Goal: Information Seeking & Learning: Check status

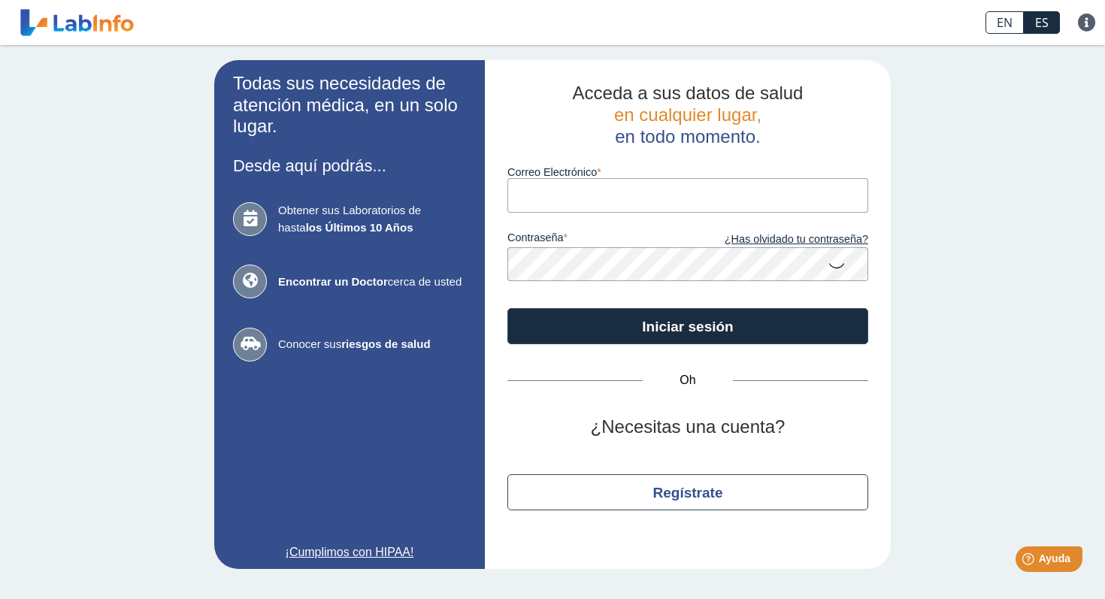
click at [548, 201] on input "Correo Electrónico" at bounding box center [687, 195] width 361 height 34
click at [549, 399] on div "Oh ¿Necesitas una cuenta? Regístrate" at bounding box center [687, 445] width 361 height 202
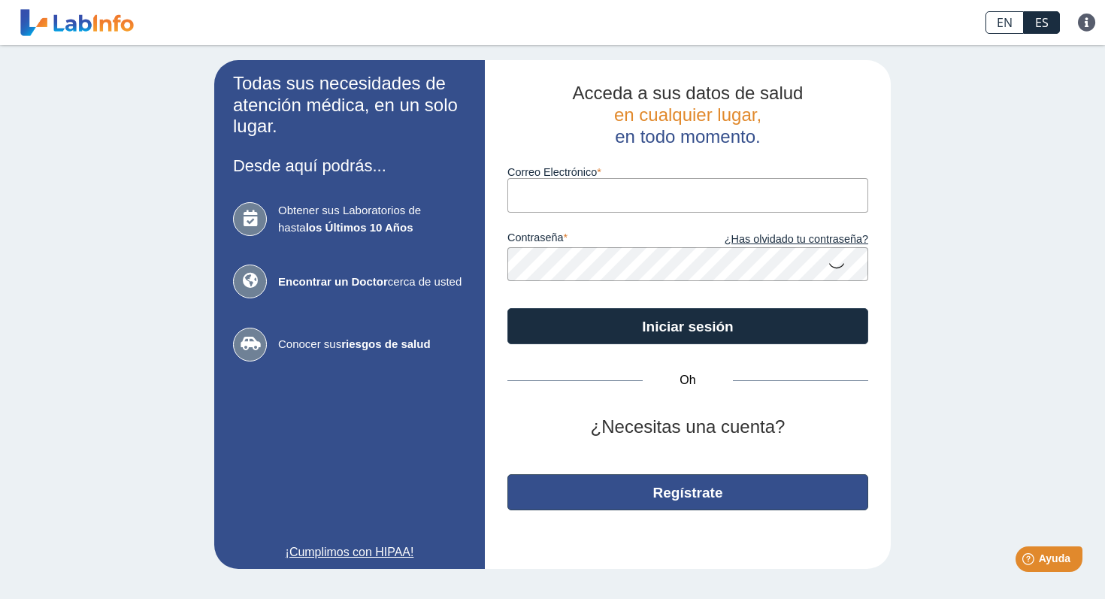
click at [691, 492] on font "Regístrate" at bounding box center [688, 493] width 70 height 16
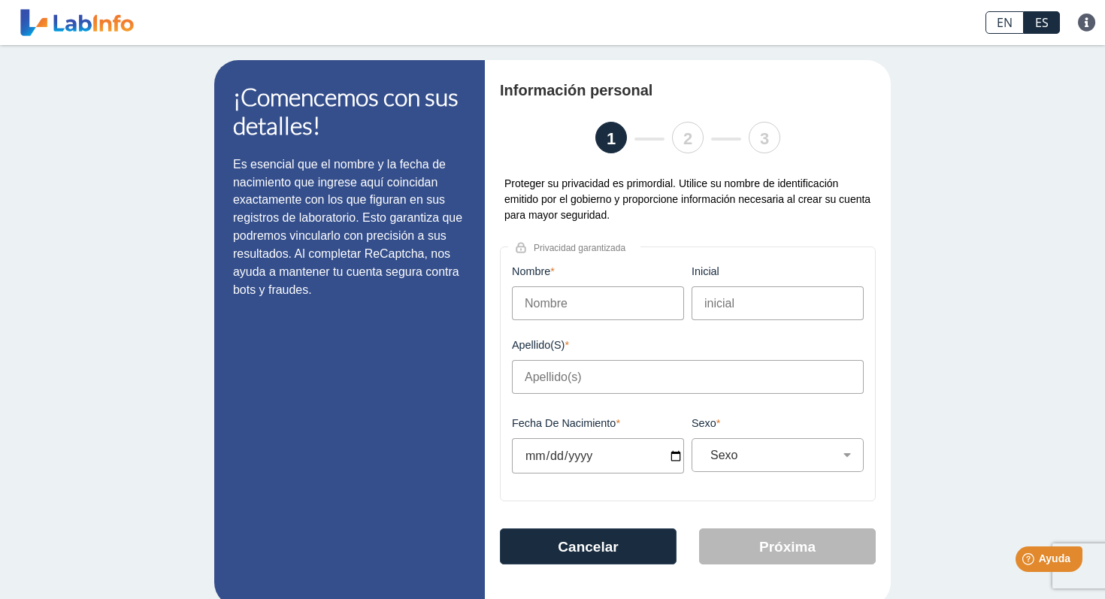
click at [629, 322] on div "Nombre Este campo es obligatorio" at bounding box center [598, 302] width 180 height 74
click at [618, 306] on input "Nombre" at bounding box center [598, 303] width 172 height 34
type input "Alberto"
click at [583, 377] on input "Apellido(s)" at bounding box center [688, 377] width 352 height 34
type input "r"
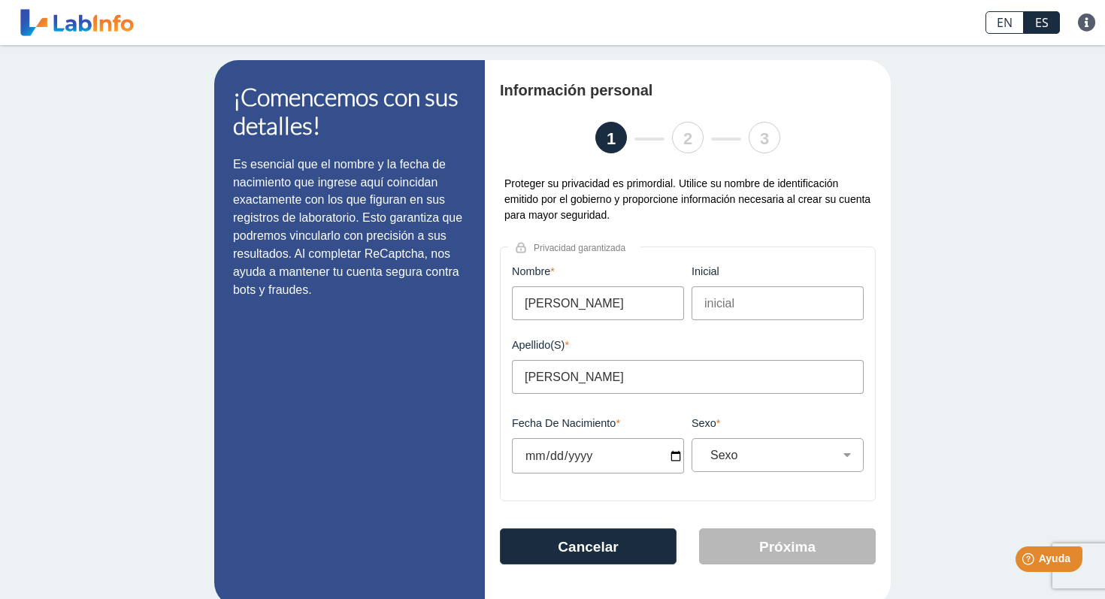
type input "Reyes Medina"
click at [566, 466] on input "Fecha de nacimiento" at bounding box center [598, 455] width 172 height 35
click at [538, 460] on input "Fecha de nacimiento" at bounding box center [598, 455] width 172 height 35
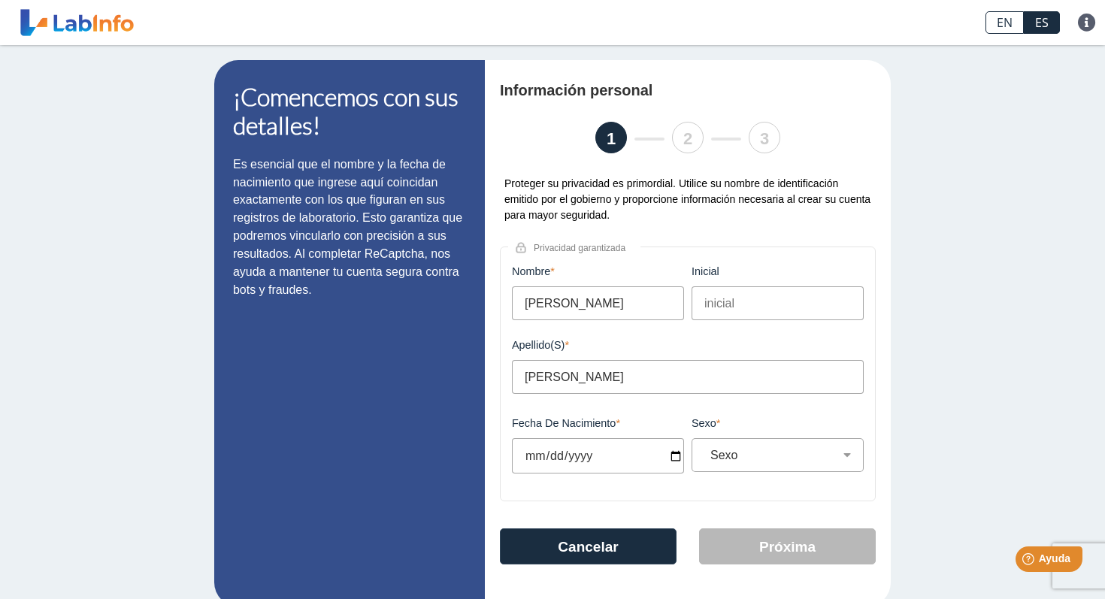
click at [539, 460] on input "Fecha de nacimiento" at bounding box center [598, 455] width 172 height 35
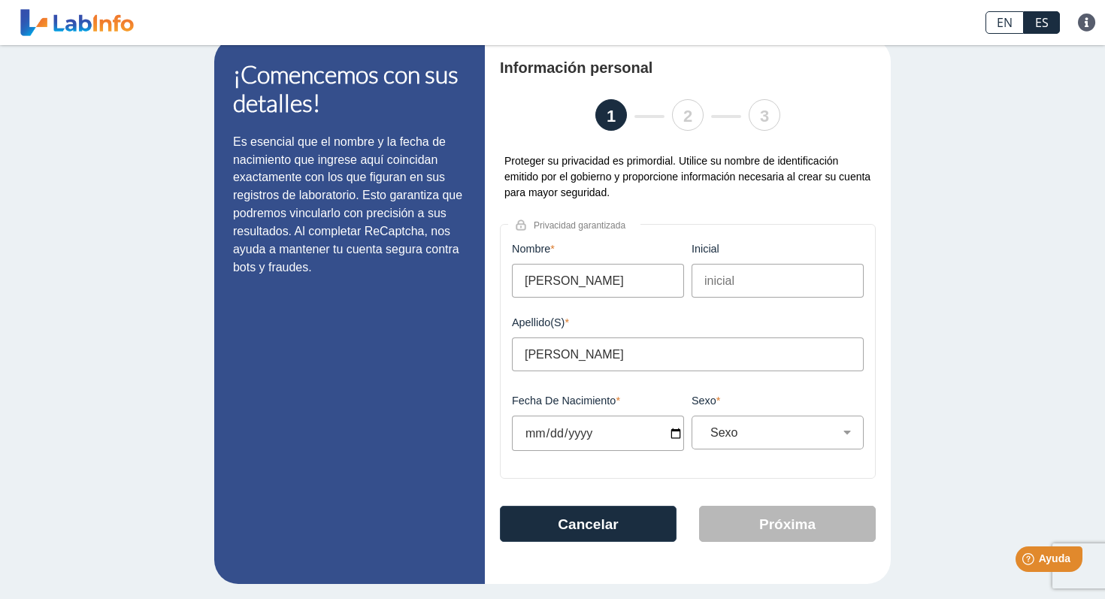
click at [631, 419] on input "Fecha de nacimiento" at bounding box center [598, 433] width 172 height 35
click at [673, 433] on input "Fecha de nacimiento" at bounding box center [598, 433] width 172 height 35
type input "1968-05-11"
click at [797, 446] on div "Sexo Masculino Femenino" at bounding box center [777, 433] width 172 height 34
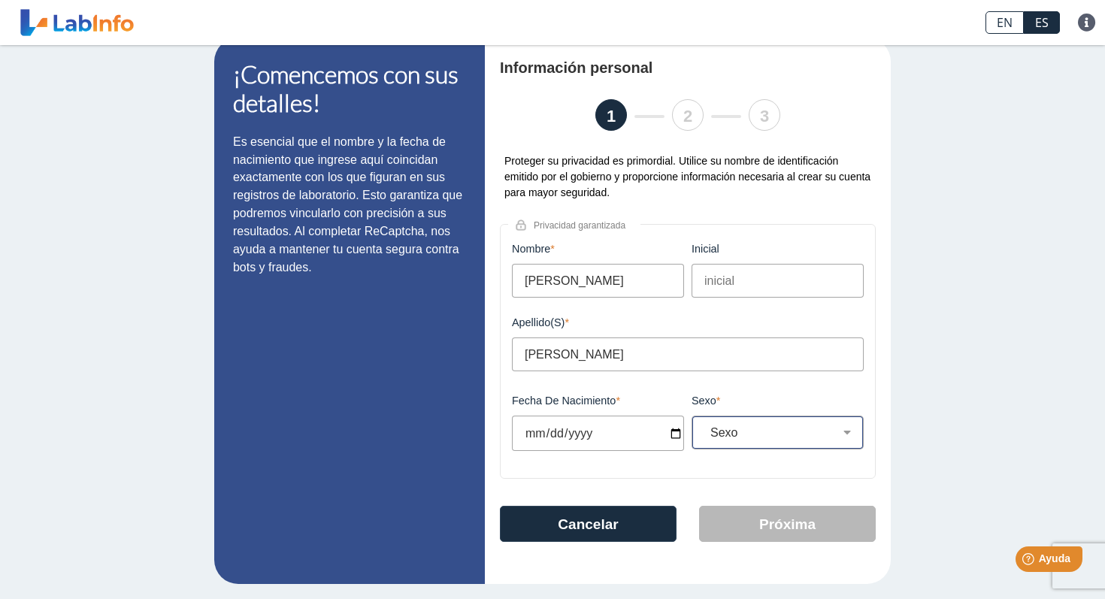
click at [791, 435] on select "Sexo Masculino Femenino" at bounding box center [783, 432] width 159 height 14
select select "M"
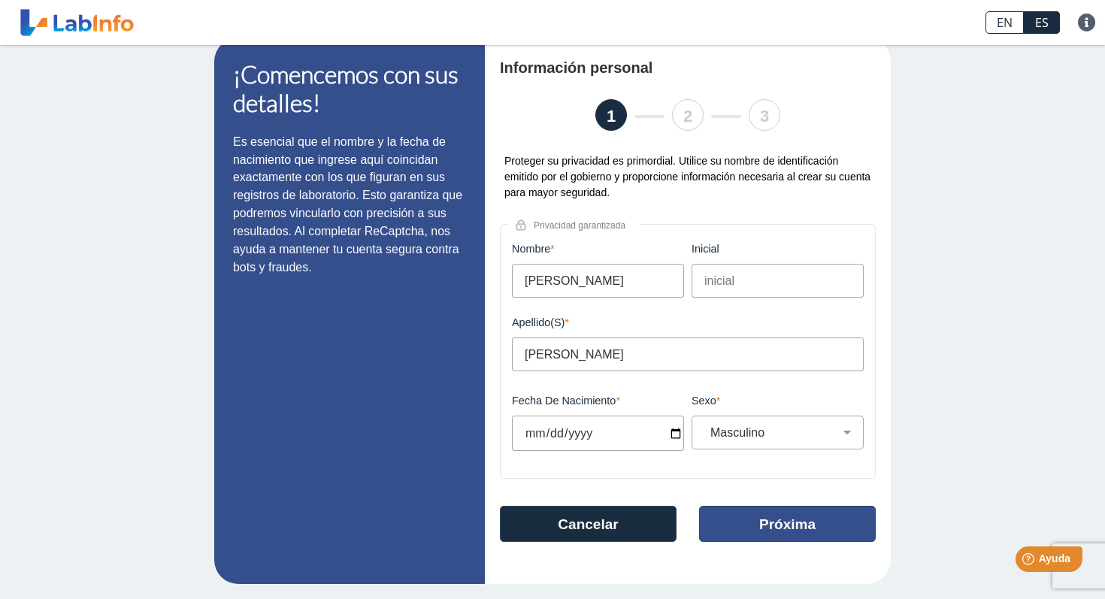
click at [767, 537] on button "Próxima" at bounding box center [787, 524] width 177 height 36
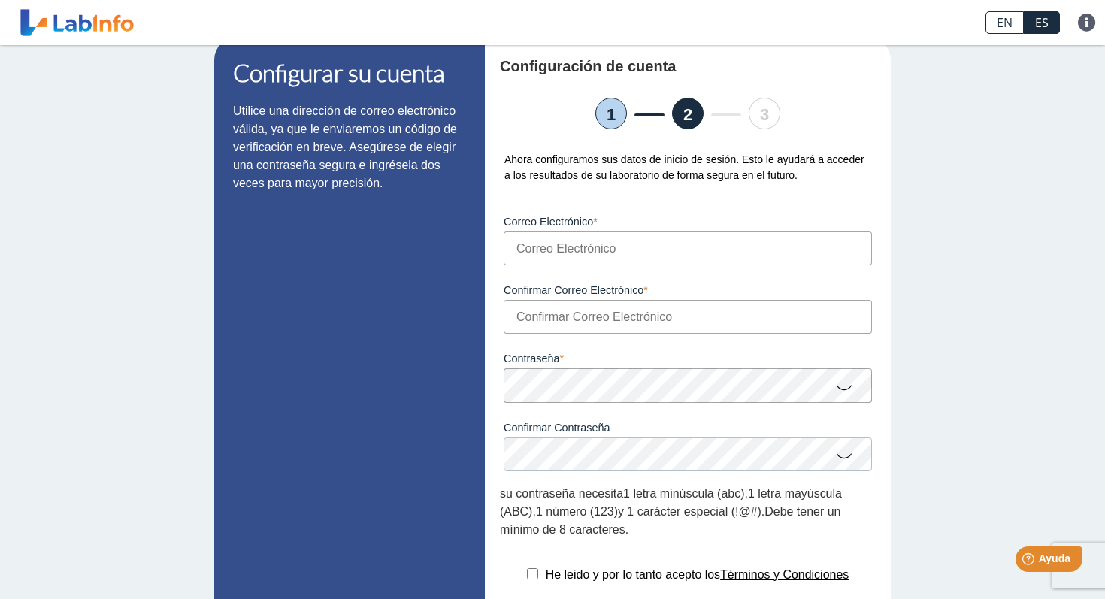
click at [579, 235] on input "Correo Electrónico" at bounding box center [688, 248] width 368 height 34
type input "givelisse28@gmail.com"
click at [555, 319] on input "Confirmar Correo Electrónico" at bounding box center [688, 317] width 368 height 34
type input "givelisse28@gmail.com"
click at [992, 289] on div "Configurar su cuenta Utilice una dirección de correo electrónico válida, ya que…" at bounding box center [552, 380] width 1105 height 718
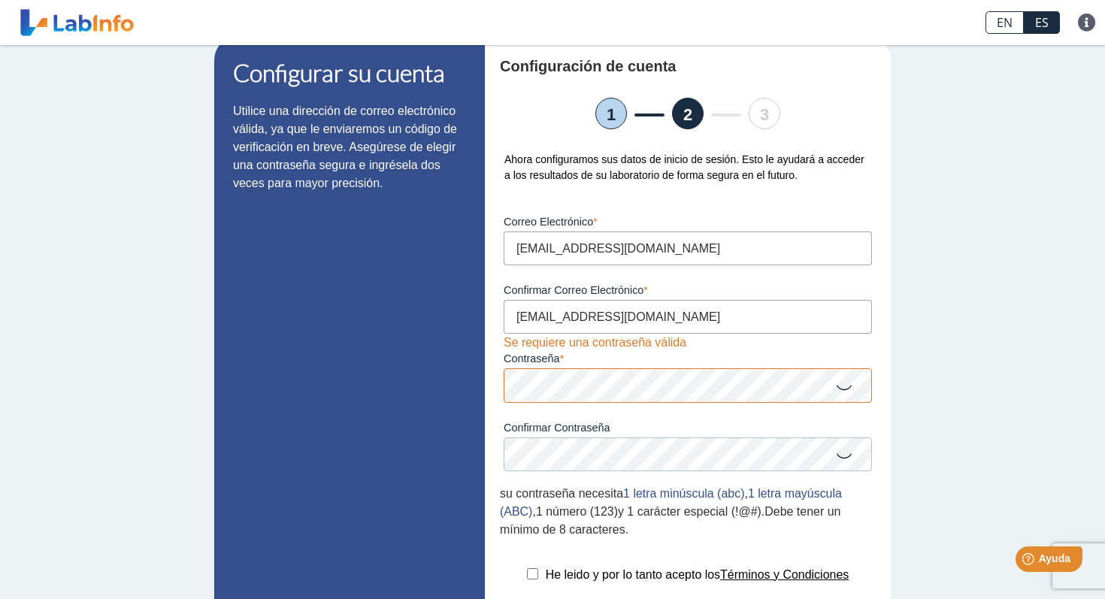
click at [839, 394] on icon at bounding box center [844, 386] width 18 height 29
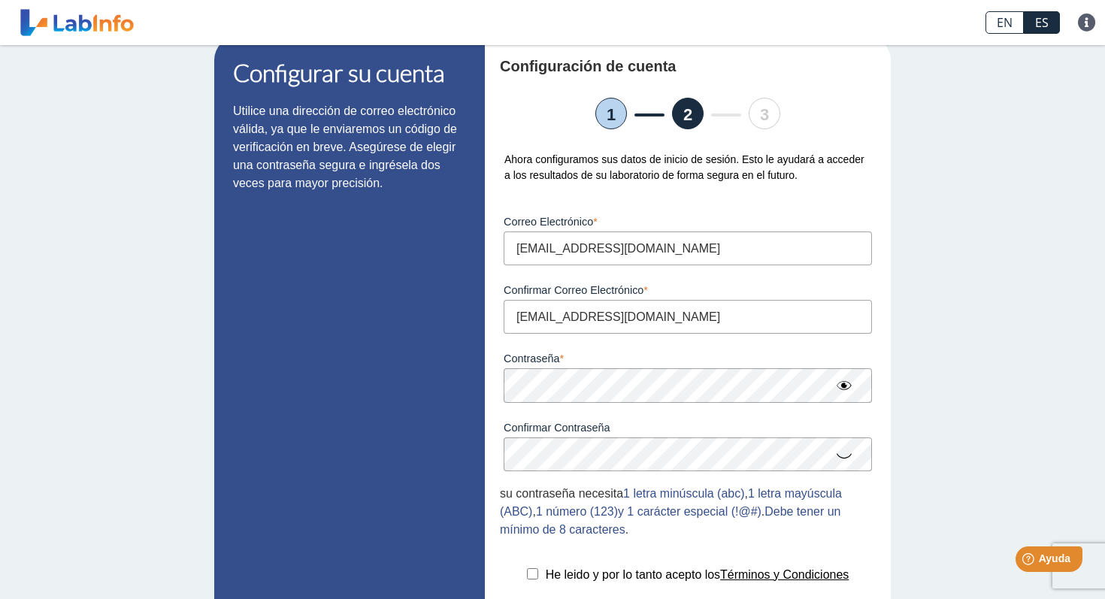
click at [849, 458] on icon at bounding box center [844, 454] width 18 height 29
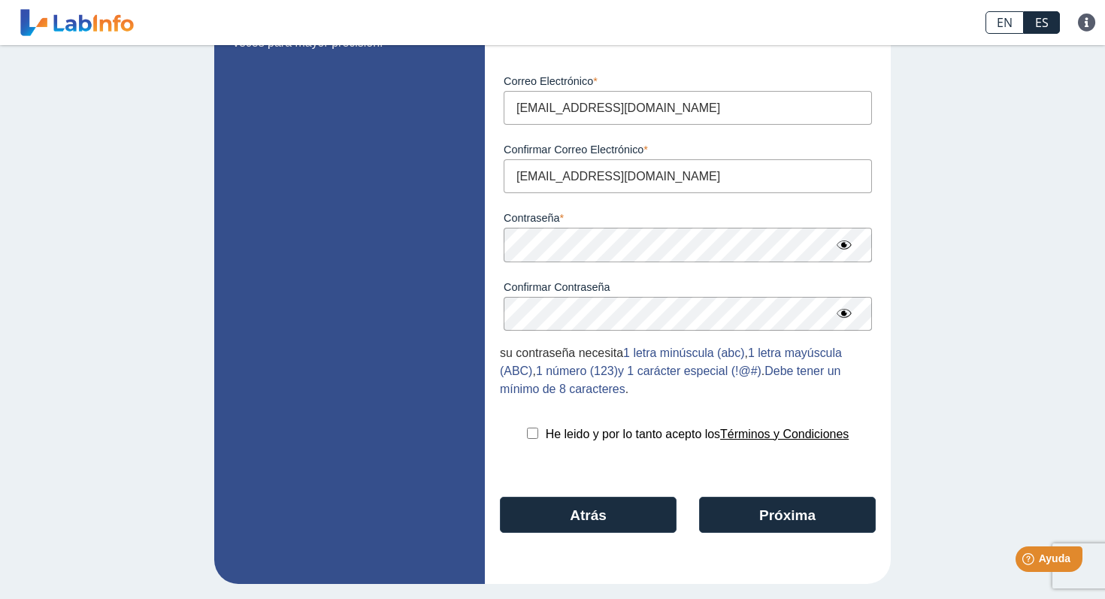
scroll to position [168, 0]
click at [527, 428] on input "checkbox" at bounding box center [532, 433] width 11 height 11
checkbox input "true"
click at [785, 509] on font "Próxima" at bounding box center [787, 515] width 56 height 16
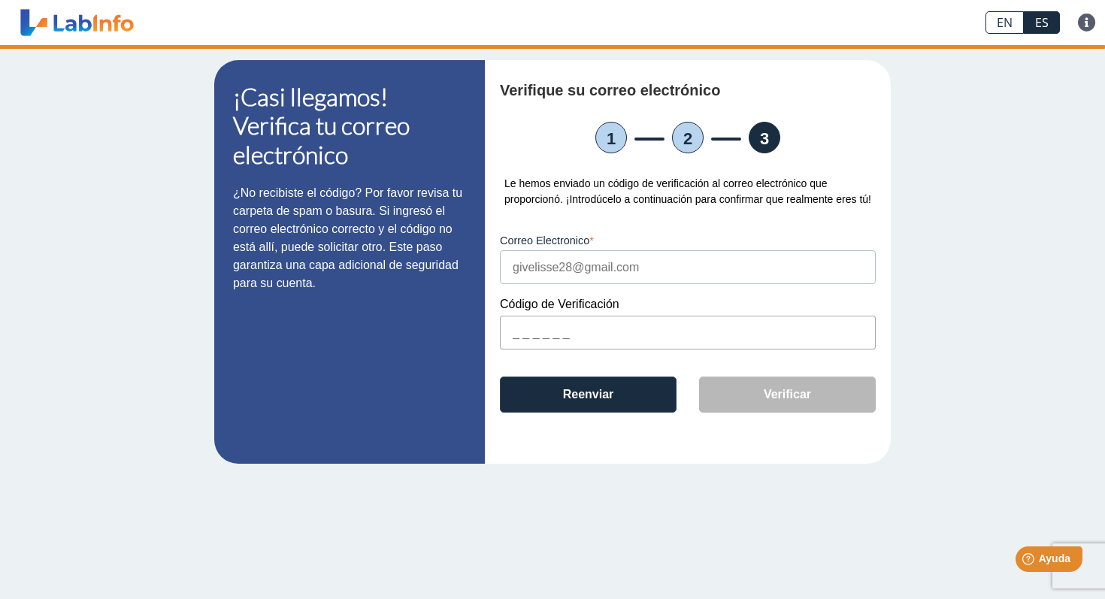
scroll to position [0, 0]
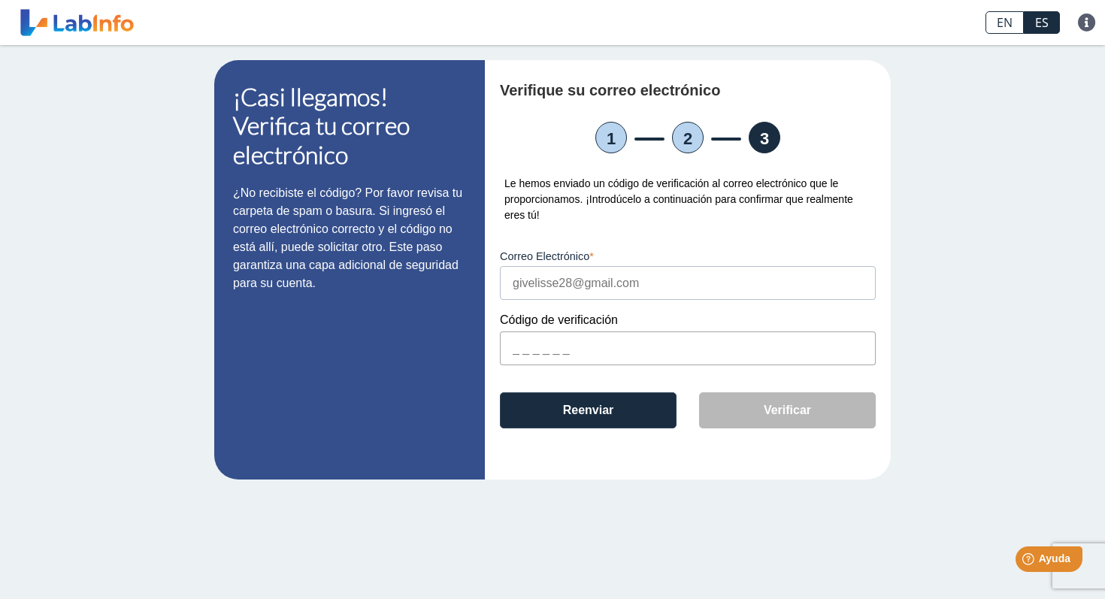
click at [615, 347] on input "text" at bounding box center [688, 348] width 376 height 34
click at [616, 349] on input "text" at bounding box center [688, 348] width 376 height 34
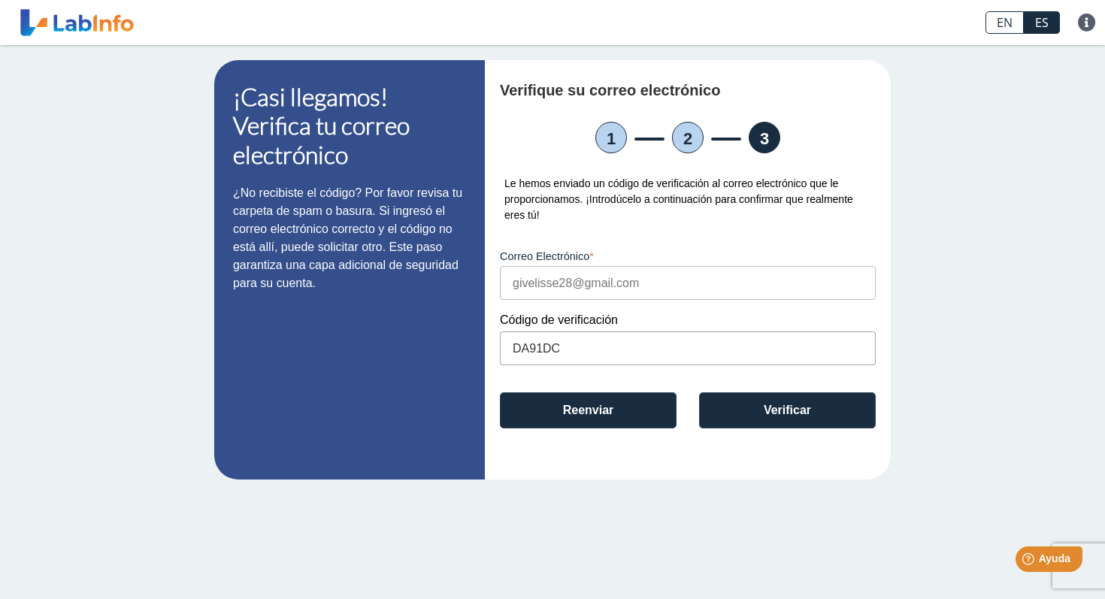
type input "DA91DC"
click at [776, 416] on font "Verificar" at bounding box center [787, 410] width 47 height 13
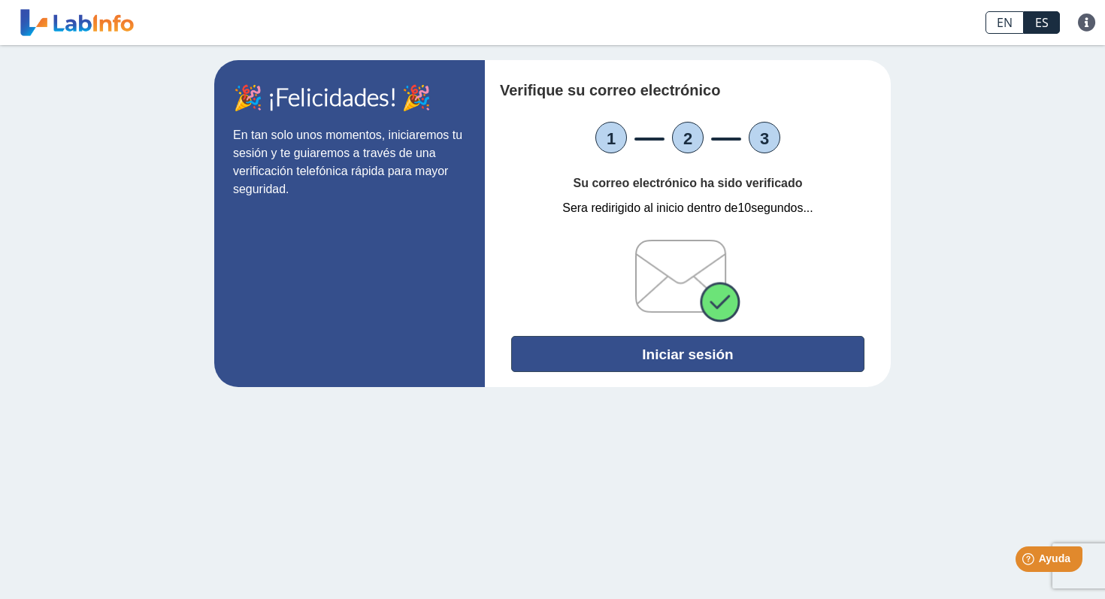
click at [709, 353] on font "Iniciar sesión" at bounding box center [687, 354] width 91 height 16
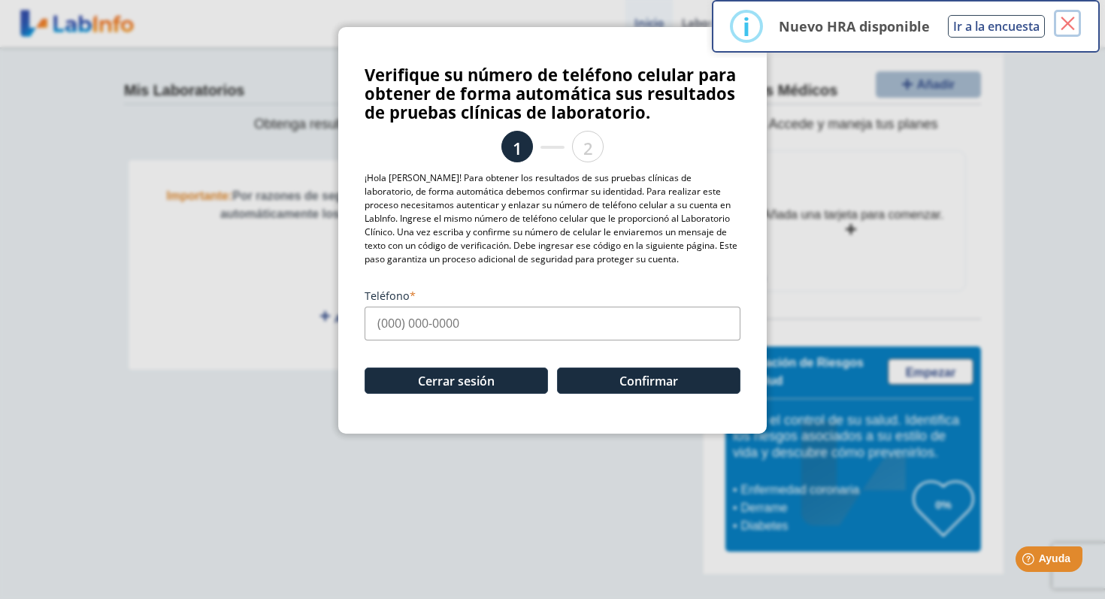
click at [1061, 15] on font "×" at bounding box center [1067, 24] width 19 height 38
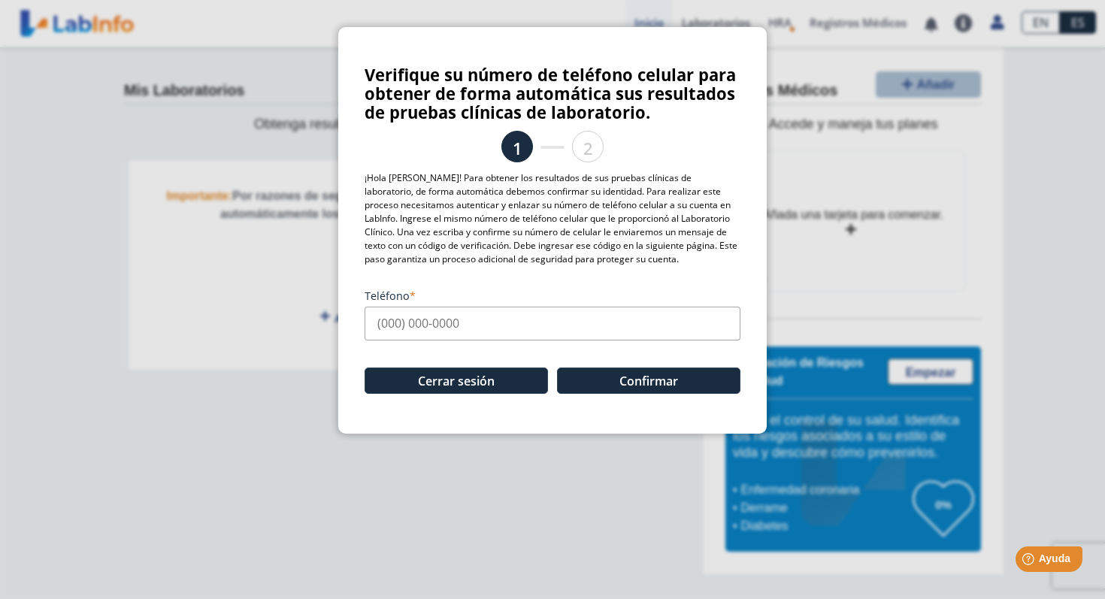
click at [517, 322] on input "Teléfono" at bounding box center [553, 324] width 376 height 34
type input "[PHONE_NUMBER]"
drag, startPoint x: 584, startPoint y: 415, endPoint x: 576, endPoint y: 410, distance: 9.8
click at [578, 406] on div "Verifique su número de teléfono celular para obtener de forma automática sus re…" at bounding box center [552, 230] width 428 height 407
click at [594, 383] on button "Confirmar" at bounding box center [648, 381] width 183 height 26
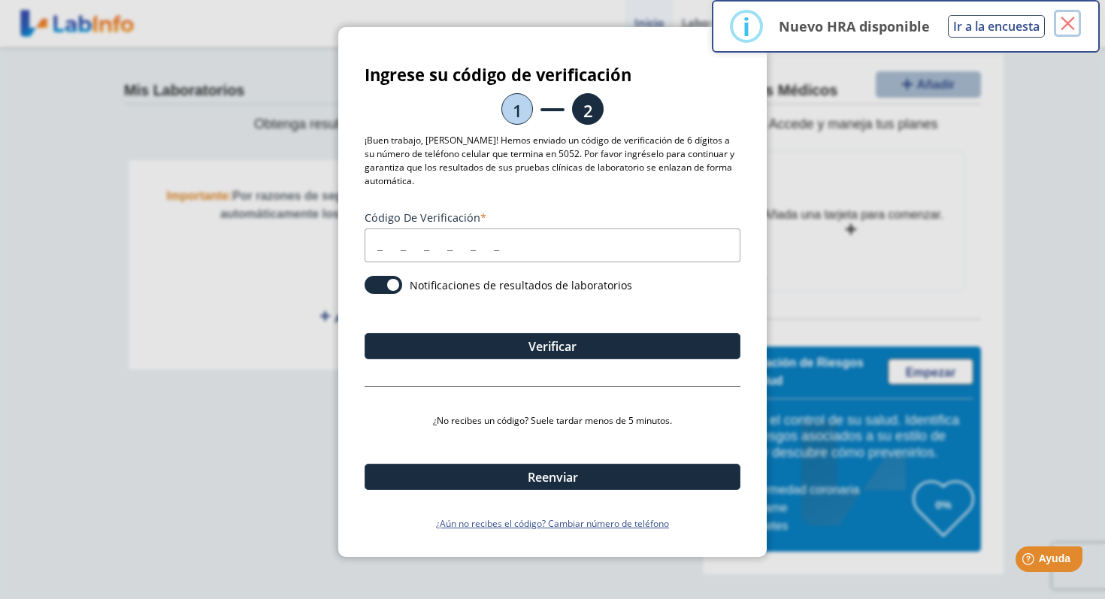
click at [1076, 17] on font "×" at bounding box center [1067, 24] width 19 height 38
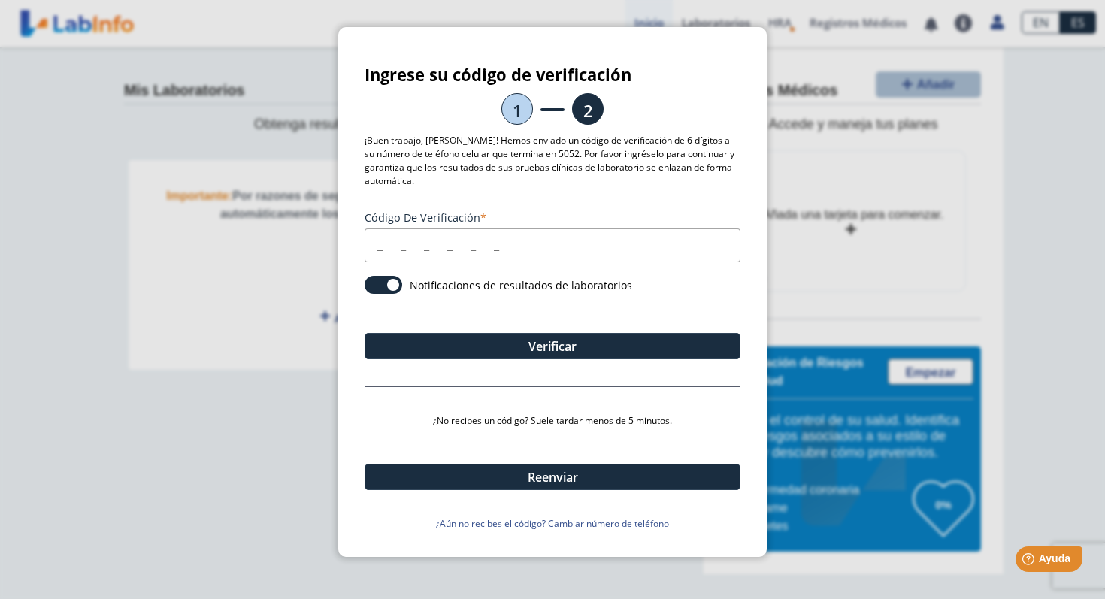
click at [819, 148] on ngb-modal-window "Ingrese su código de verificación 1 2 ¡Buen trabajo, Alberto! Hemos enviado un …" at bounding box center [552, 299] width 1105 height 599
click at [586, 248] on input "Código de verificación" at bounding box center [553, 245] width 376 height 34
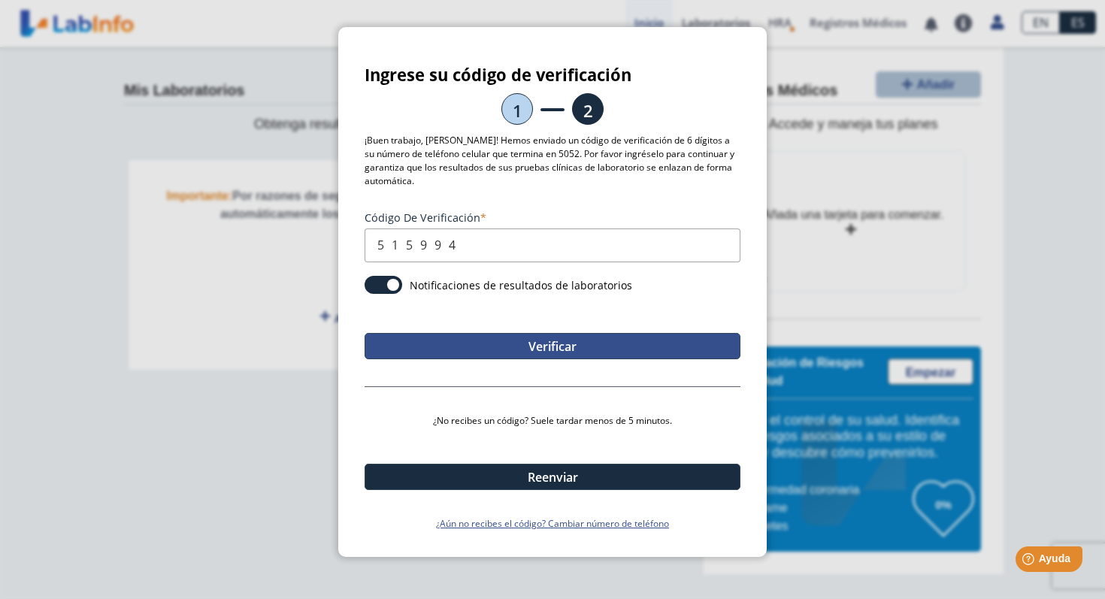
click at [585, 356] on button "Verificar" at bounding box center [553, 346] width 376 height 26
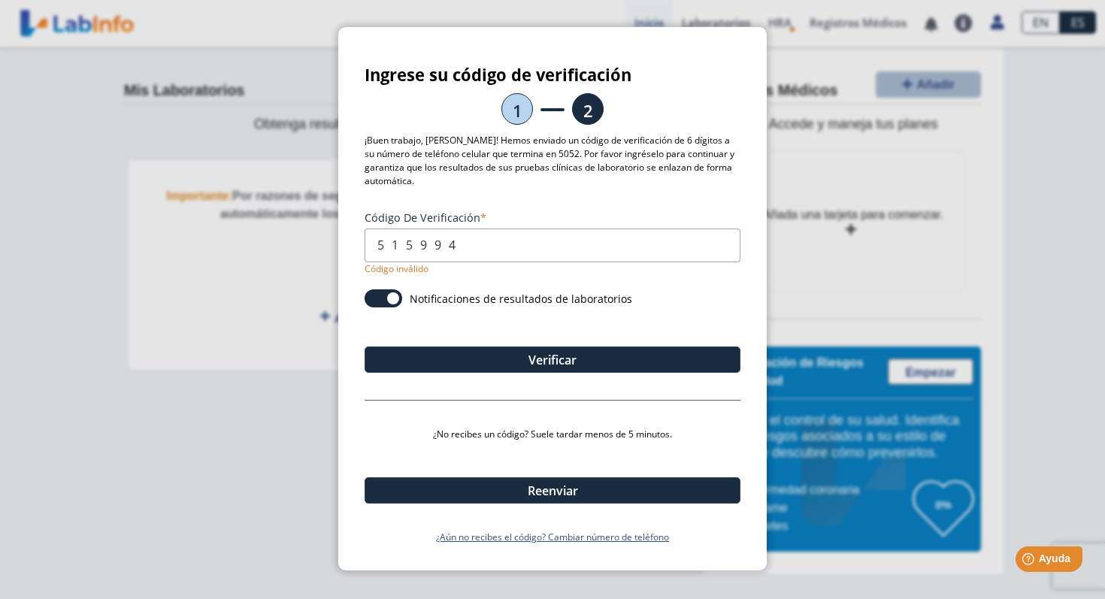
click at [558, 250] on input "515994" at bounding box center [553, 245] width 376 height 34
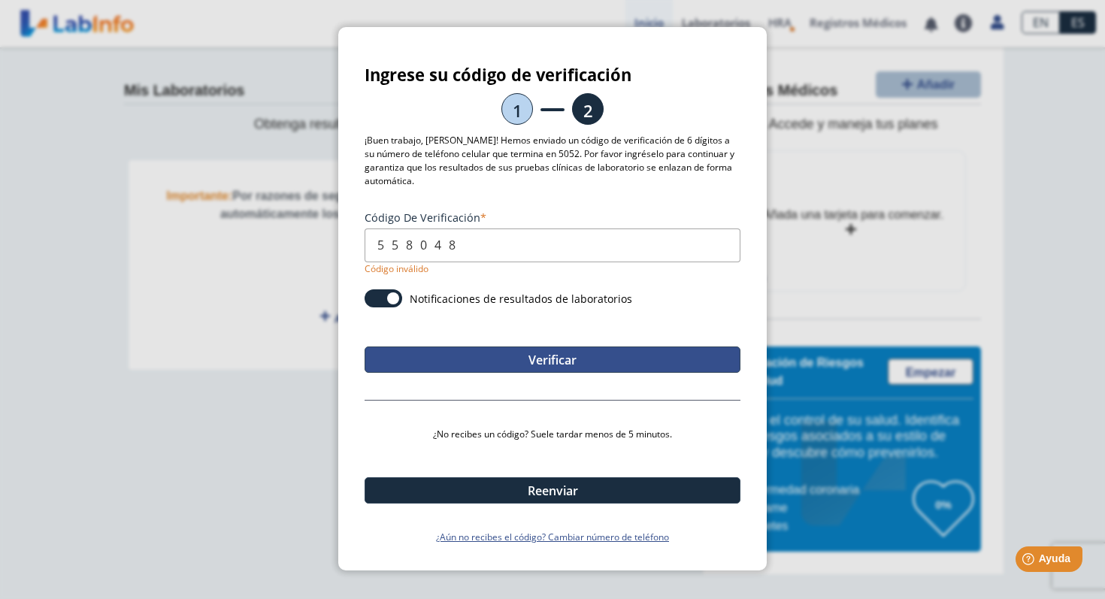
type input "558048"
click at [573, 361] on font "Verificar" at bounding box center [552, 360] width 48 height 17
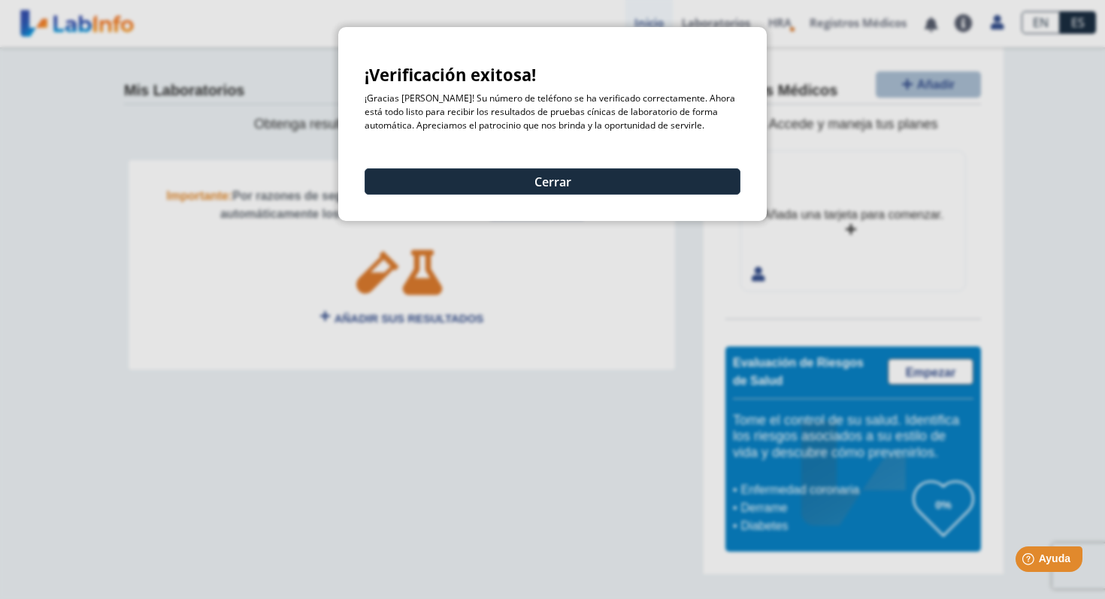
click at [563, 160] on div "Cerrar" at bounding box center [553, 167] width 376 height 53
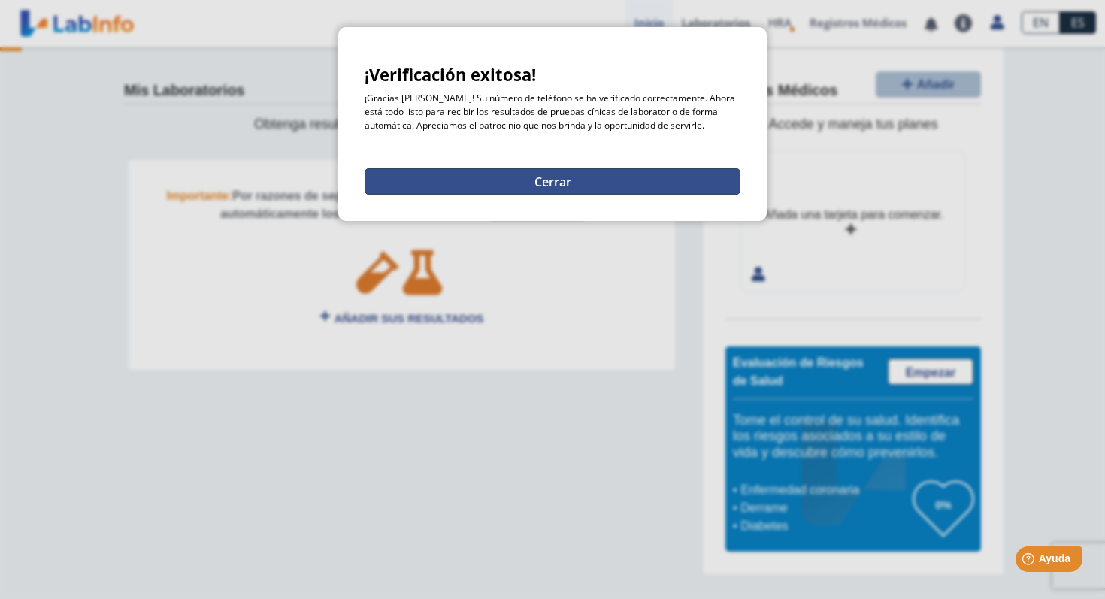
click at [560, 174] on font "Cerrar" at bounding box center [552, 182] width 37 height 17
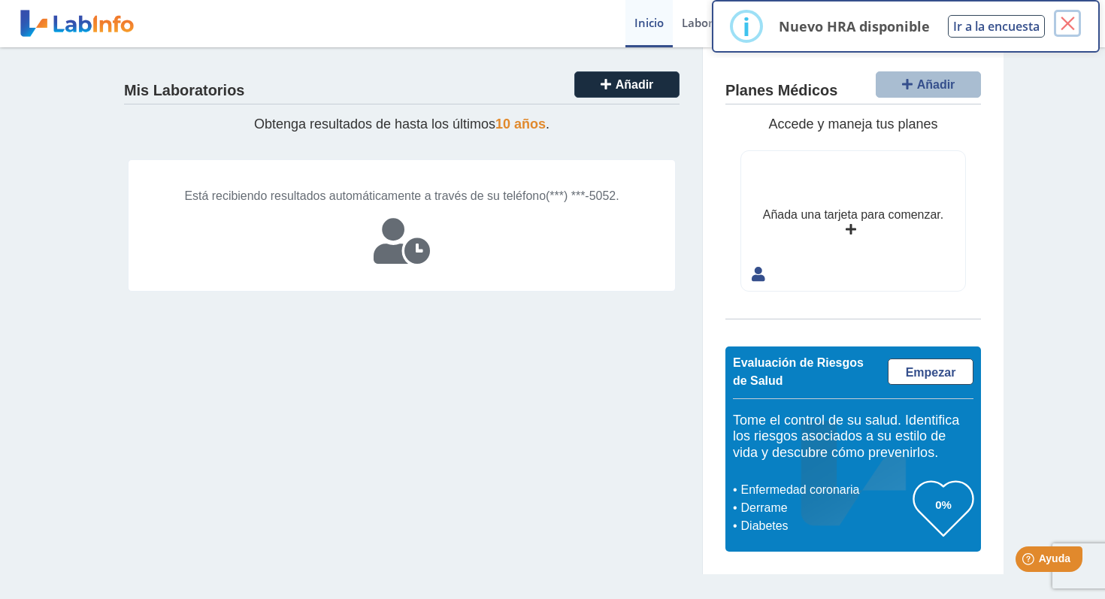
click at [1073, 29] on font "×" at bounding box center [1067, 24] width 19 height 38
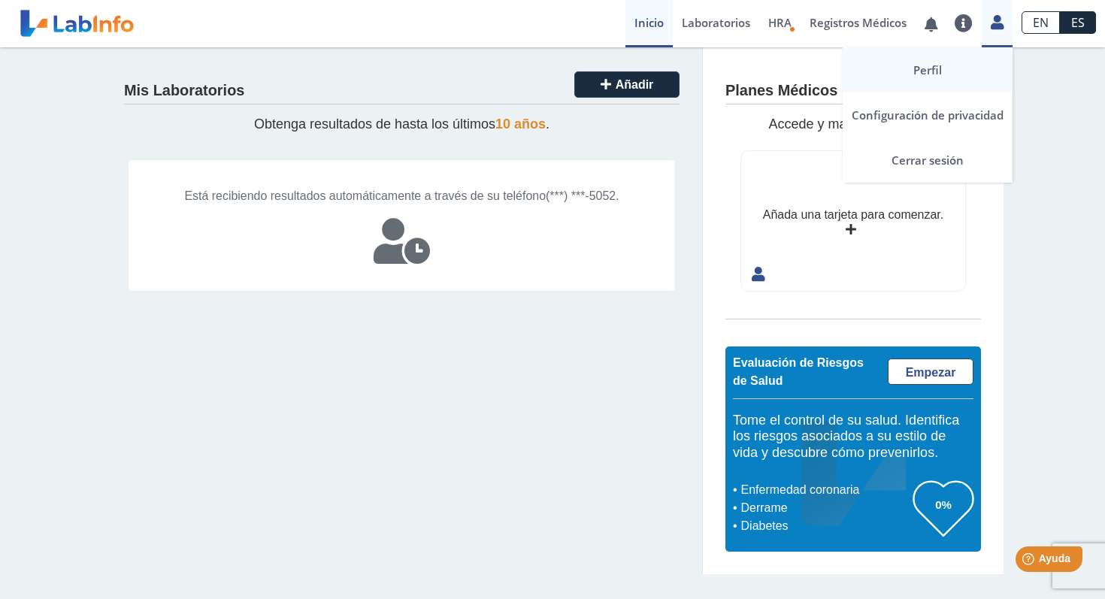
click at [966, 61] on link "Perfil" at bounding box center [927, 69] width 170 height 45
click at [994, 25] on icon at bounding box center [997, 22] width 13 height 11
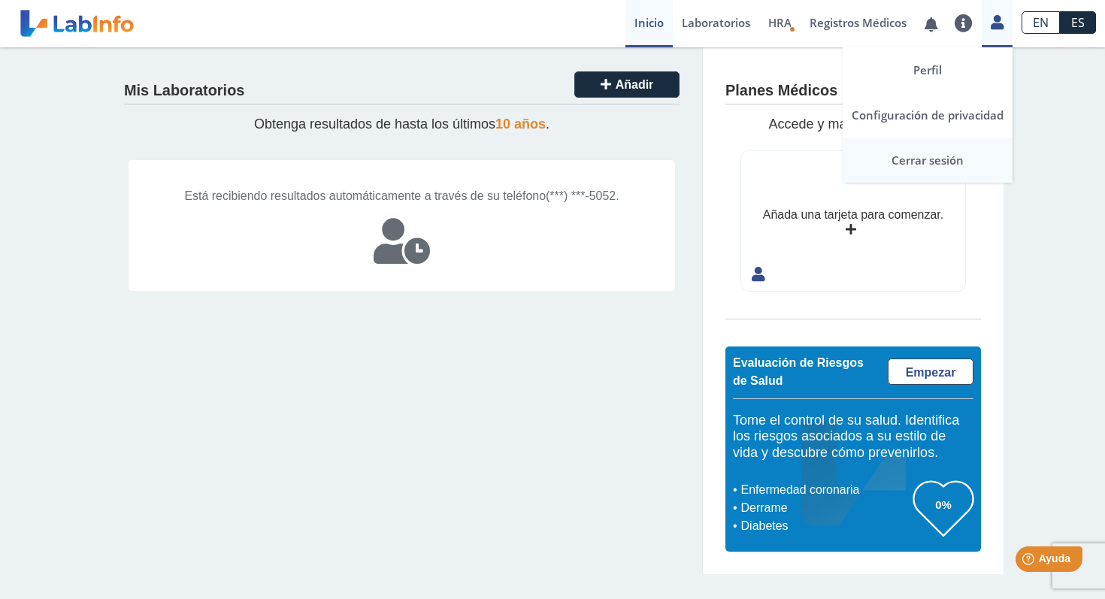
click at [940, 169] on link "Cerrar sesión" at bounding box center [927, 160] width 170 height 45
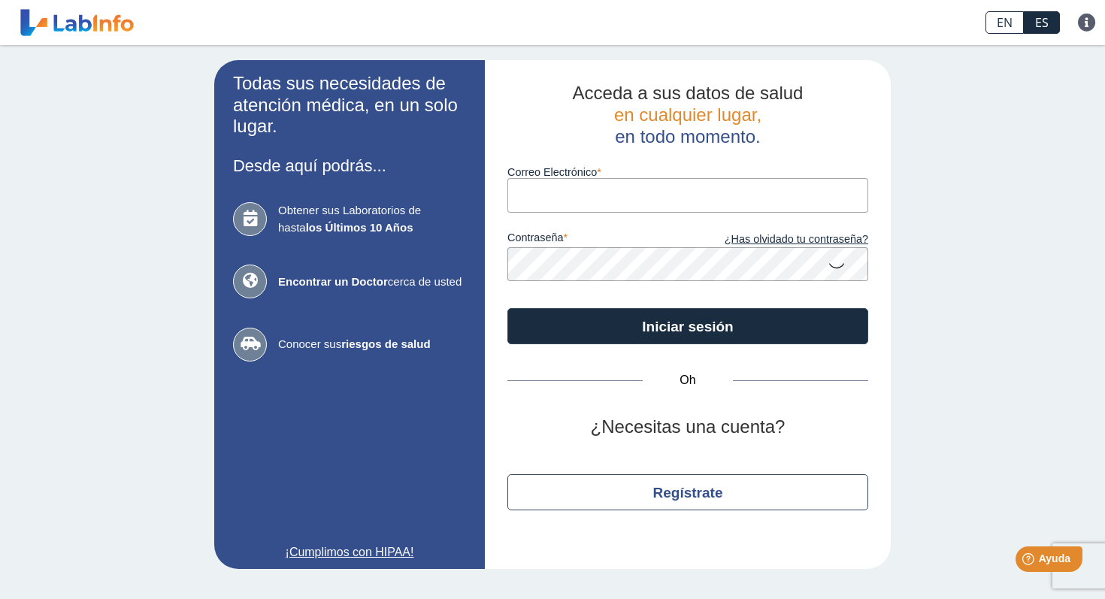
click at [693, 200] on input "Correo Electrónico" at bounding box center [687, 195] width 361 height 34
type input "givelisse28@gmail.com"
click at [582, 309] on form "Correo Electrónico givelisse28@gmail.com contraseña ¿Has olvidado tu contraseña…" at bounding box center [687, 245] width 361 height 197
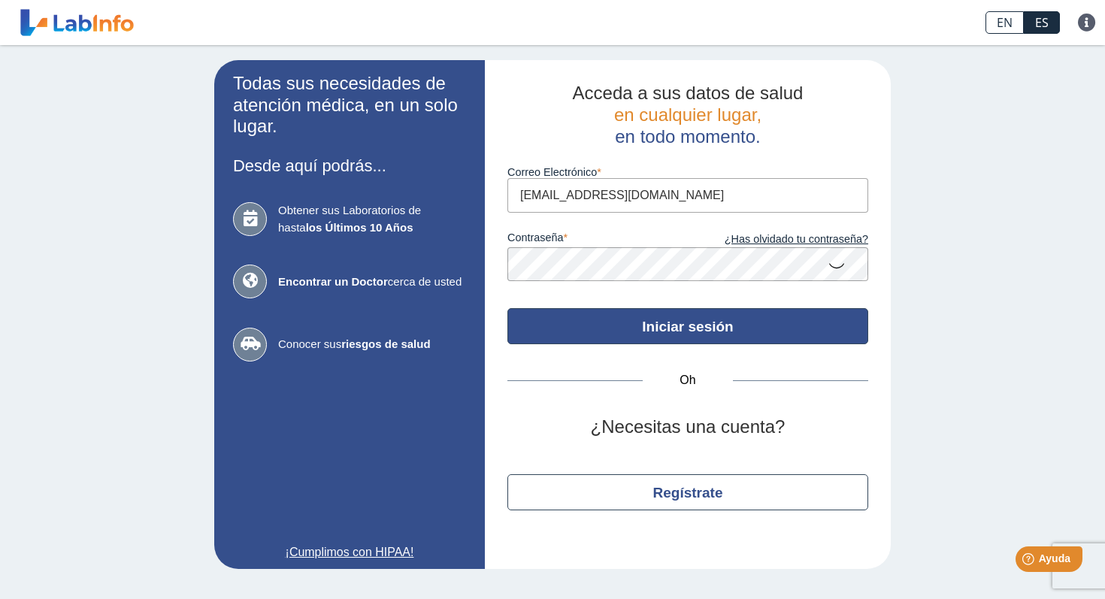
click at [585, 314] on button "Iniciar sesión" at bounding box center [687, 326] width 361 height 36
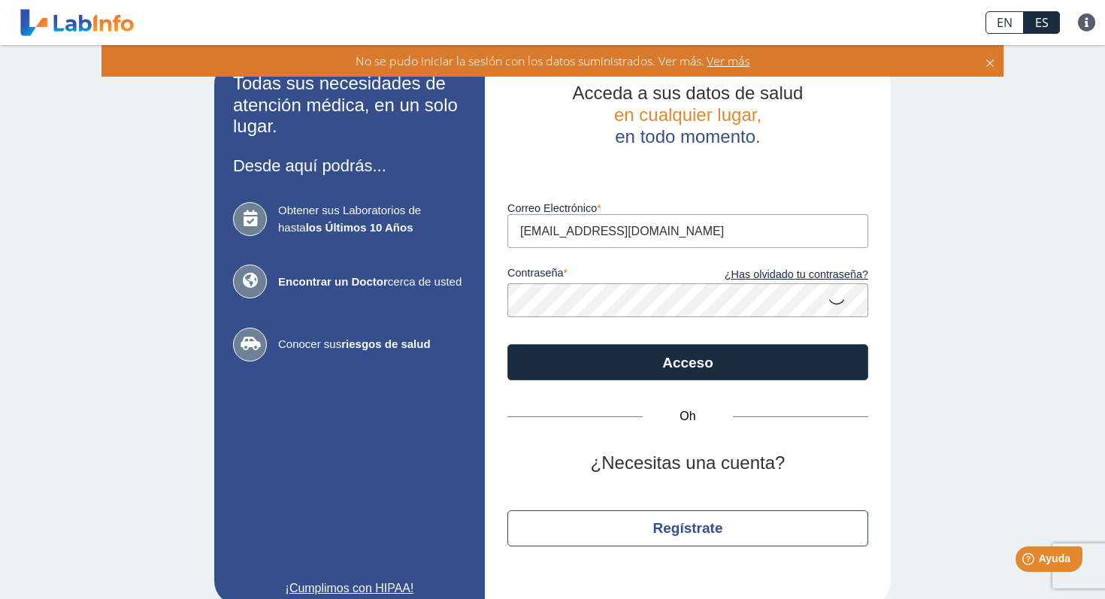
click at [837, 301] on icon at bounding box center [836, 300] width 18 height 29
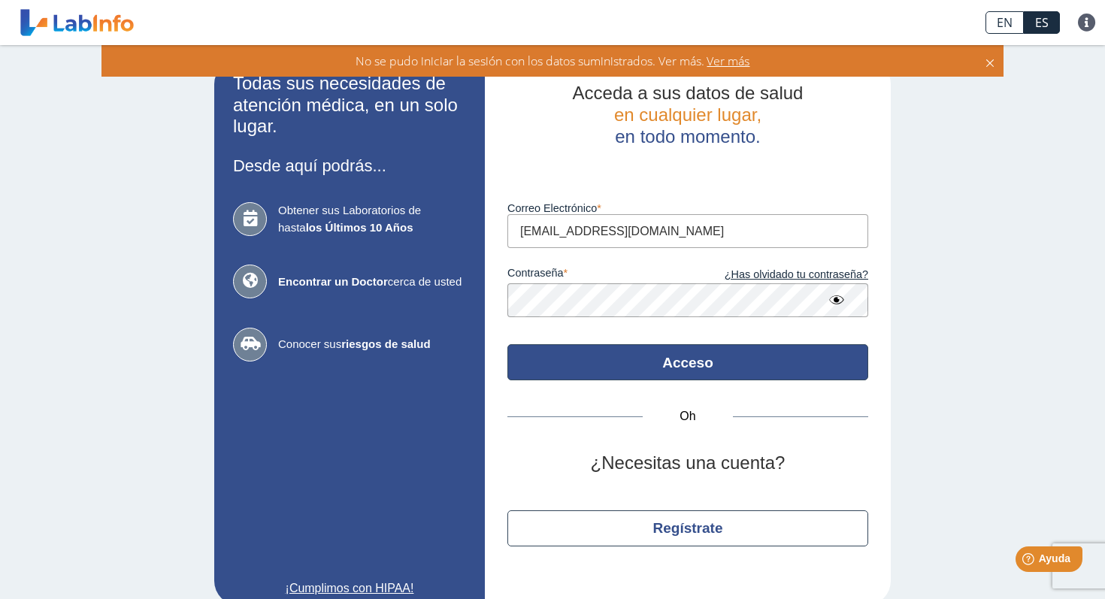
click at [639, 371] on button "Acceso" at bounding box center [687, 362] width 361 height 36
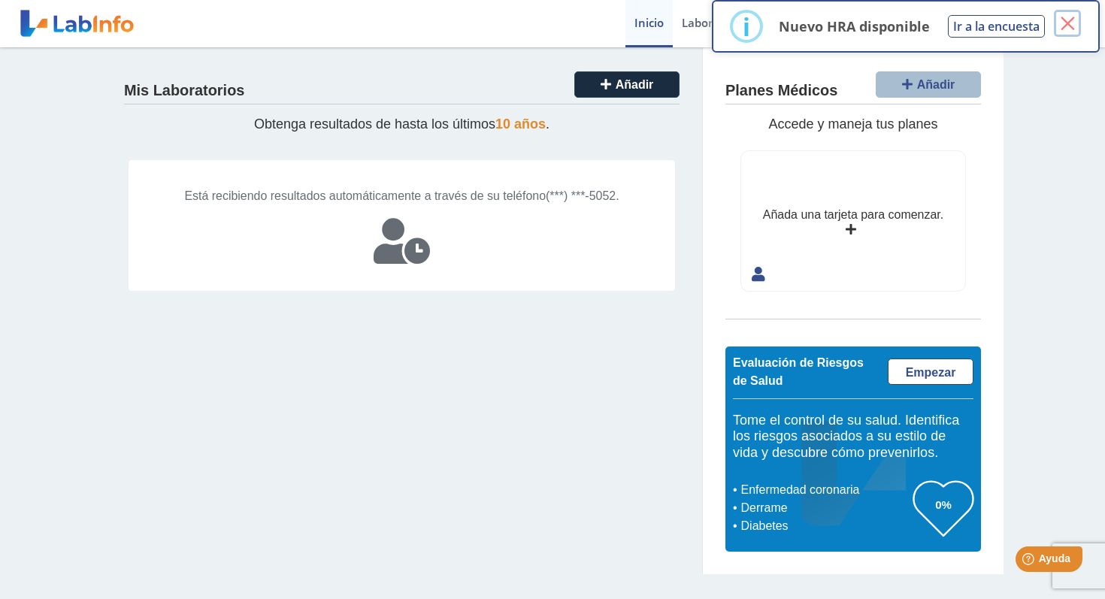
click at [1074, 28] on font "×" at bounding box center [1067, 24] width 19 height 38
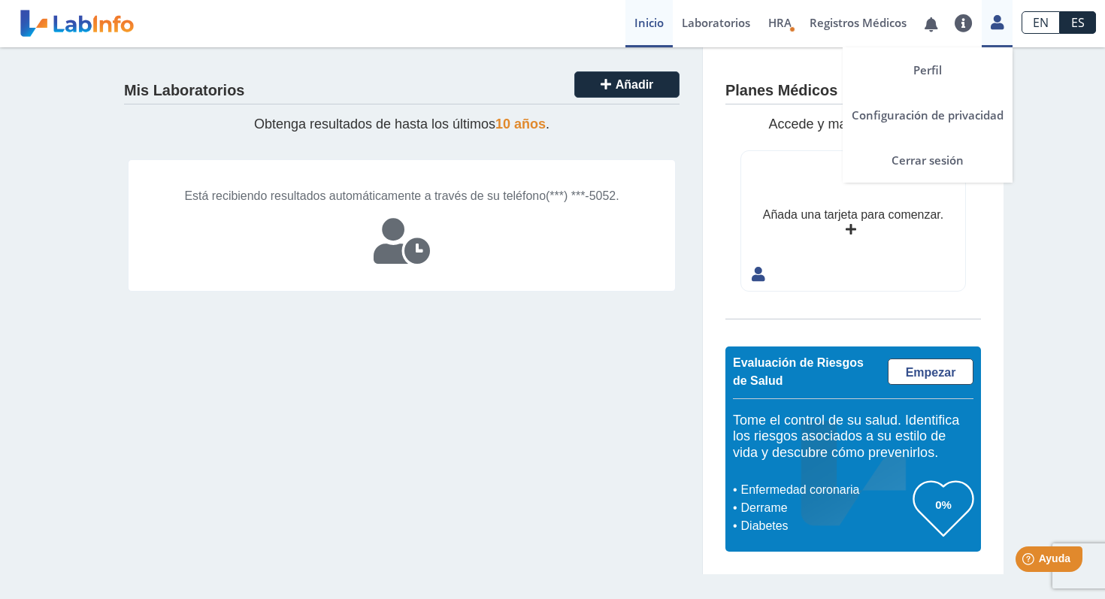
click at [994, 24] on icon at bounding box center [997, 22] width 13 height 11
click at [952, 55] on link "Perfil" at bounding box center [927, 69] width 170 height 45
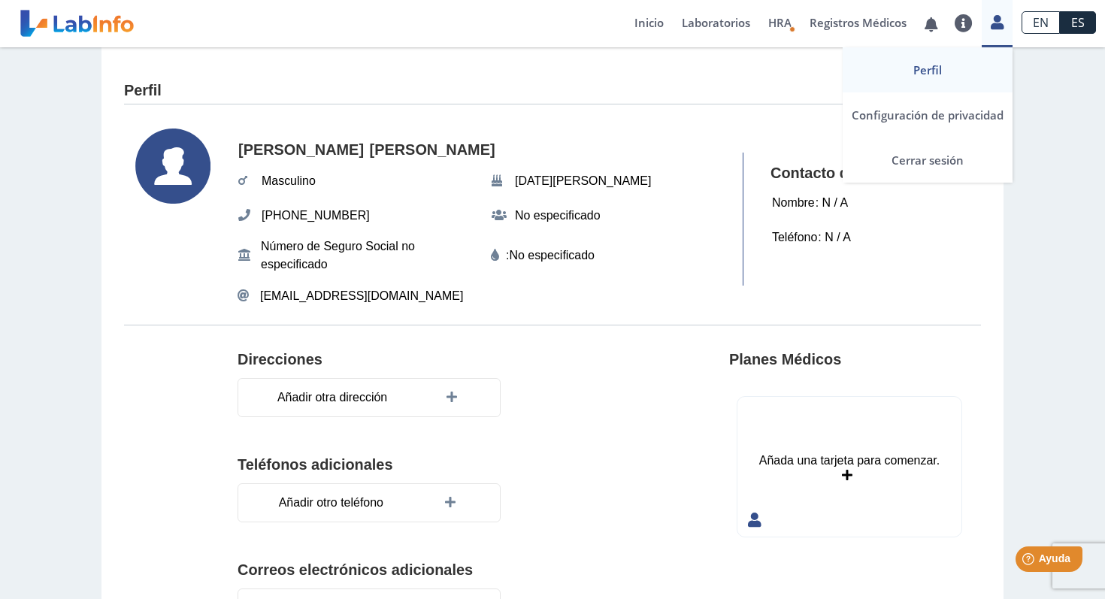
click at [991, 32] on div "Perfil Configuración de privacidad Cerrar sesión" at bounding box center [997, 23] width 31 height 47
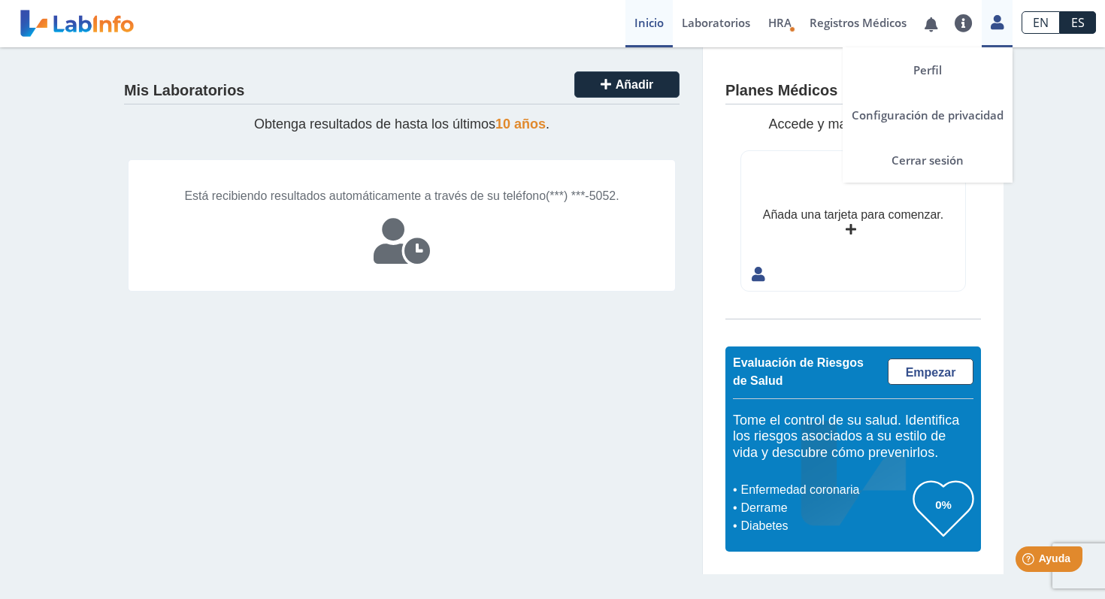
click at [1003, 21] on link at bounding box center [997, 21] width 31 height 20
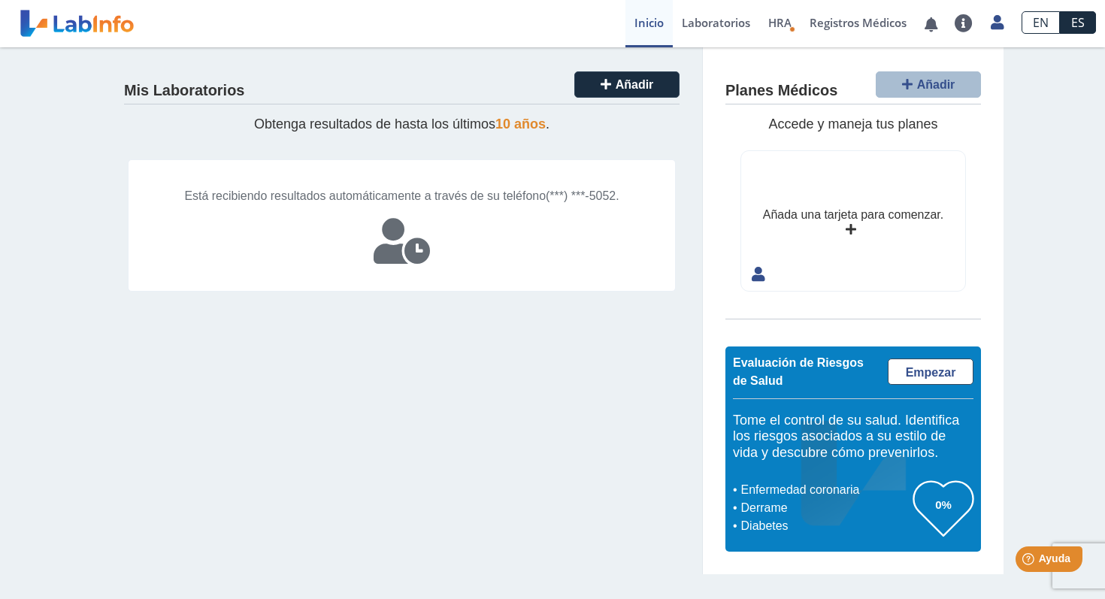
drag, startPoint x: 419, startPoint y: 501, endPoint x: 419, endPoint y: 486, distance: 14.3
click at [419, 492] on div "Mis Laboratorios Añadir Obtenga resultados de hasta los últimos 10 años . Está …" at bounding box center [401, 310] width 601 height 527
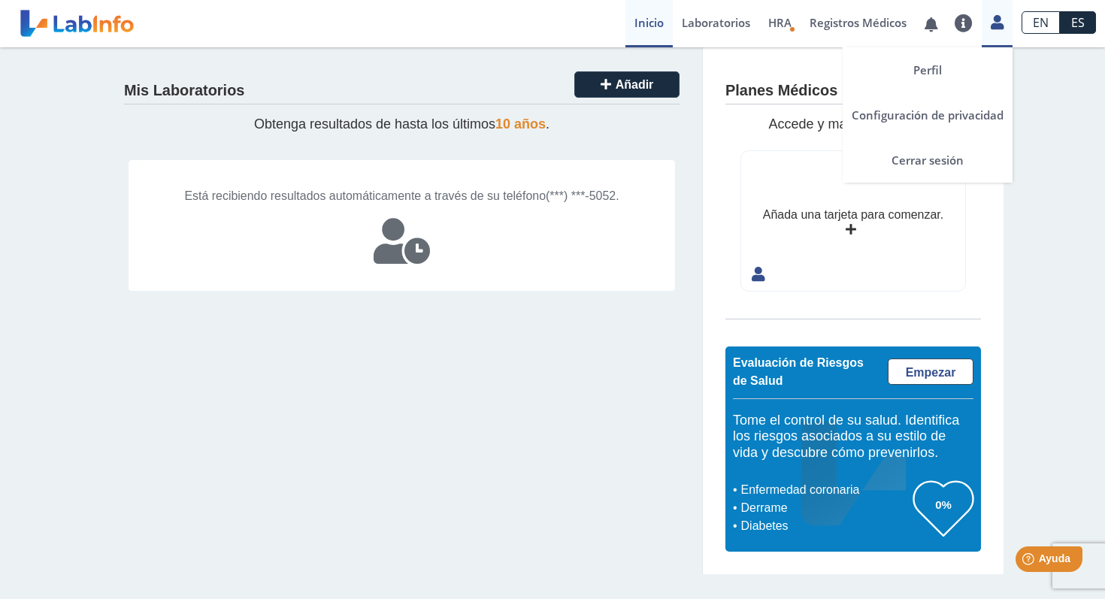
click at [991, 26] on icon at bounding box center [997, 22] width 13 height 11
click at [967, 159] on link "Cerrar sesión" at bounding box center [927, 160] width 170 height 45
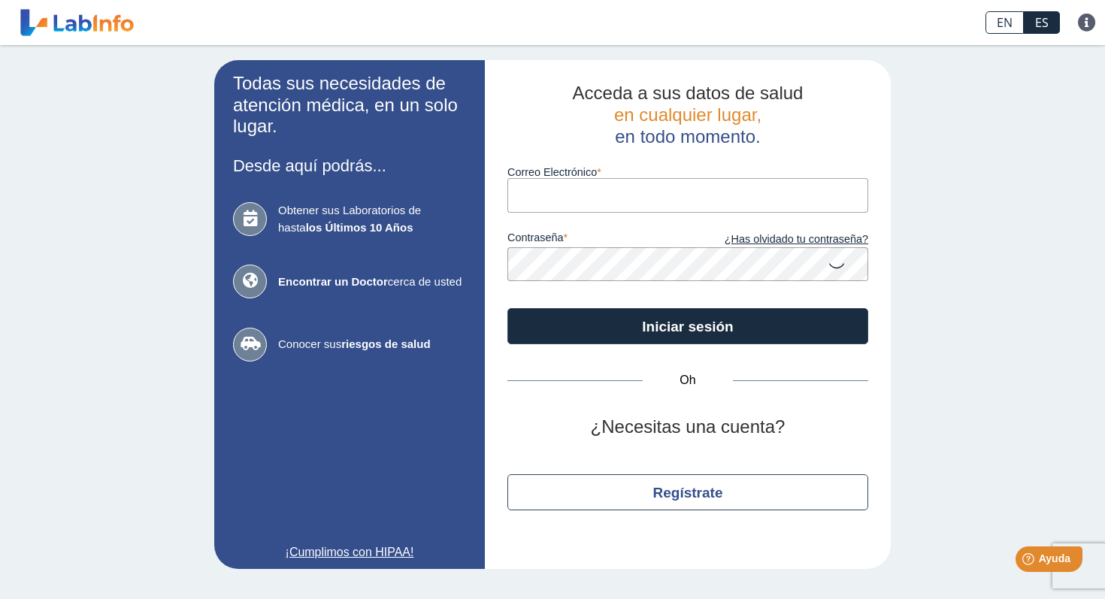
click at [561, 205] on input "Correo Electrónico" at bounding box center [687, 195] width 361 height 34
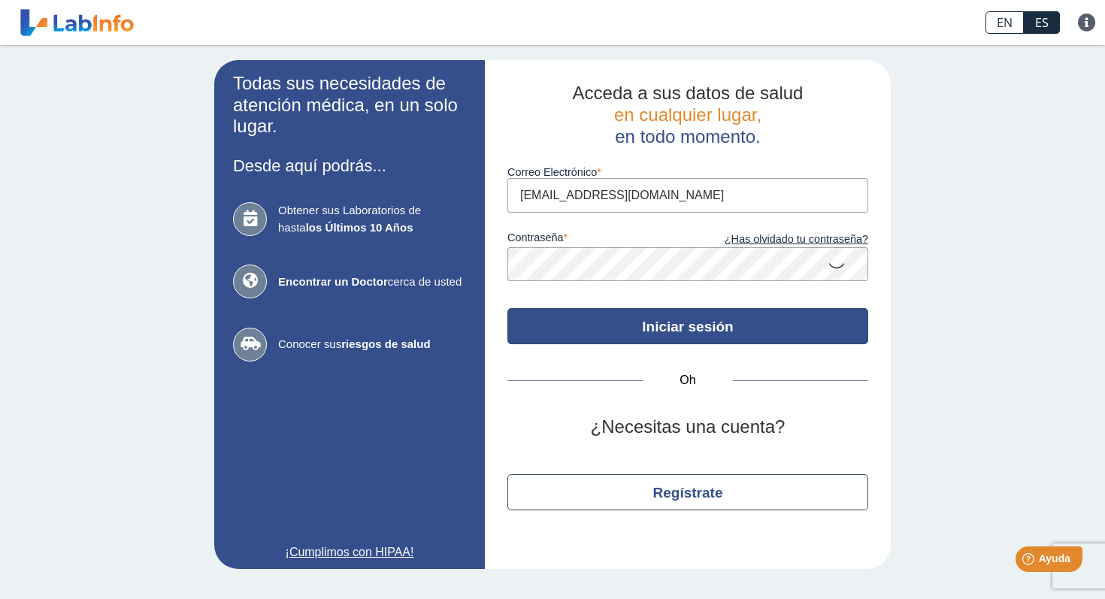
click at [585, 315] on button "Iniciar sesión" at bounding box center [687, 326] width 361 height 36
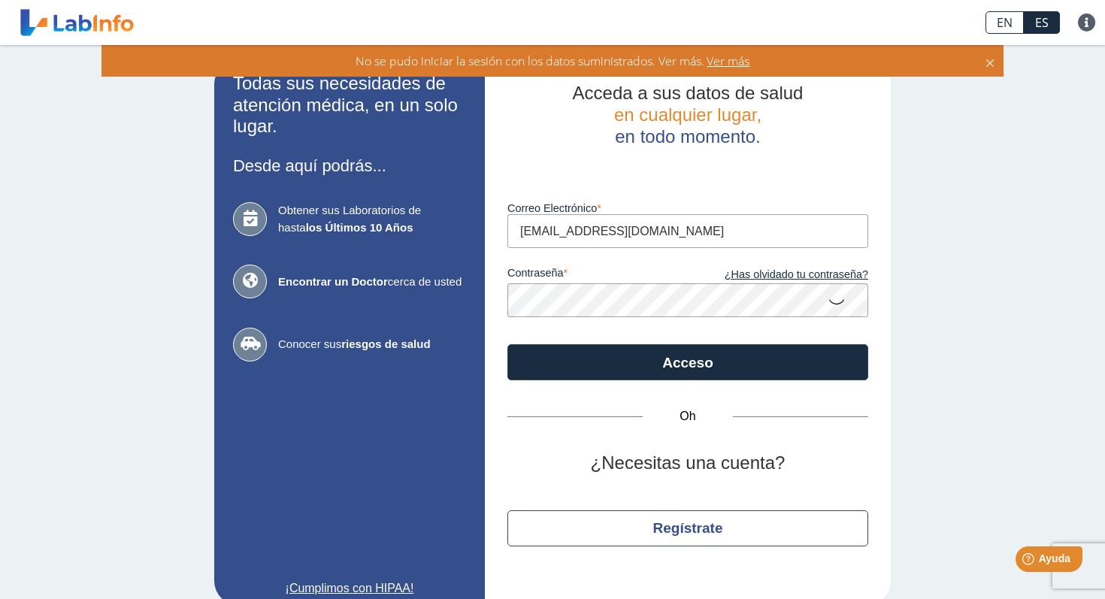
click at [845, 305] on icon at bounding box center [836, 300] width 18 height 29
click at [661, 386] on div "Oh ¿Necesitas una cuenta? Regístrate" at bounding box center [687, 481] width 361 height 202
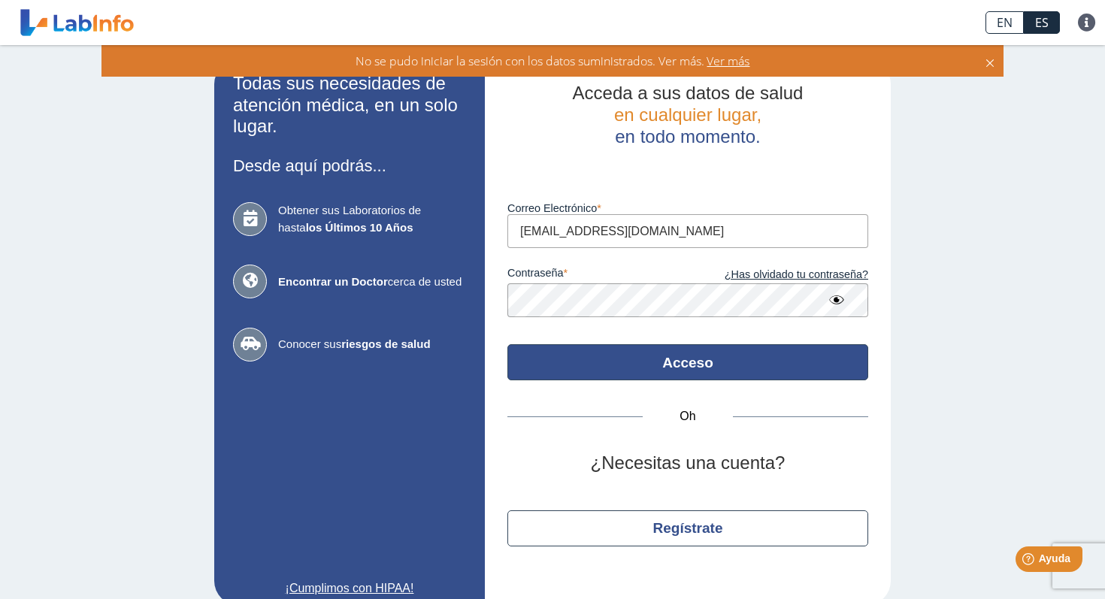
click at [661, 363] on button "Acceso" at bounding box center [687, 362] width 361 height 36
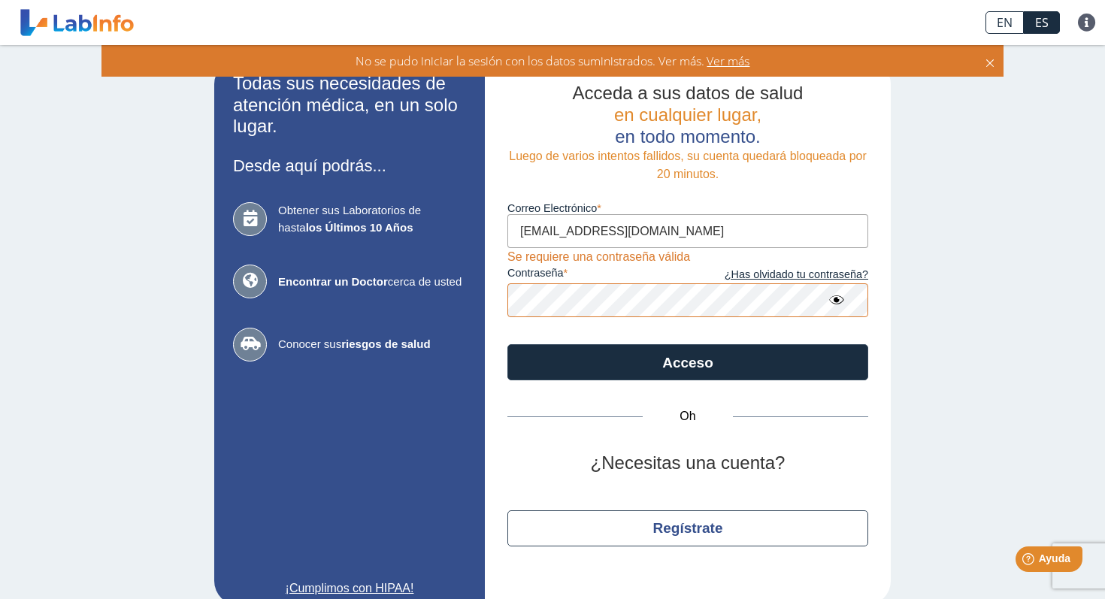
click at [731, 224] on input "givelisse28@gmail.com" at bounding box center [687, 231] width 361 height 34
click at [709, 233] on input "givelisse28@gmail.com" at bounding box center [687, 231] width 361 height 34
type input "g"
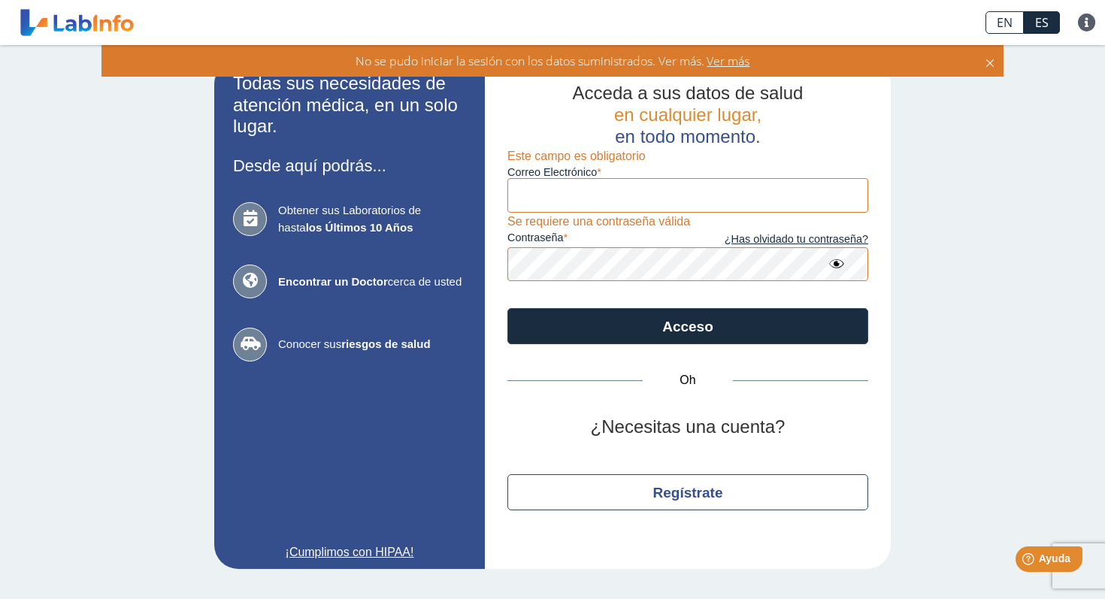
click at [1078, 390] on div "Todas sus necesidades de atención médica, en un solo lugar. Desde aquí podrás..…" at bounding box center [552, 314] width 1105 height 539
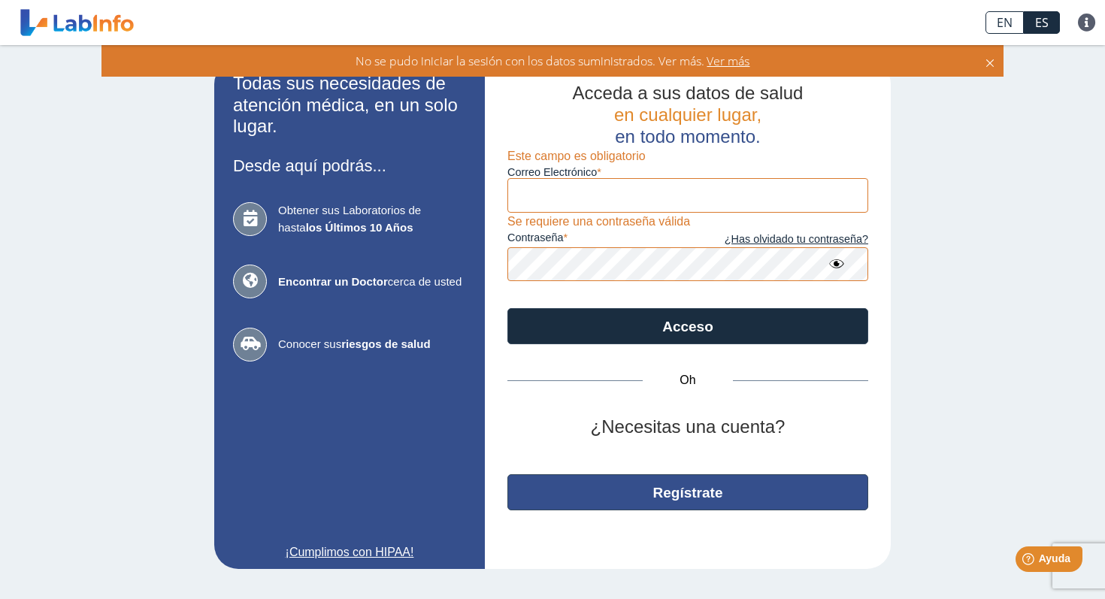
click at [761, 504] on button "Regístrate" at bounding box center [687, 492] width 361 height 36
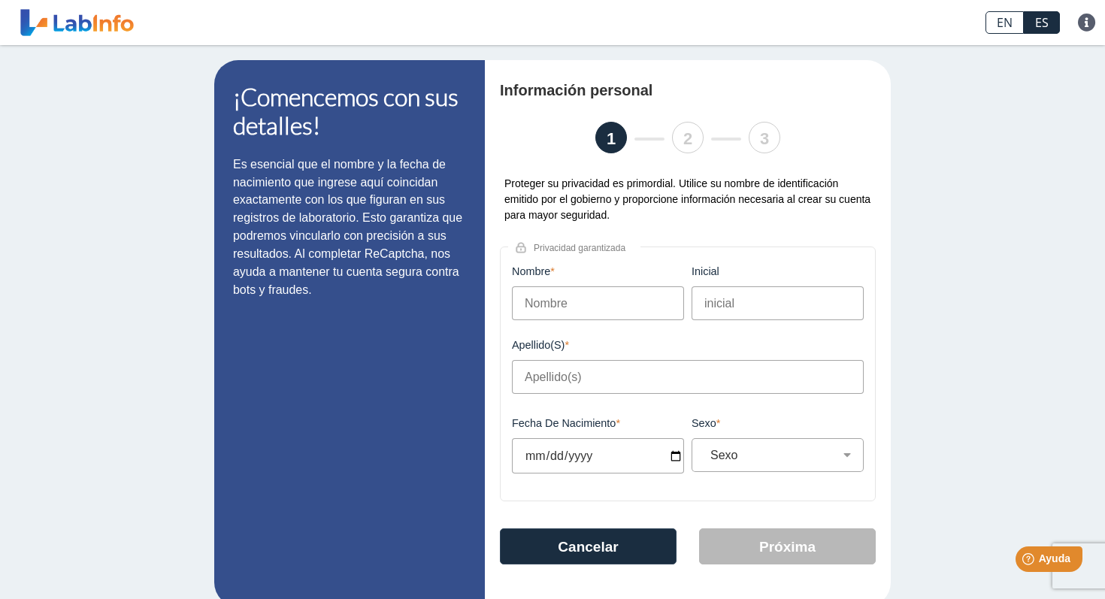
click at [626, 301] on input "Nombre" at bounding box center [598, 303] width 172 height 34
type input "[PERSON_NAME]"
click at [582, 389] on input "Apellido(s)" at bounding box center [688, 377] width 352 height 34
type input "[PERSON_NAME]"
click at [549, 455] on input "Fecha de nacimiento" at bounding box center [598, 455] width 172 height 35
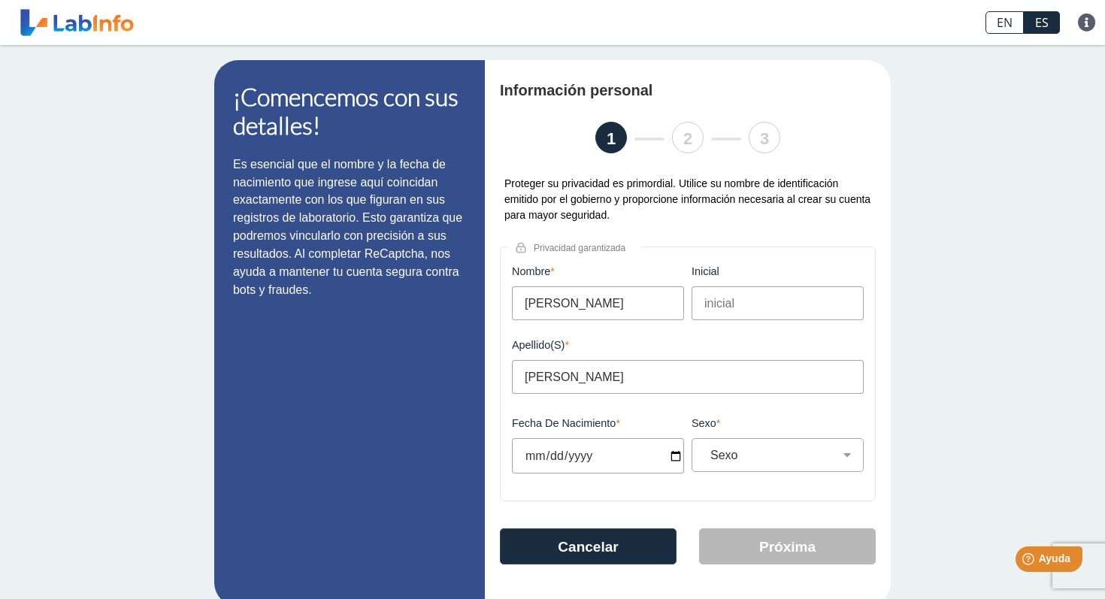
click at [679, 458] on input "Fecha de nacimiento" at bounding box center [598, 455] width 172 height 35
type input "1973-02-28"
click at [749, 455] on select "Sexo Masculino Femenino" at bounding box center [783, 455] width 159 height 14
select select "F"
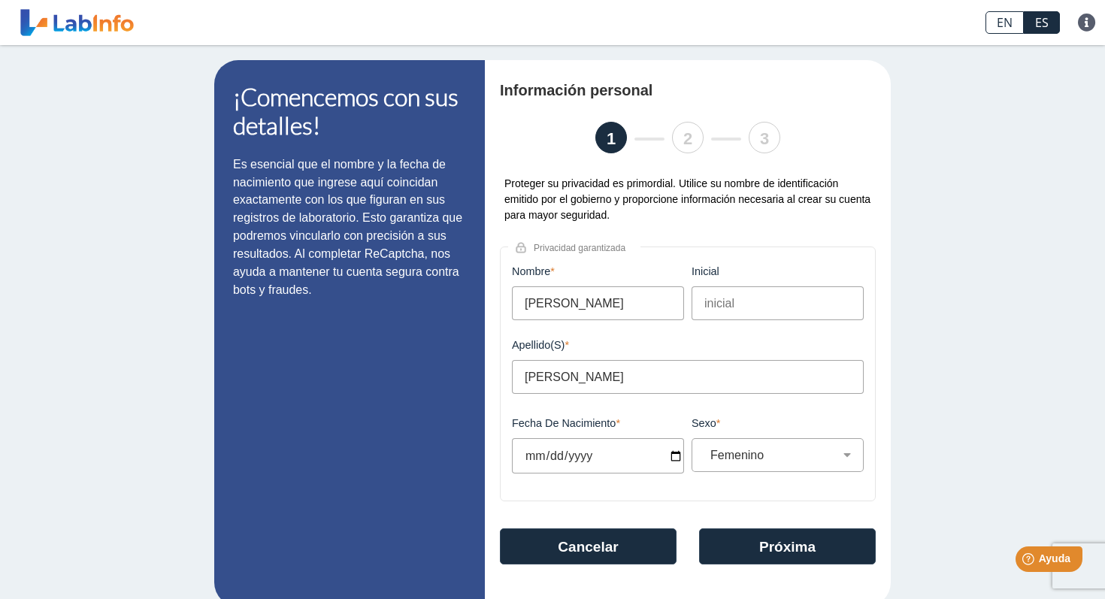
scroll to position [24, 0]
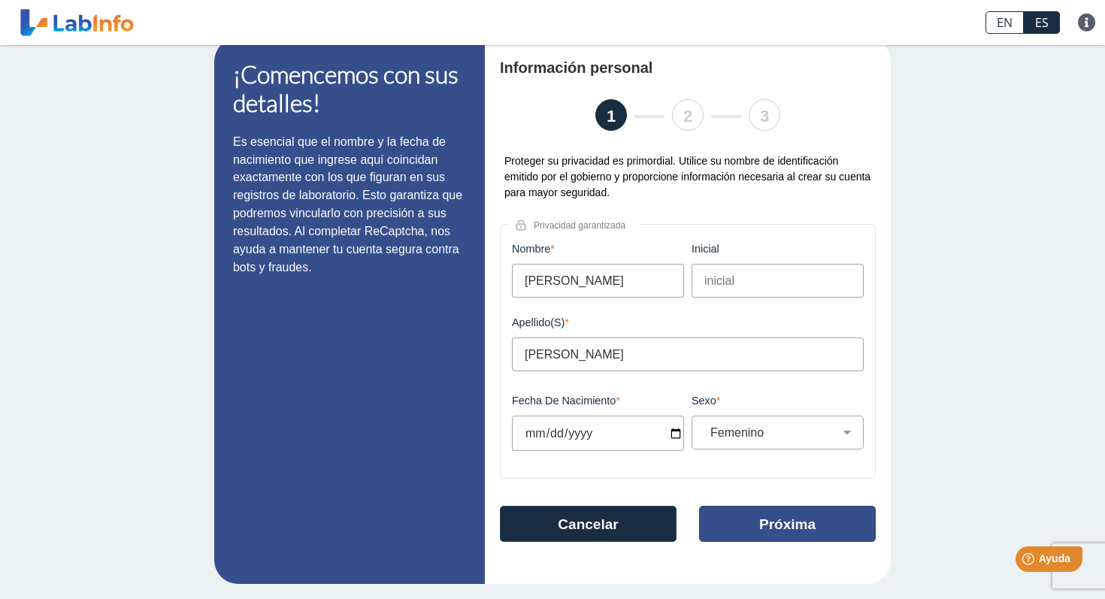
click at [755, 531] on button "Próxima" at bounding box center [787, 524] width 177 height 36
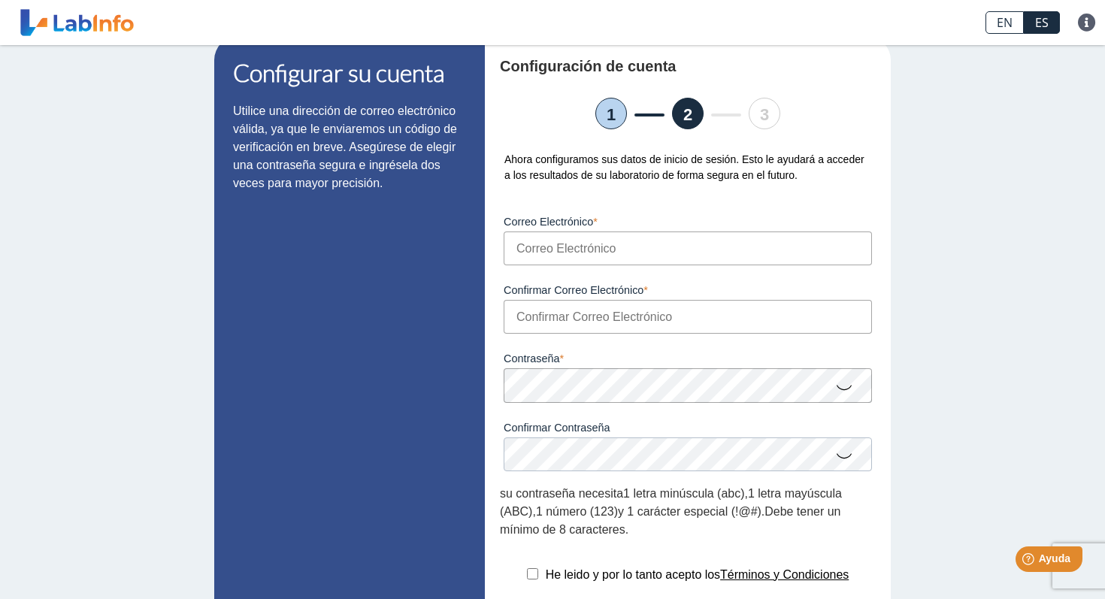
click at [640, 250] on input "Correo Electrónico" at bounding box center [688, 248] width 368 height 34
type input "G"
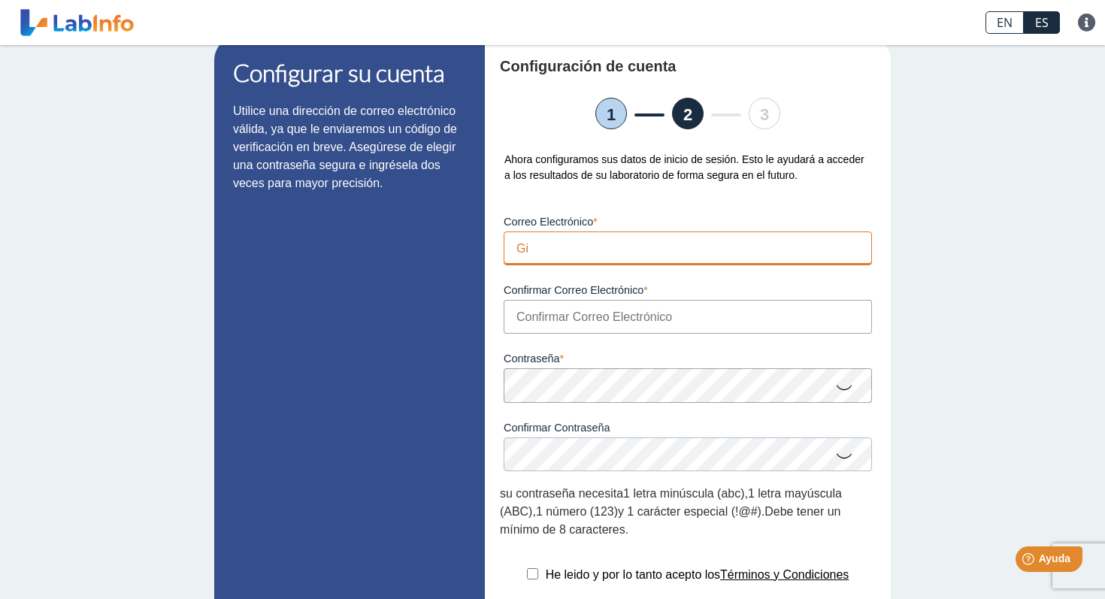
type input "G"
click at [594, 262] on input "Correo Electrónico" at bounding box center [688, 248] width 368 height 34
click at [547, 255] on input "Correo Electrónico" at bounding box center [688, 248] width 368 height 34
type input "G"
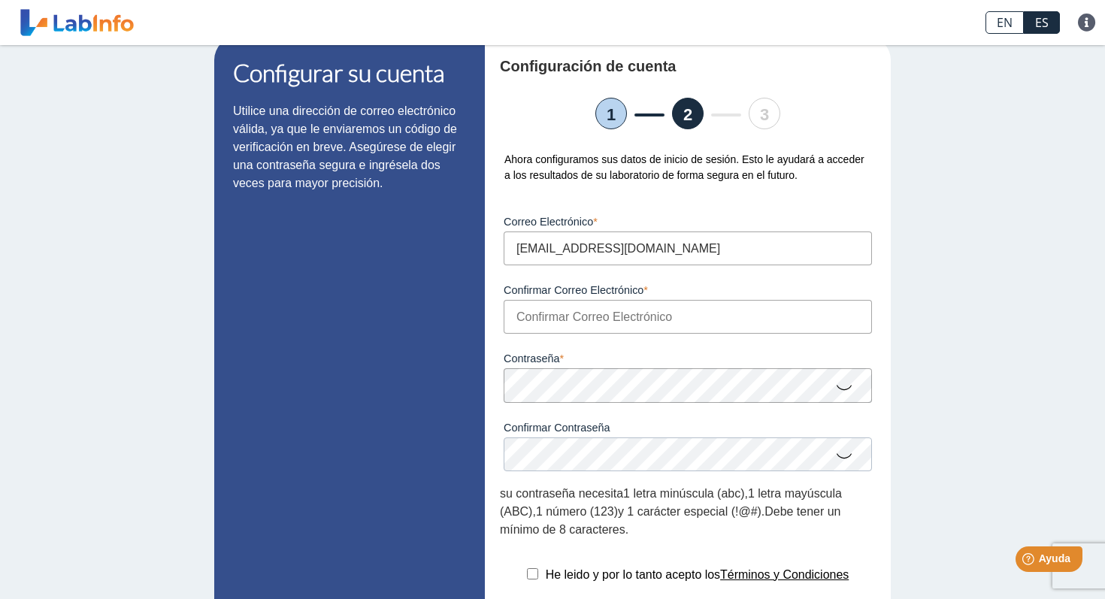
type input "Givelisse28@icloud.com"
click at [540, 325] on input "Confirmar Correo Electrónico" at bounding box center [688, 317] width 368 height 34
type input "G"
click at [526, 252] on input "Givelisse28@icloud.com" at bounding box center [688, 248] width 368 height 34
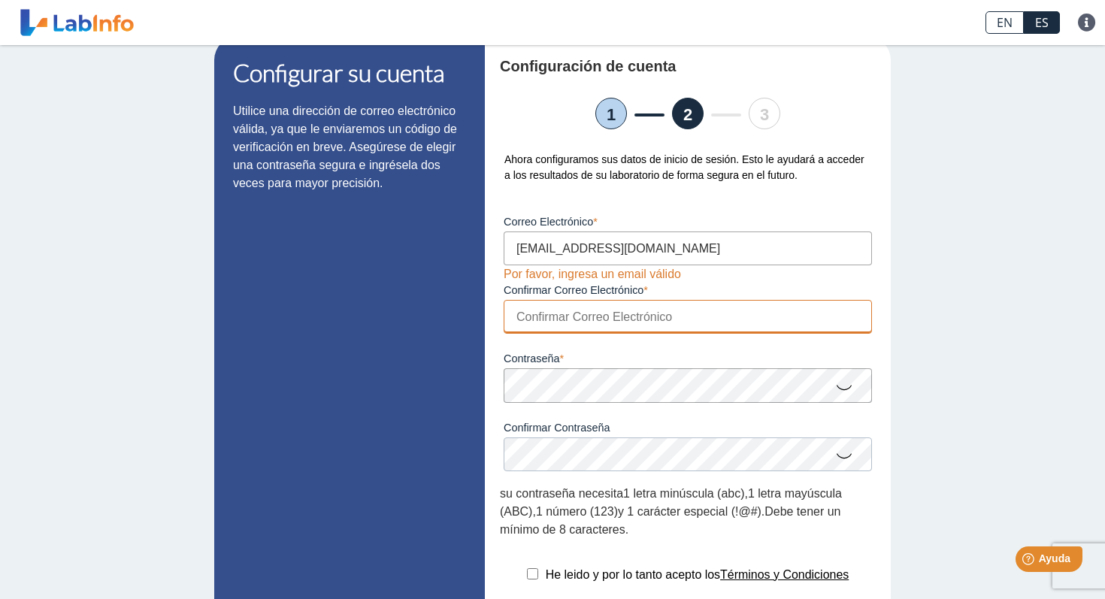
type input "[EMAIL_ADDRESS][DOMAIN_NAME]"
click at [531, 322] on input "Confirmar Correo Electrónico" at bounding box center [688, 317] width 368 height 34
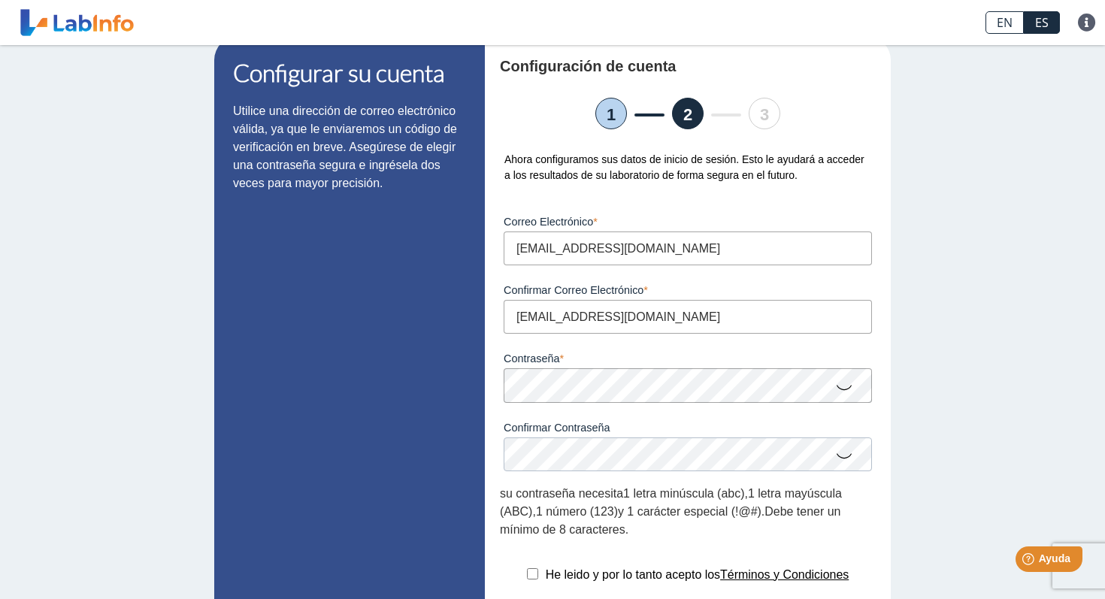
type input "[EMAIL_ADDRESS][DOMAIN_NAME]"
click at [845, 396] on icon at bounding box center [844, 386] width 18 height 29
click at [700, 405] on div "Confirmar Contraseña Por favor confirma tu contraseña" at bounding box center [688, 437] width 376 height 68
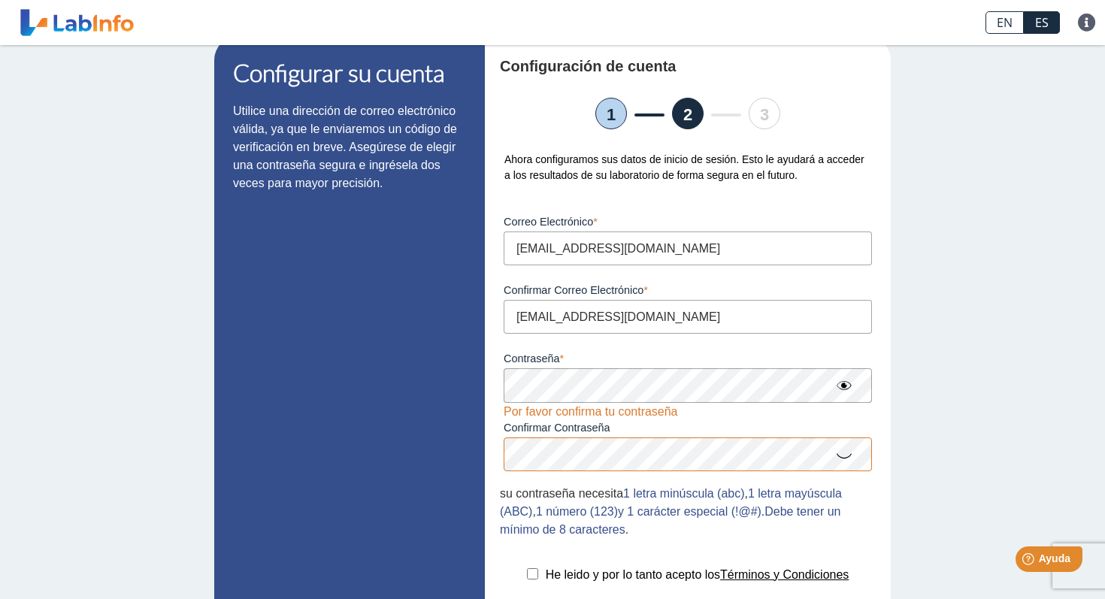
click at [848, 461] on icon at bounding box center [844, 454] width 18 height 29
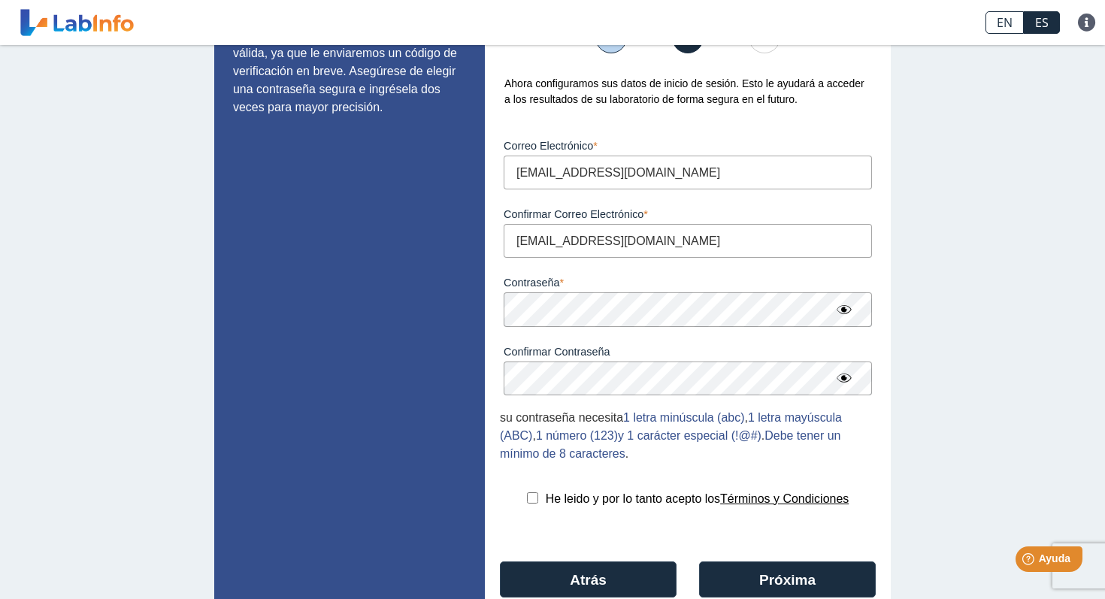
scroll to position [147, 0]
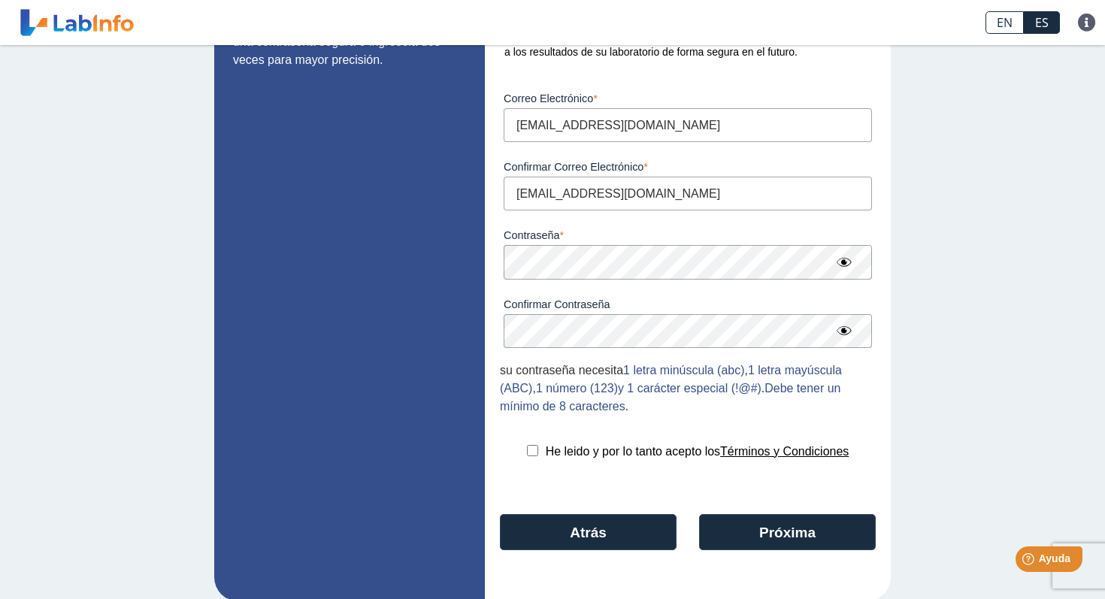
click at [534, 452] on div "He leido y por lo tanto acepto los Términos y Condiciones" at bounding box center [688, 452] width 376 height 18
click at [531, 452] on input "checkbox" at bounding box center [532, 450] width 11 height 11
checkbox input "true"
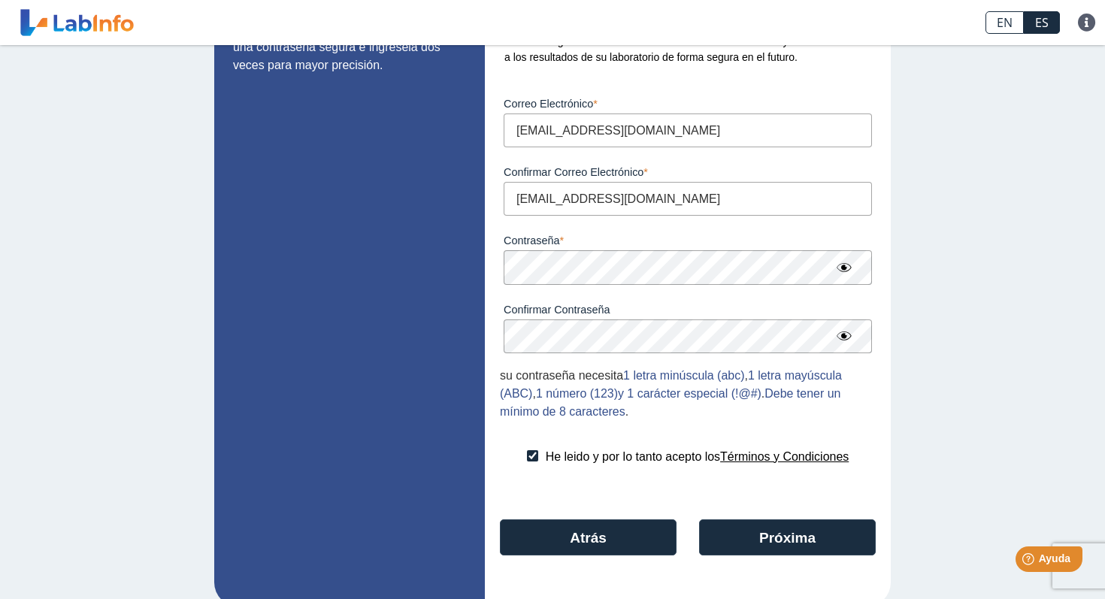
scroll to position [168, 0]
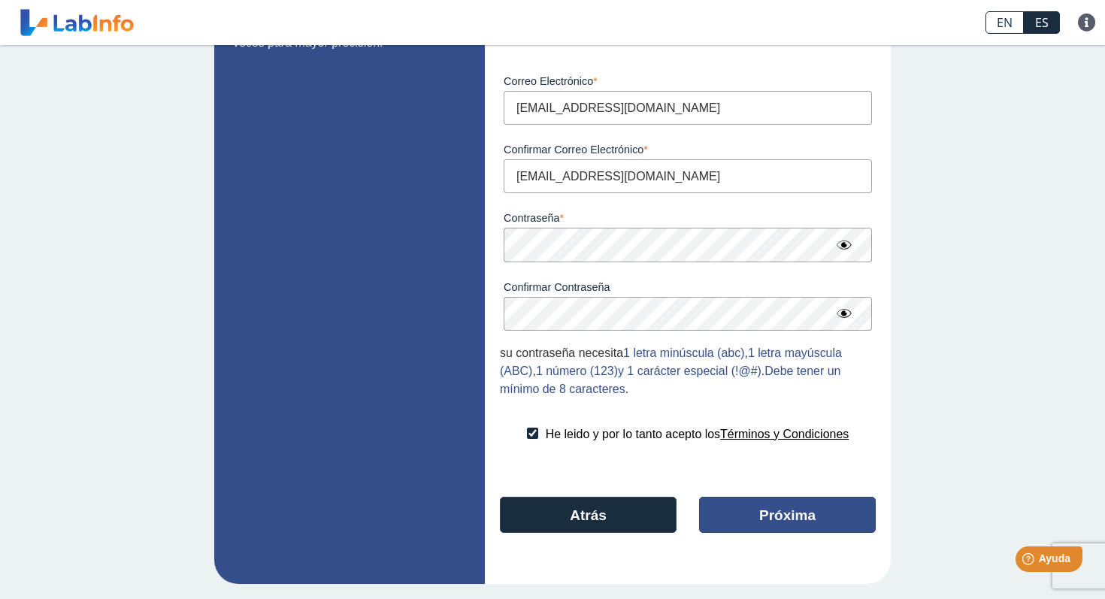
click at [831, 516] on button "Próxima" at bounding box center [787, 515] width 177 height 36
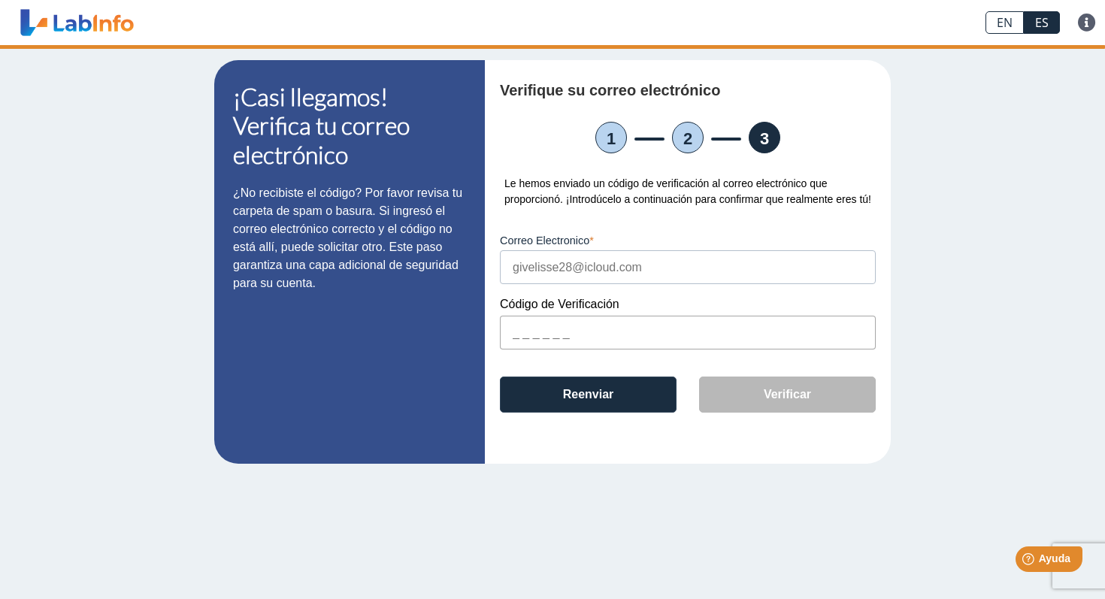
scroll to position [0, 0]
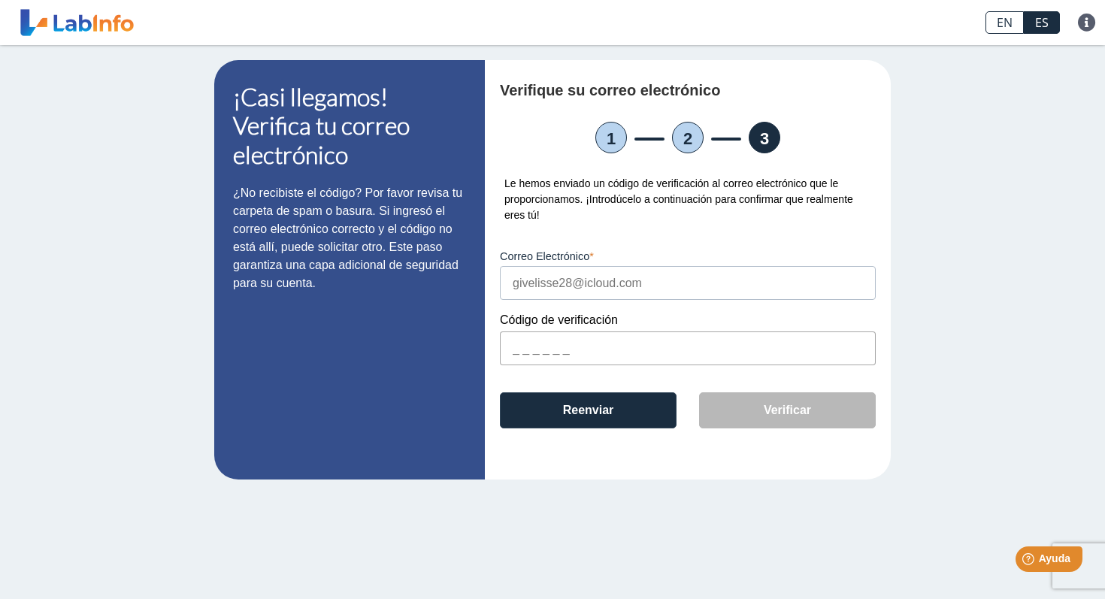
click at [608, 351] on input "text" at bounding box center [688, 348] width 376 height 34
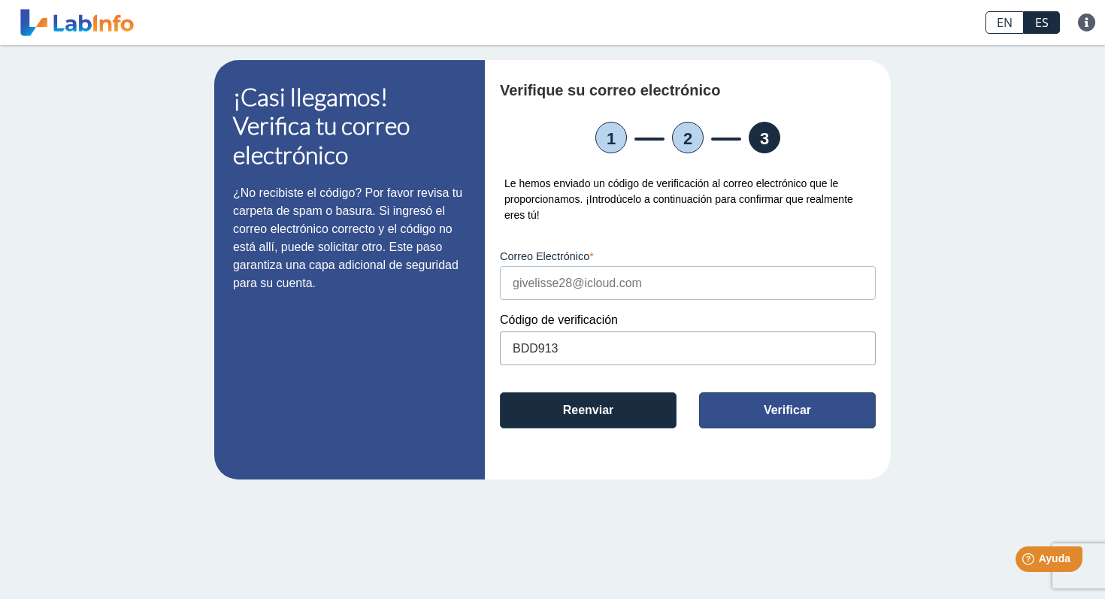
type input "BDD913"
click at [758, 419] on button "Verificar" at bounding box center [787, 410] width 177 height 36
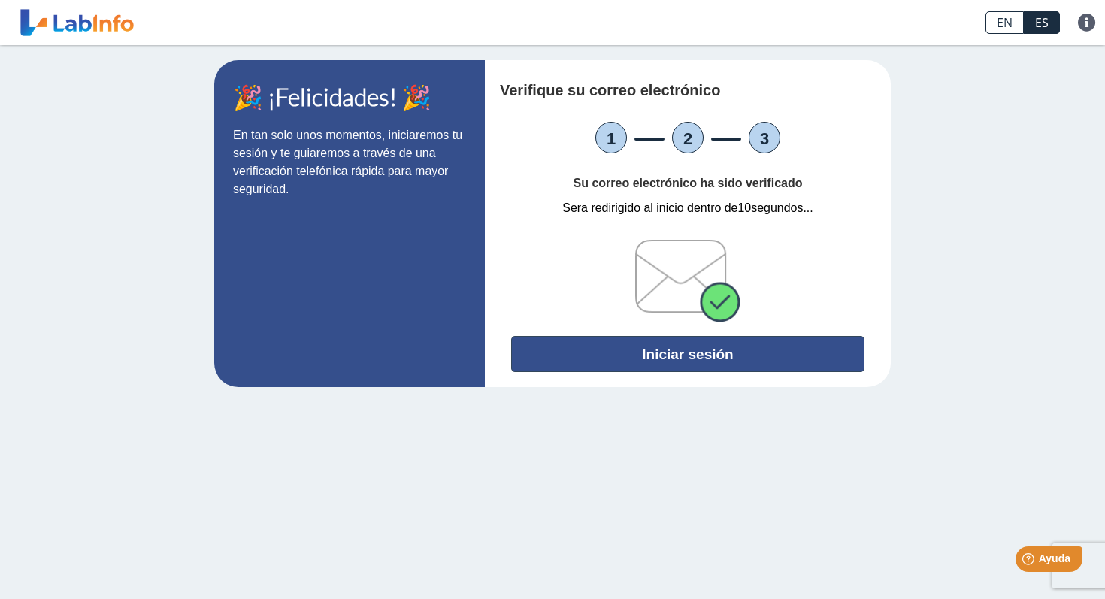
click at [684, 357] on font "Iniciar sesión" at bounding box center [687, 354] width 91 height 16
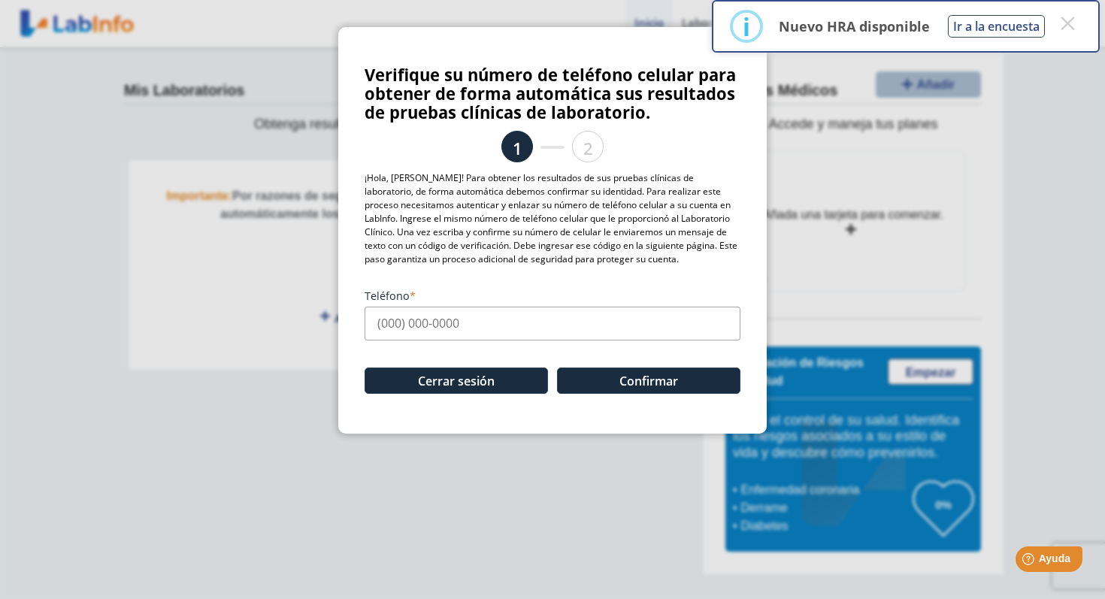
click at [608, 325] on input "Teléfono" at bounding box center [553, 324] width 376 height 34
type input "[PHONE_NUMBER]"
click at [655, 384] on font "Confirmar" at bounding box center [648, 381] width 59 height 17
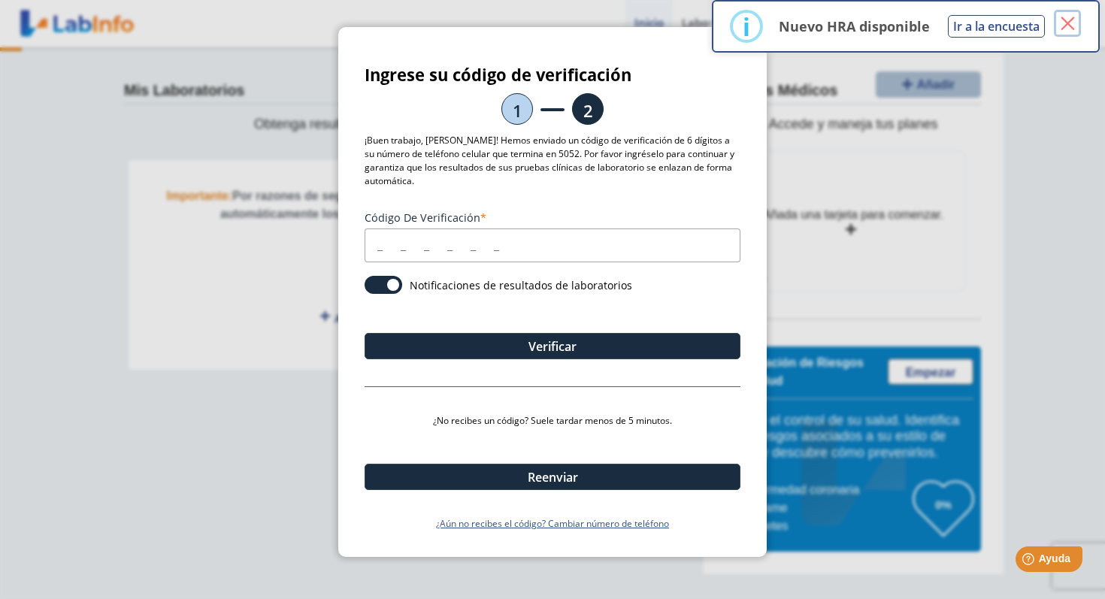
click at [1075, 20] on font "×" at bounding box center [1067, 24] width 19 height 38
click at [1075, 27] on font "×" at bounding box center [1067, 24] width 19 height 38
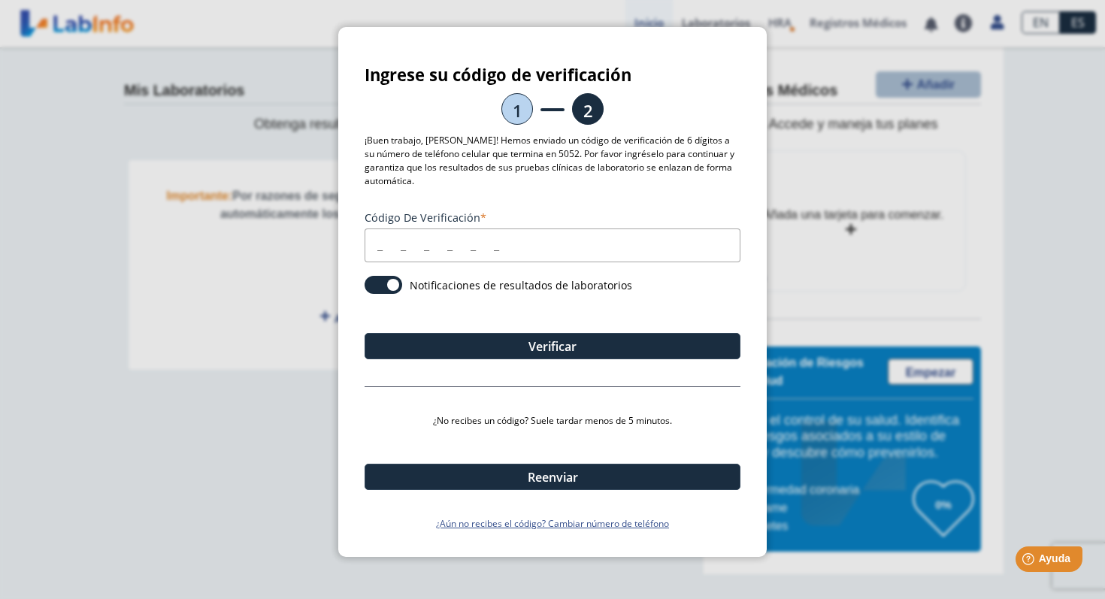
click at [468, 244] on input "Código de verificación" at bounding box center [553, 245] width 376 height 34
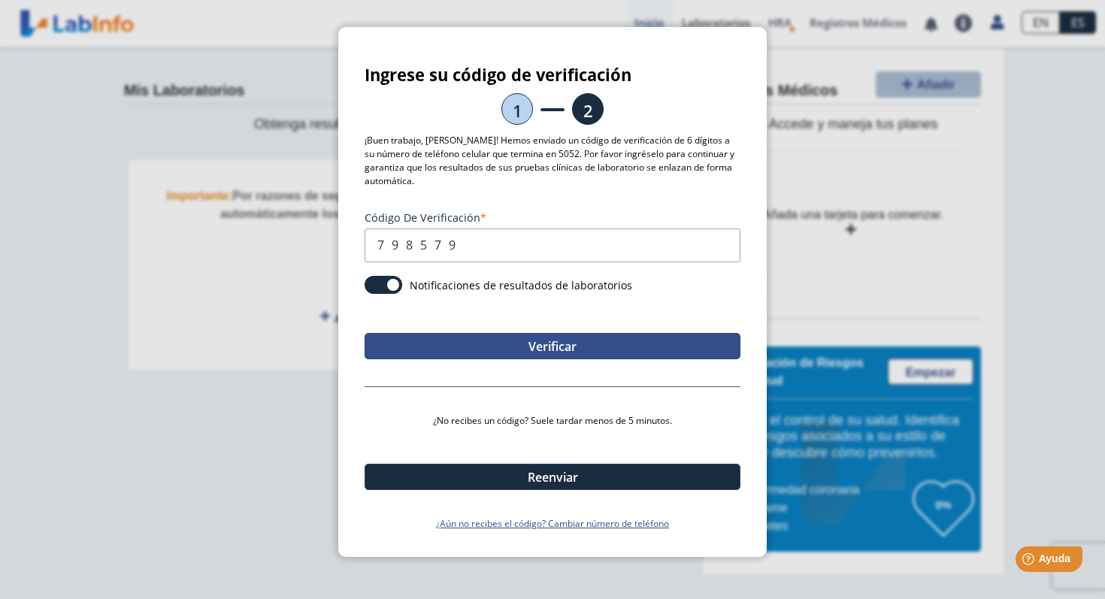
type input "798579"
click at [476, 351] on button "Verificar" at bounding box center [553, 346] width 376 height 26
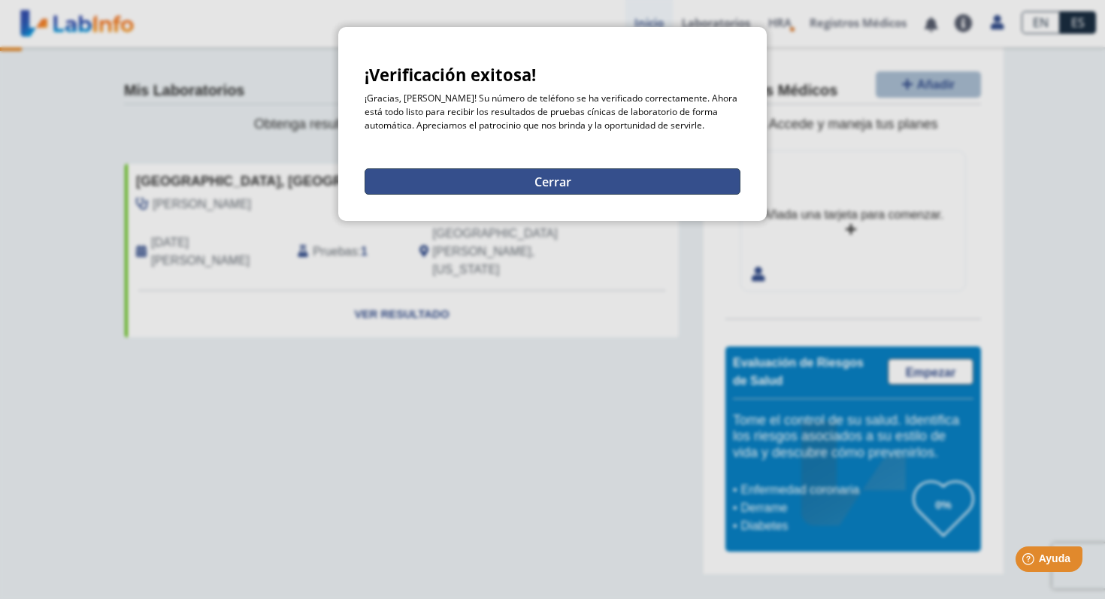
click at [607, 186] on button "Cerrar" at bounding box center [553, 181] width 376 height 26
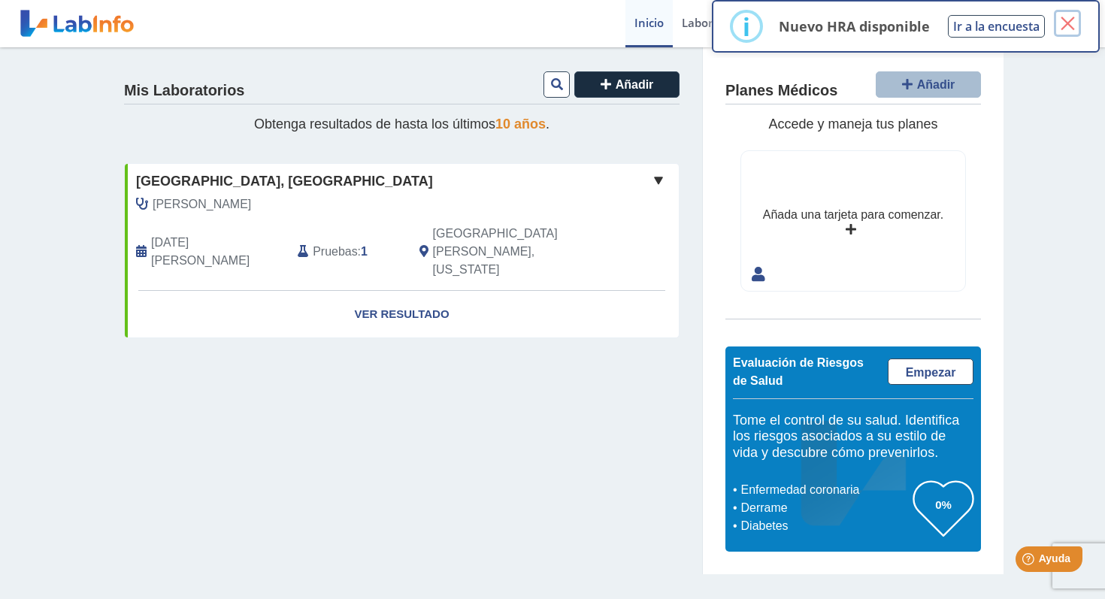
click at [1074, 29] on font "×" at bounding box center [1067, 24] width 19 height 38
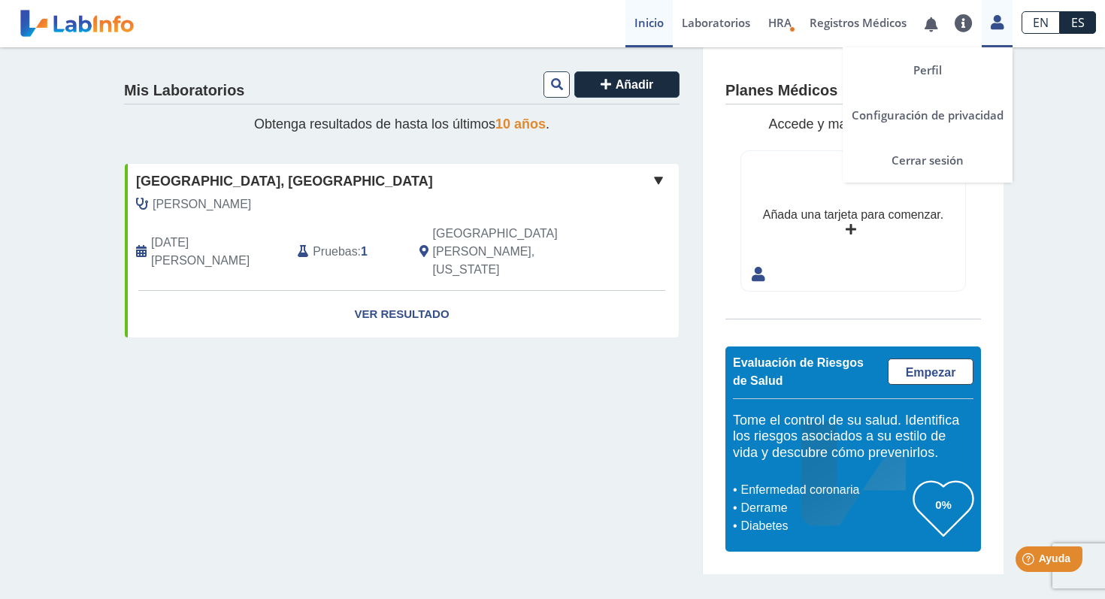
click at [991, 22] on icon at bounding box center [997, 22] width 13 height 11
click at [945, 70] on link "Perfil" at bounding box center [927, 69] width 170 height 45
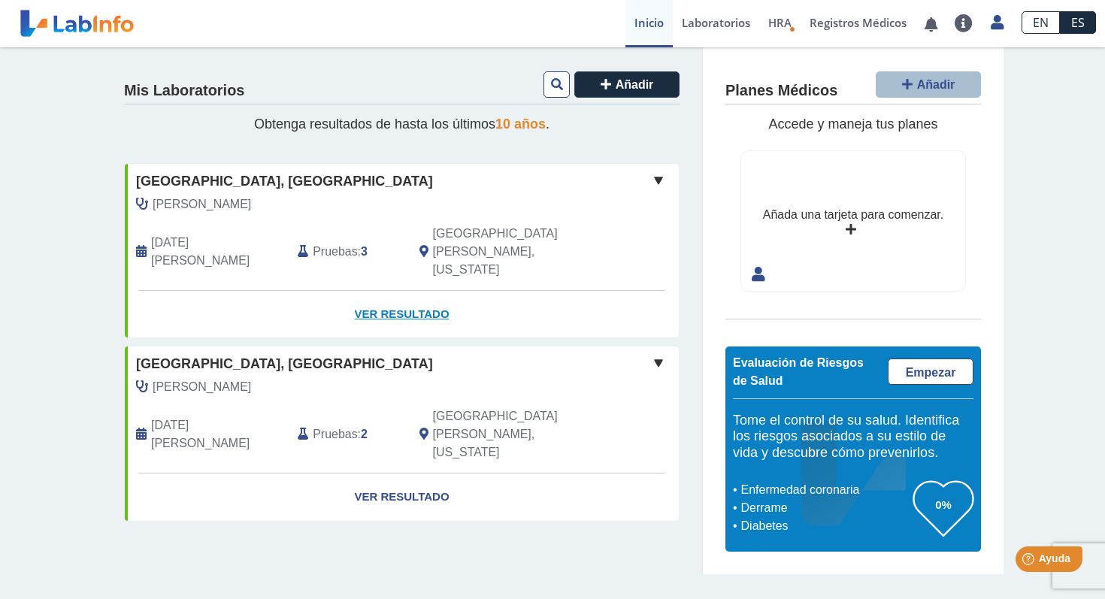
click at [394, 291] on link "Ver resultado" at bounding box center [402, 314] width 554 height 47
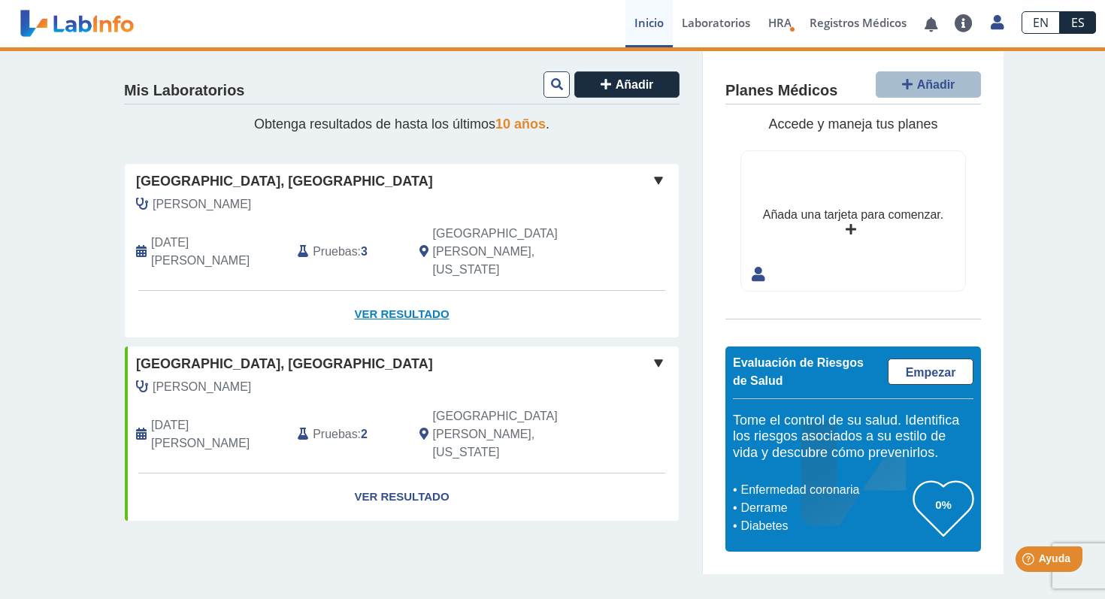
click at [409, 291] on link "Ver resultado" at bounding box center [402, 314] width 554 height 47
click at [407, 307] on font "Ver resultado" at bounding box center [401, 313] width 95 height 13
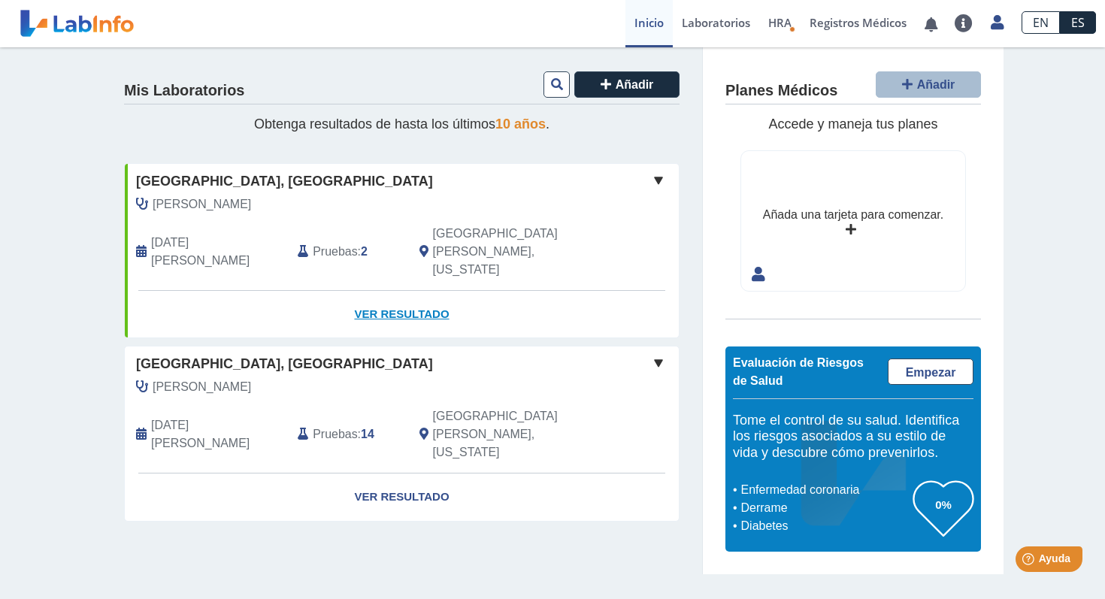
click at [368, 307] on font "Ver resultado" at bounding box center [401, 313] width 95 height 13
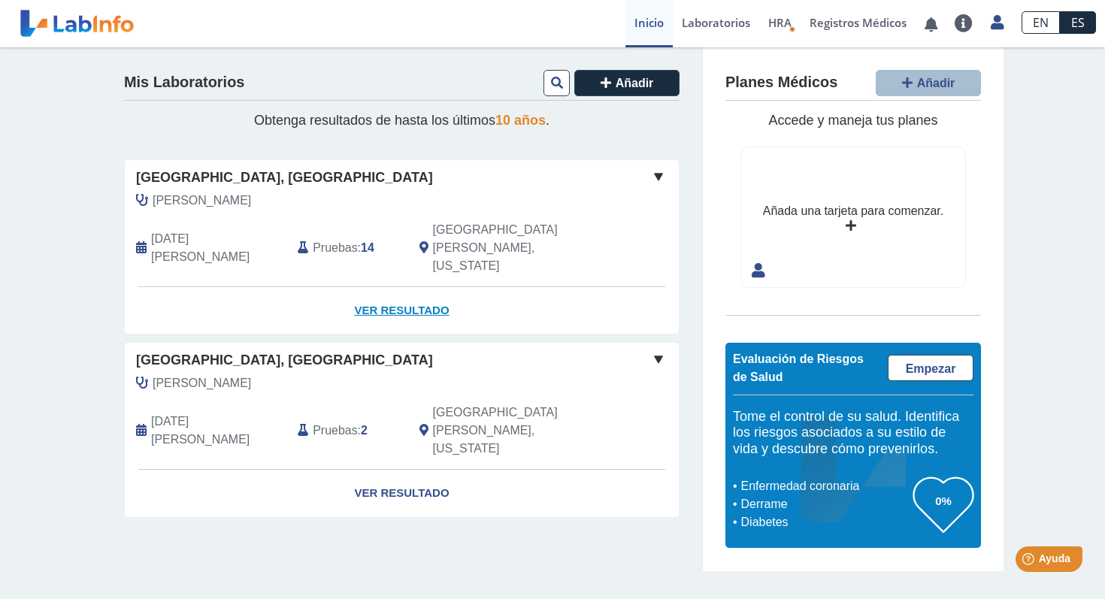
click at [400, 304] on font "Ver resultado" at bounding box center [401, 310] width 95 height 13
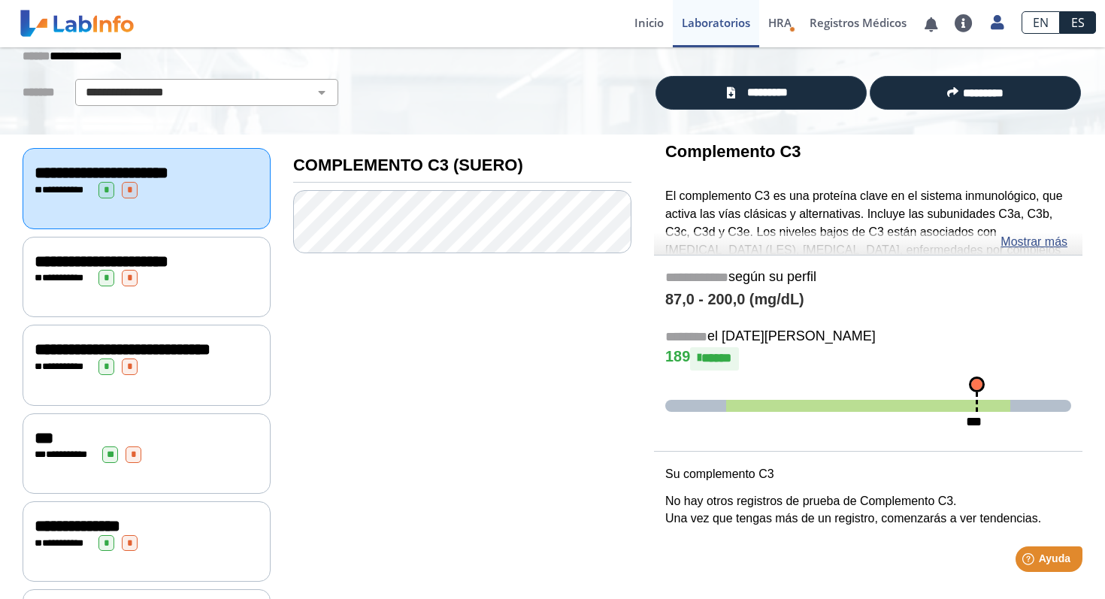
scroll to position [69, 0]
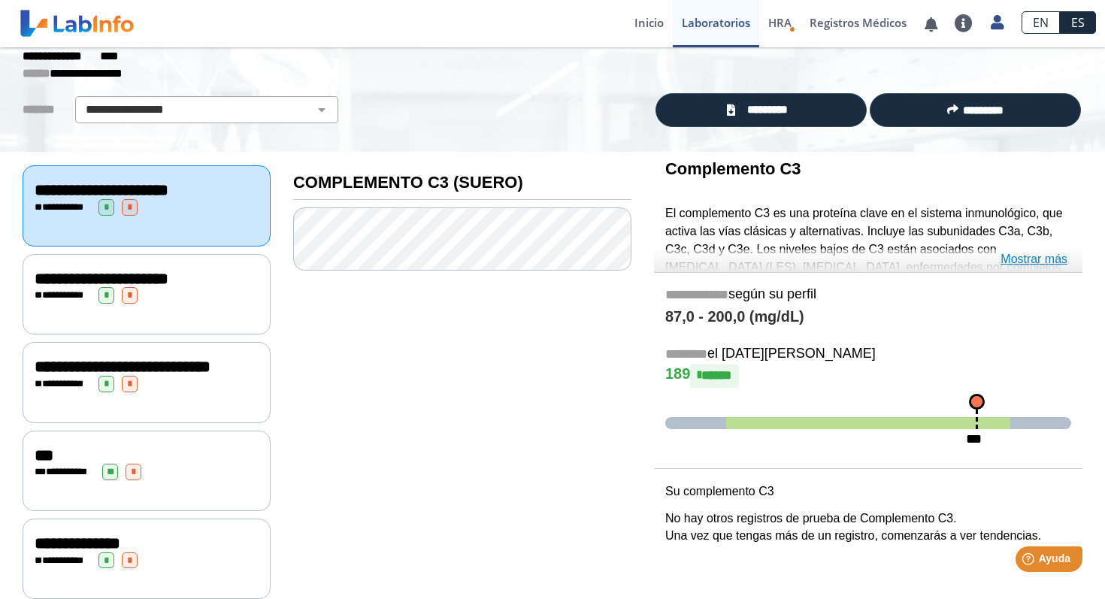
click at [1042, 260] on font "Mostrar más" at bounding box center [1033, 259] width 67 height 13
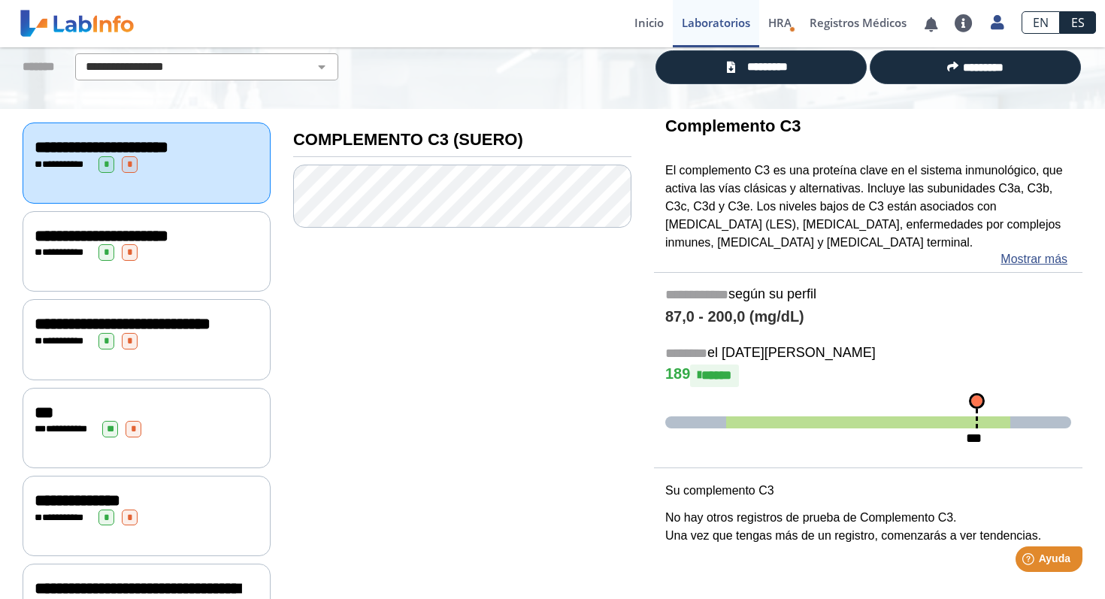
scroll to position [111, 0]
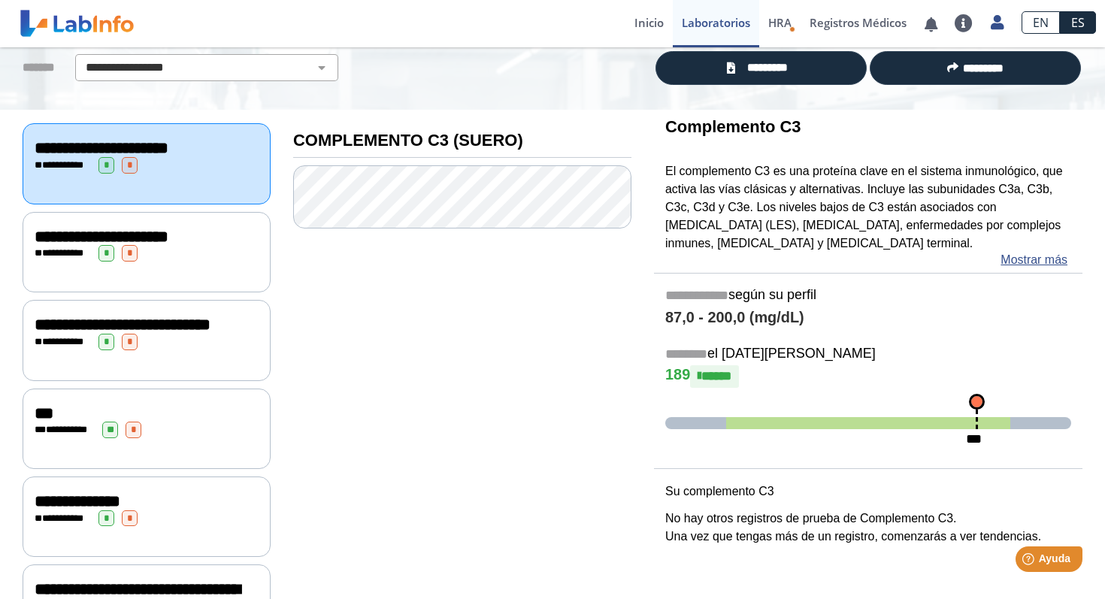
click at [180, 199] on div "**********" at bounding box center [147, 163] width 248 height 80
click at [88, 292] on div "**********" at bounding box center [147, 252] width 248 height 80
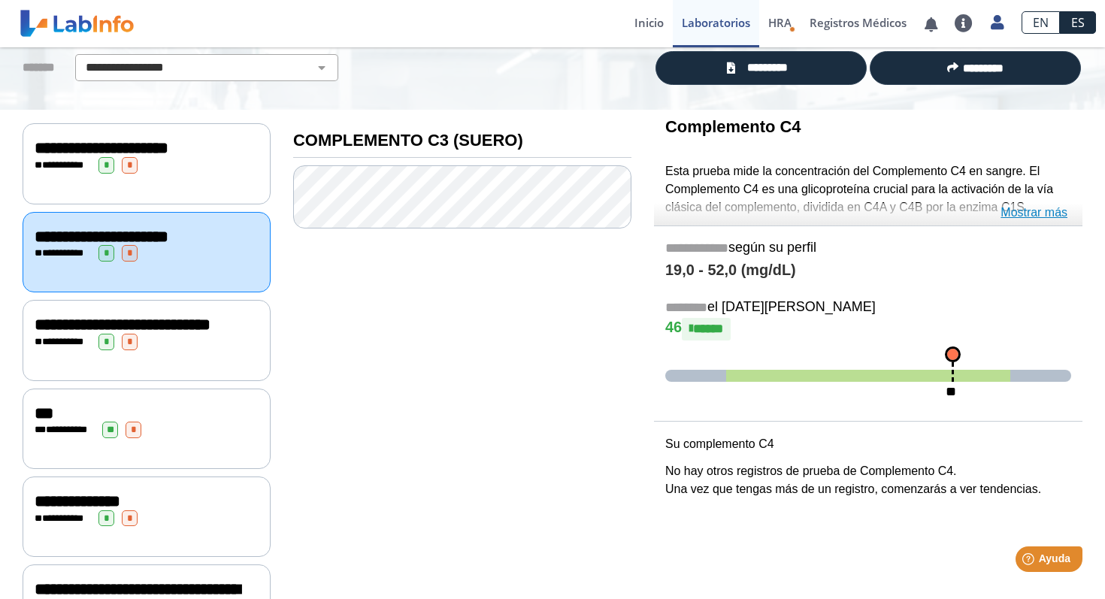
click at [1025, 214] on font "Mostrar más" at bounding box center [1033, 212] width 67 height 13
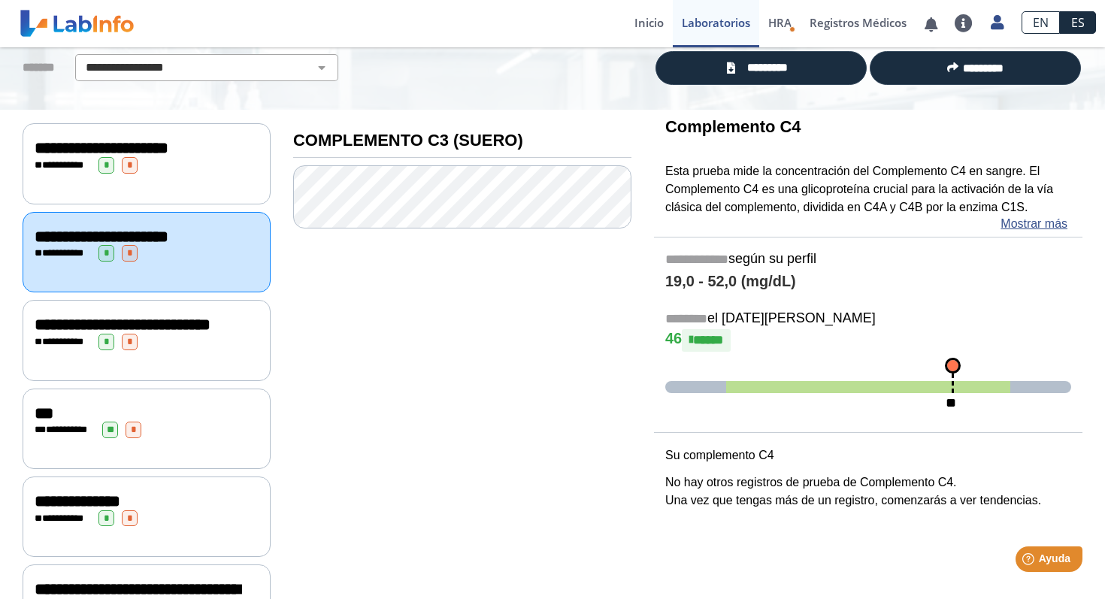
click at [220, 350] on div "**********" at bounding box center [147, 342] width 224 height 17
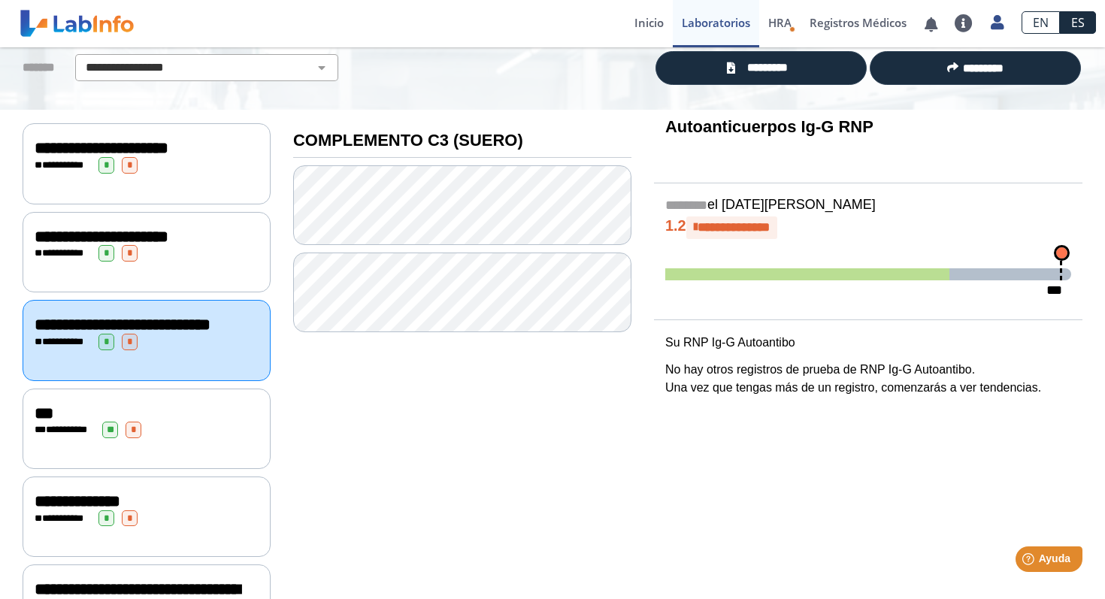
click at [195, 438] on div "**********" at bounding box center [147, 430] width 224 height 17
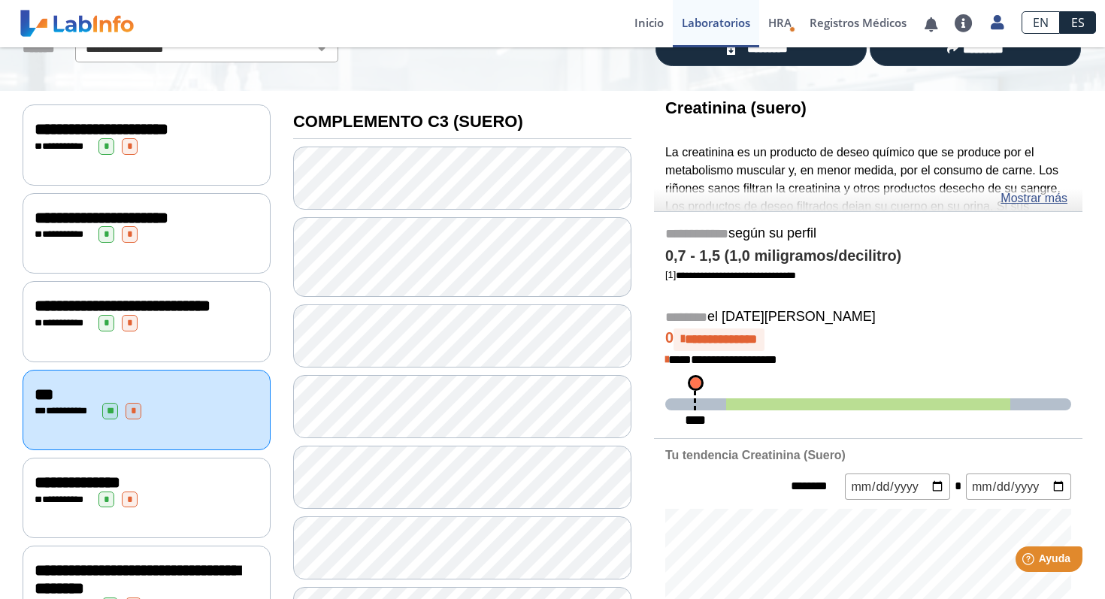
scroll to position [122, 0]
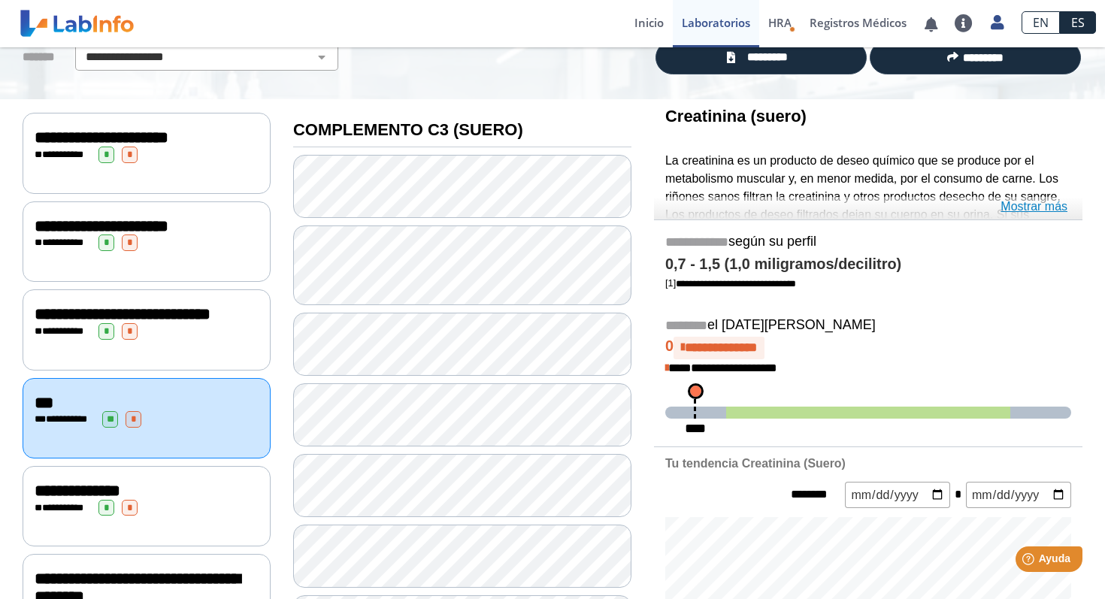
click at [1024, 210] on font "Mostrar más" at bounding box center [1033, 206] width 67 height 13
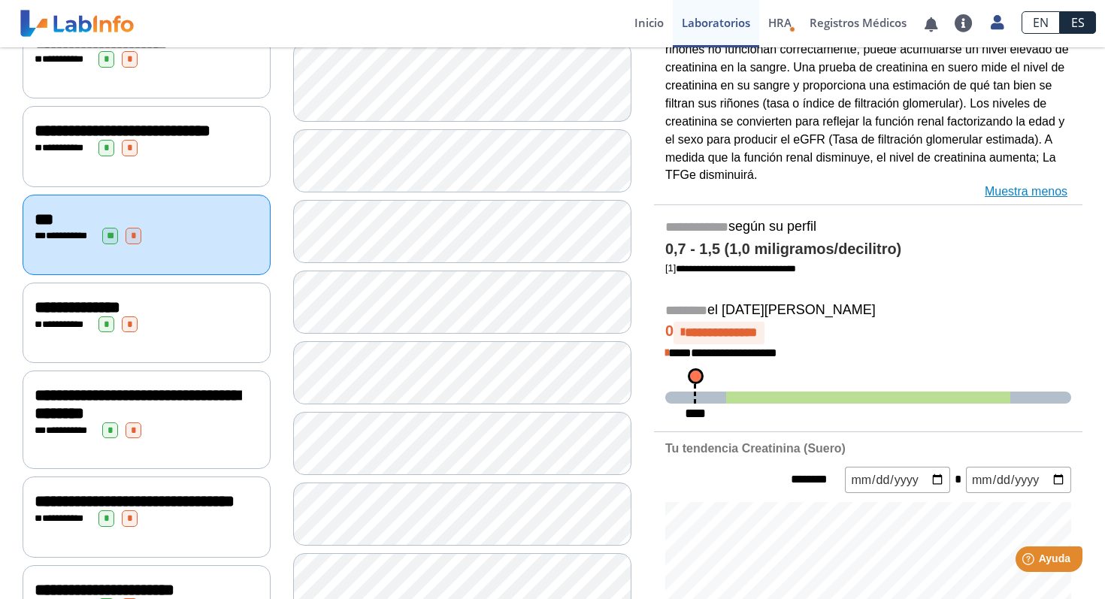
scroll to position [313, 0]
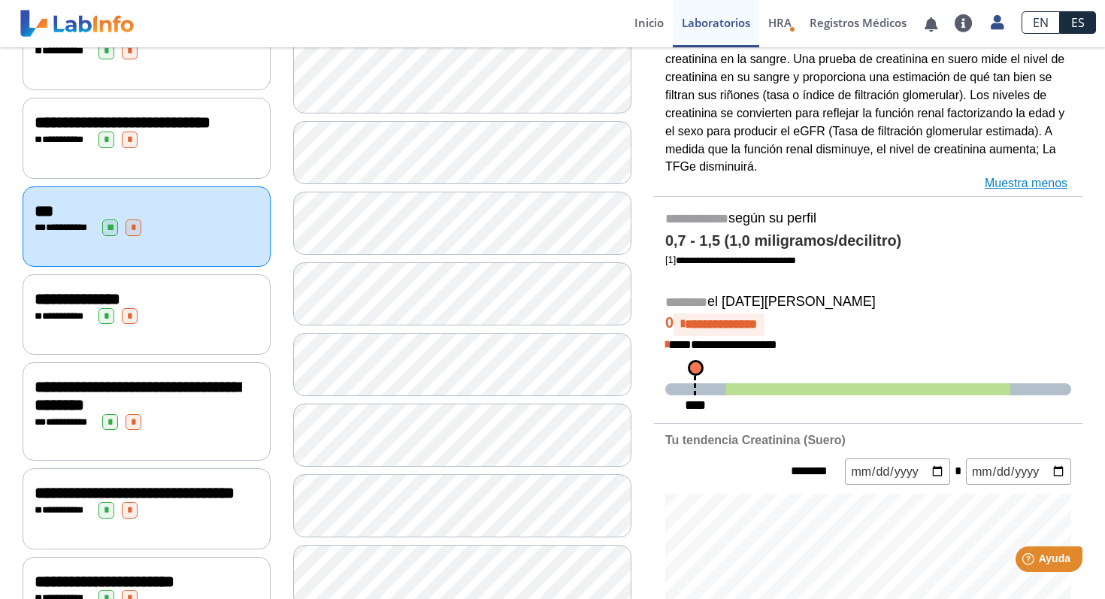
click at [768, 387] on span at bounding box center [868, 389] width 284 height 12
click at [769, 389] on span at bounding box center [868, 389] width 284 height 12
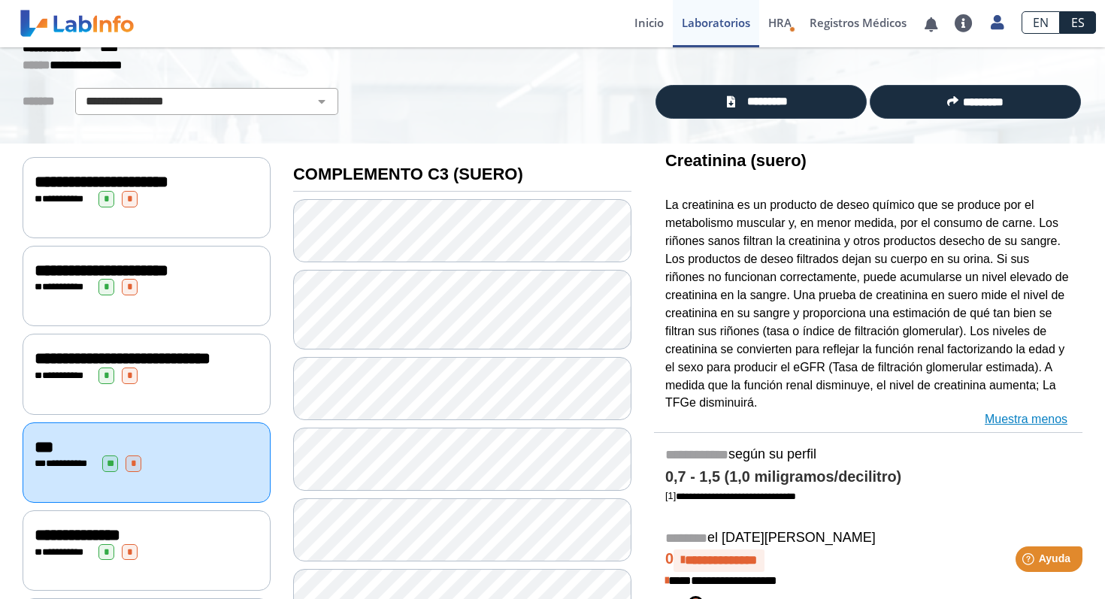
scroll to position [79, 0]
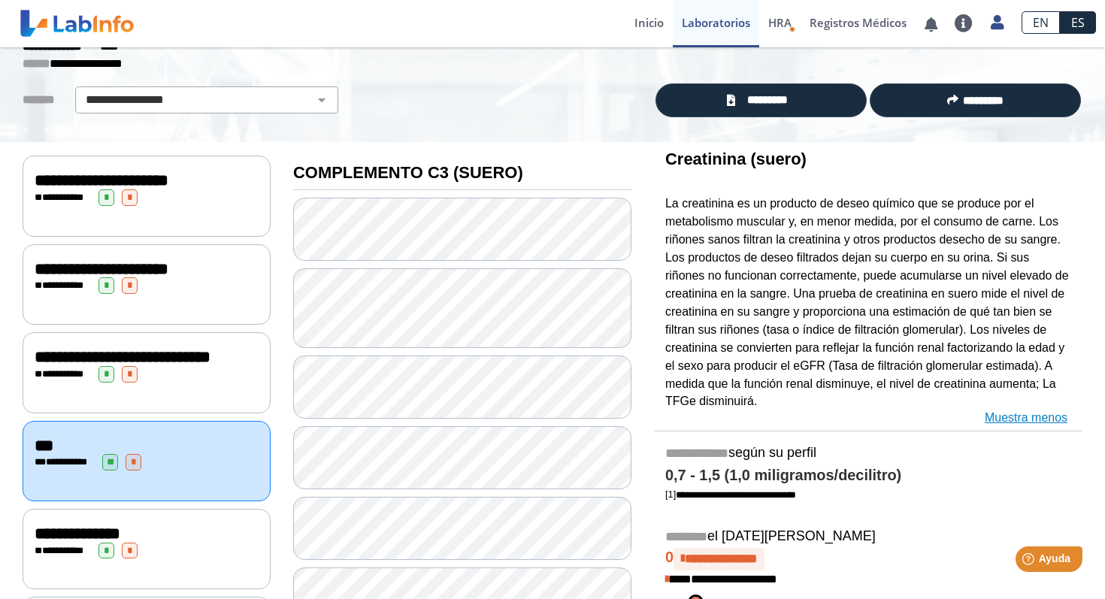
click at [728, 283] on p "La creatinina es un producto de deseo químico que se produce por el metabolismo…" at bounding box center [868, 303] width 406 height 216
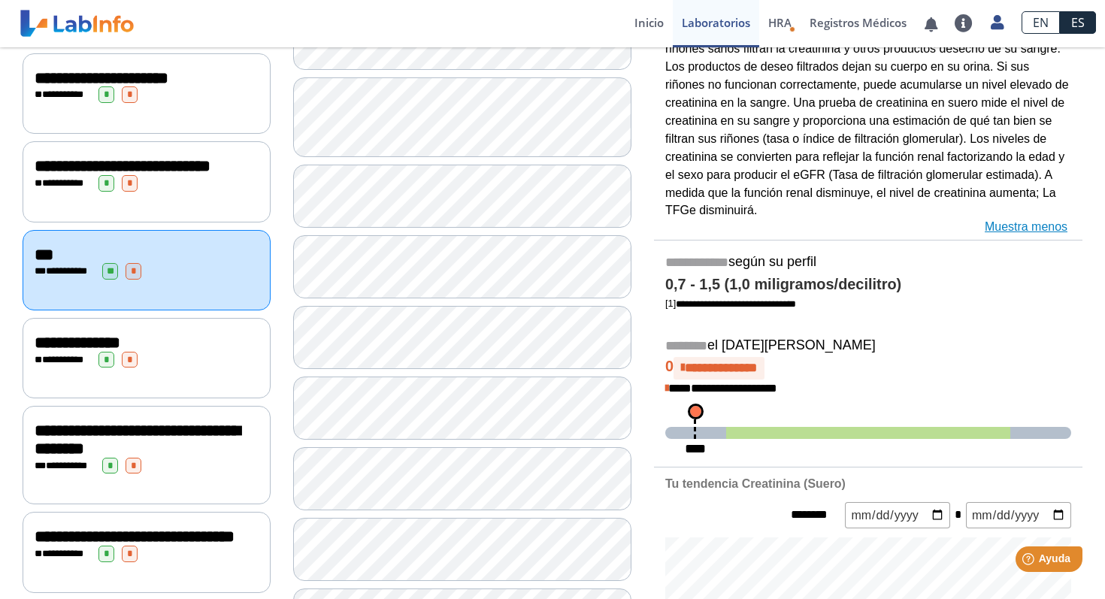
scroll to position [276, 0]
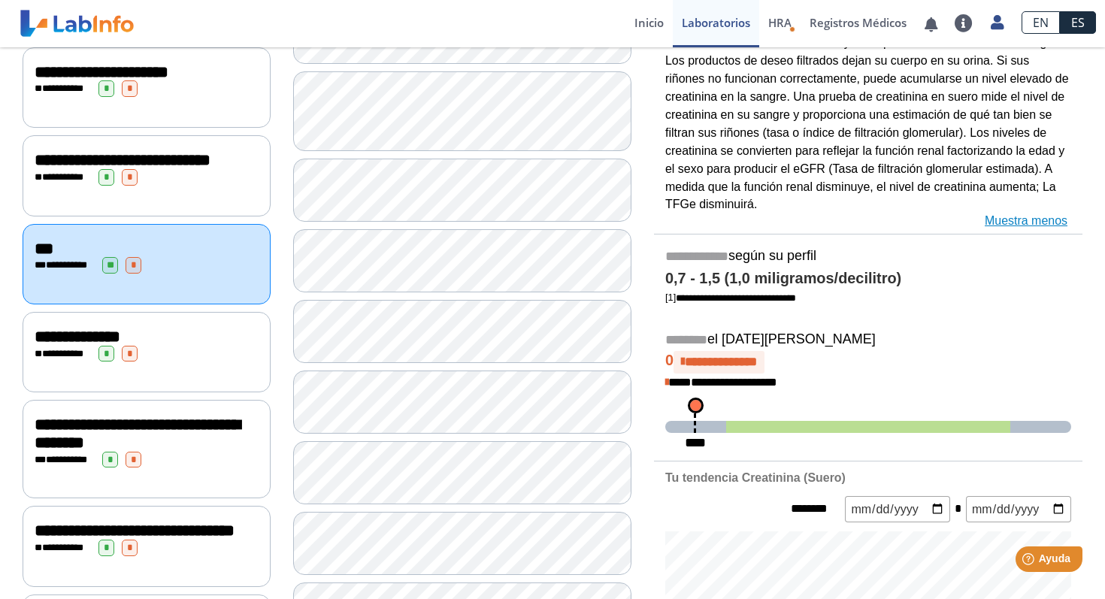
click at [1069, 125] on p "La creatinina es un producto de deseo químico que se produce por el metabolismo…" at bounding box center [868, 106] width 406 height 216
click at [985, 92] on font "La creatinina es un producto de deseo químico que se produce por el metabolismo…" at bounding box center [867, 105] width 404 height 210
click at [1100, 295] on app-lab-results-view "**********" at bounding box center [552, 558] width 1105 height 1573
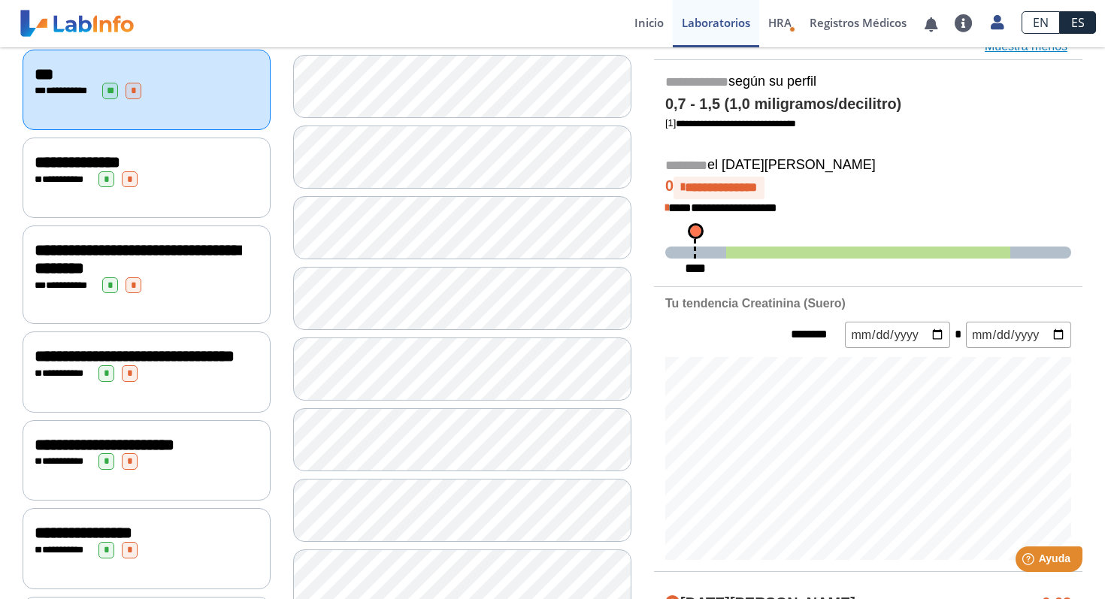
scroll to position [451, 0]
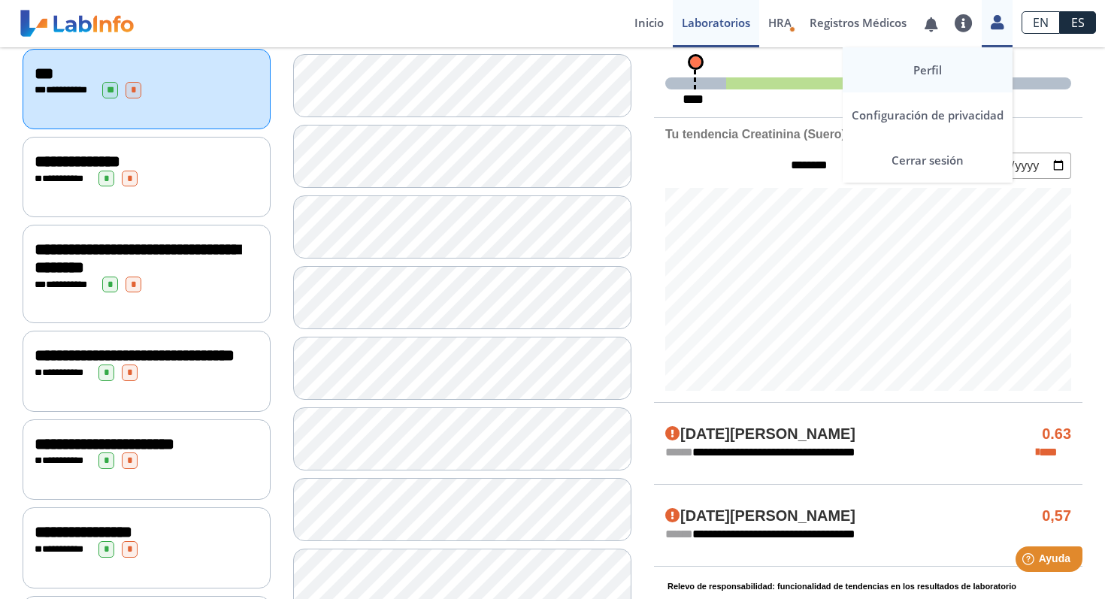
click at [952, 77] on link "Perfil" at bounding box center [927, 69] width 170 height 45
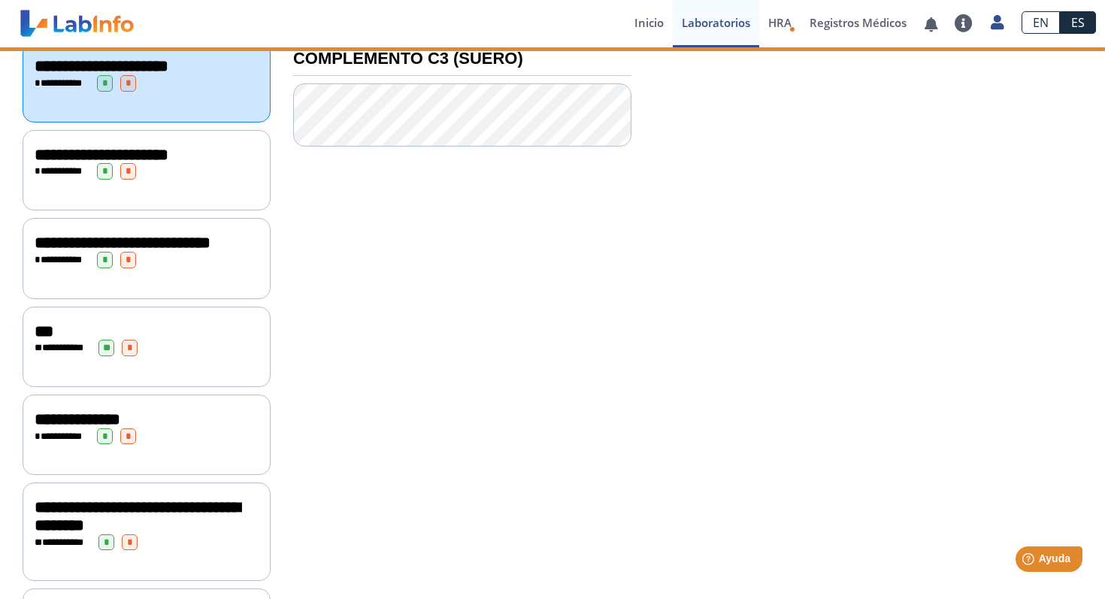
scroll to position [183, 0]
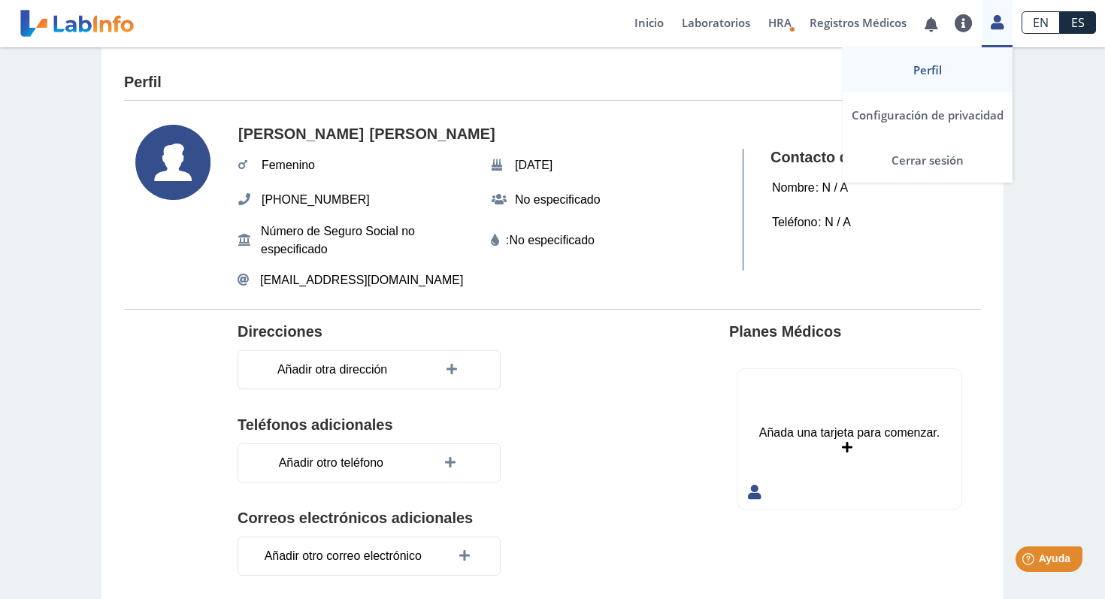
click at [997, 47] on link "Perfil" at bounding box center [927, 69] width 170 height 45
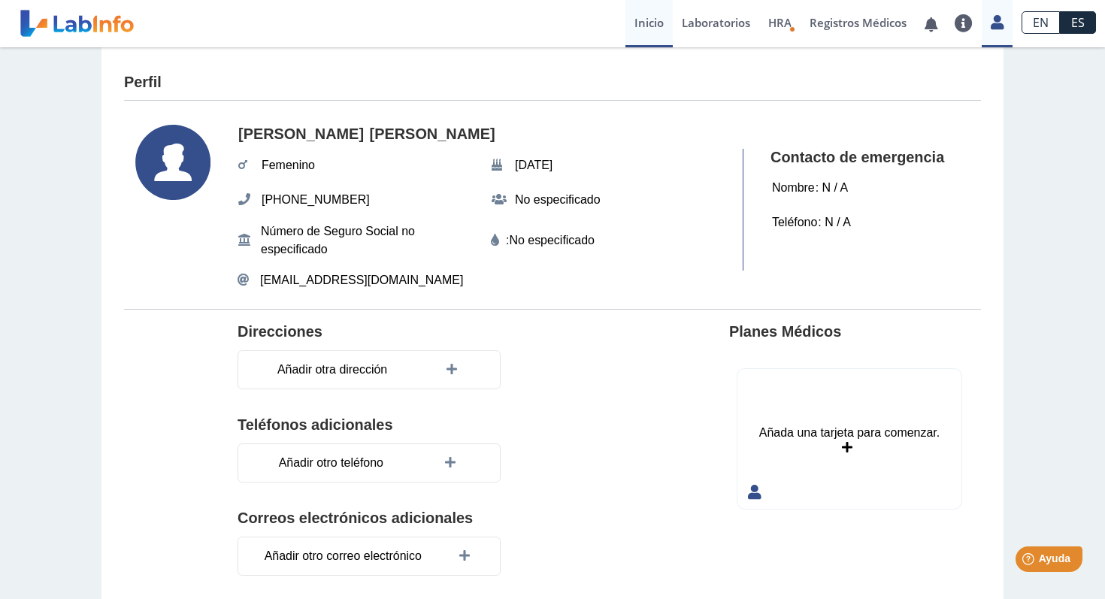
click at [635, 27] on font "Inicio" at bounding box center [648, 22] width 29 height 15
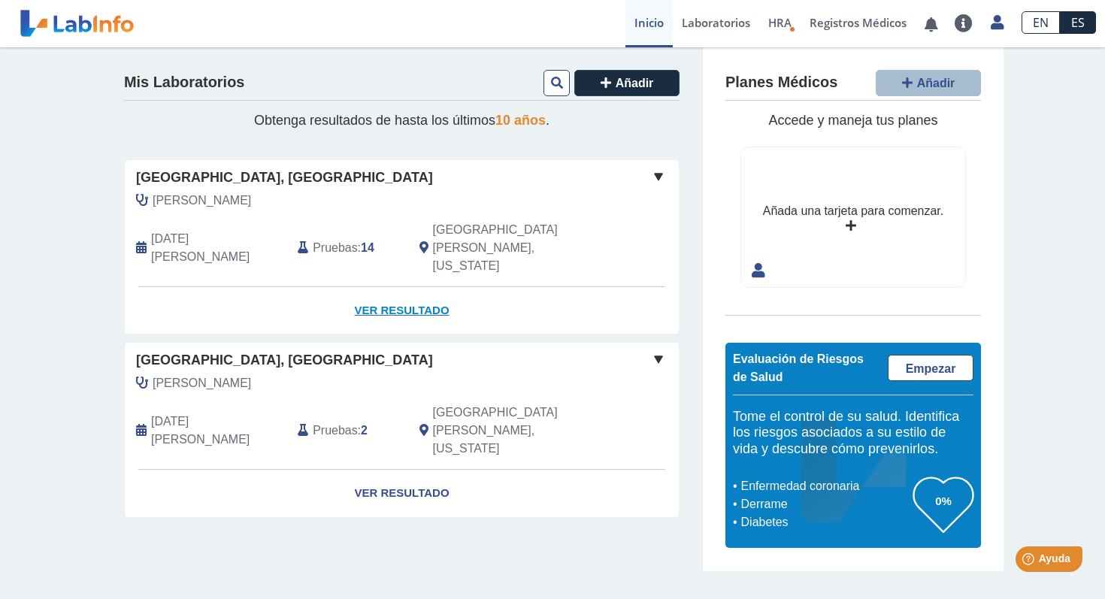
click at [381, 304] on font "Ver resultado" at bounding box center [401, 310] width 95 height 13
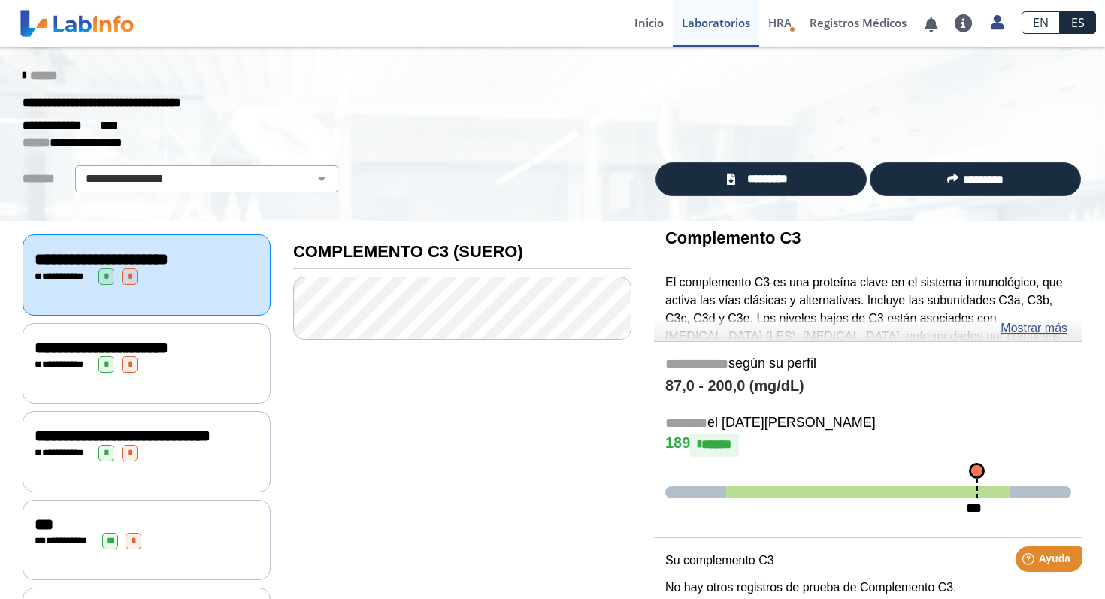
click at [201, 373] on div "**********" at bounding box center [147, 364] width 224 height 17
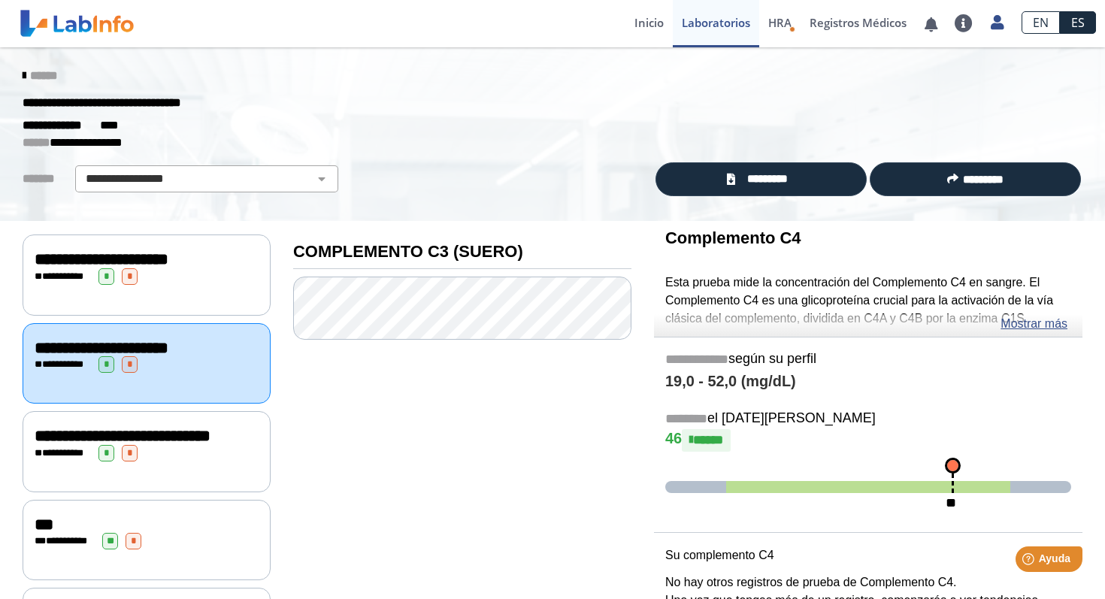
click at [189, 461] on div "**********" at bounding box center [147, 453] width 224 height 17
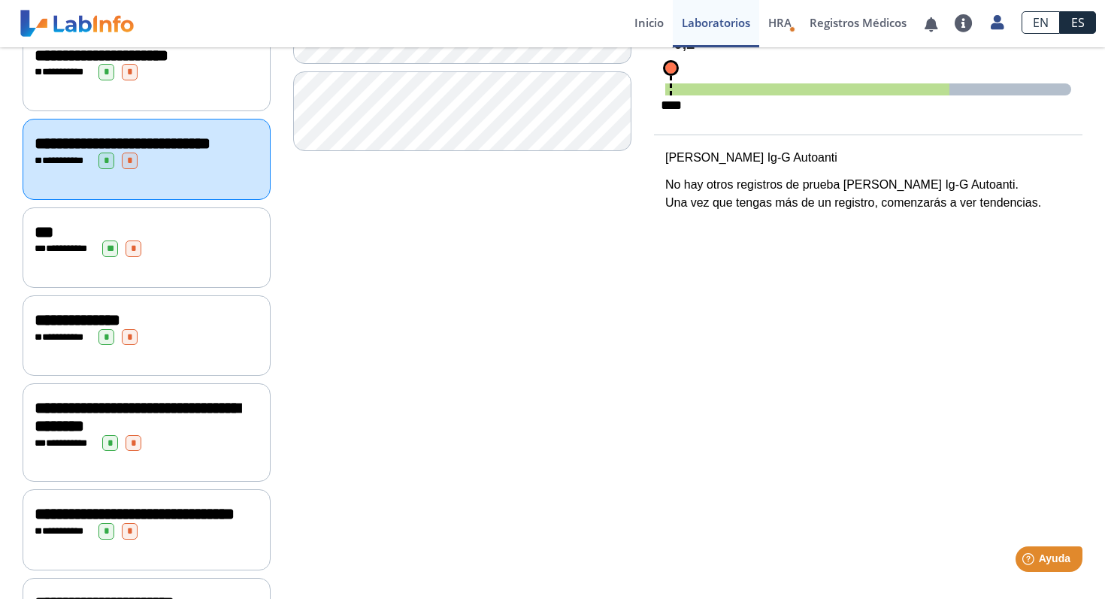
scroll to position [289, 0]
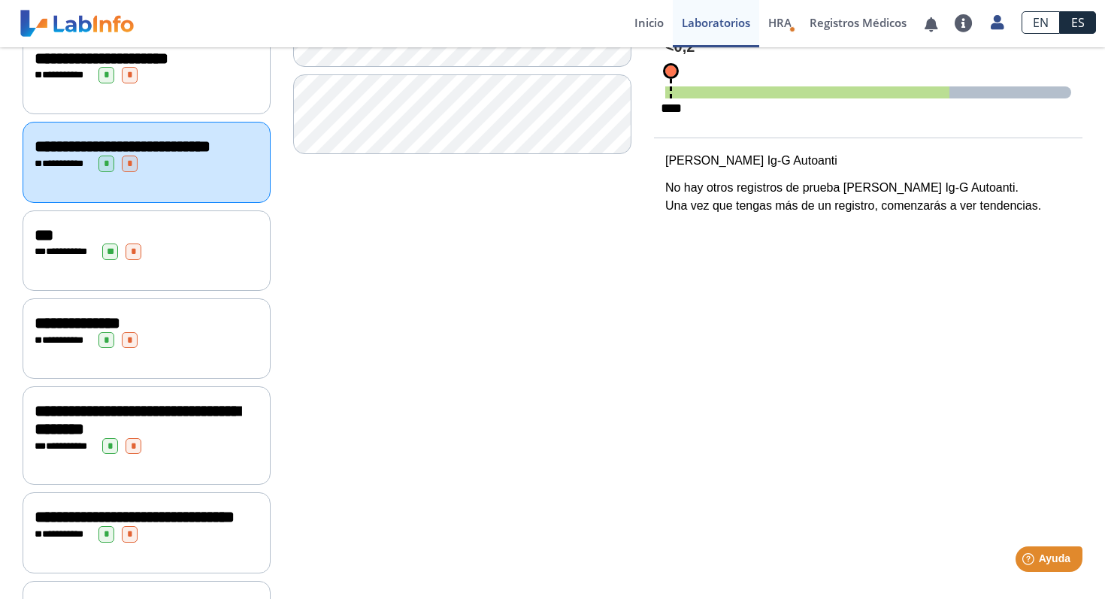
click at [216, 291] on div "**********" at bounding box center [147, 250] width 248 height 80
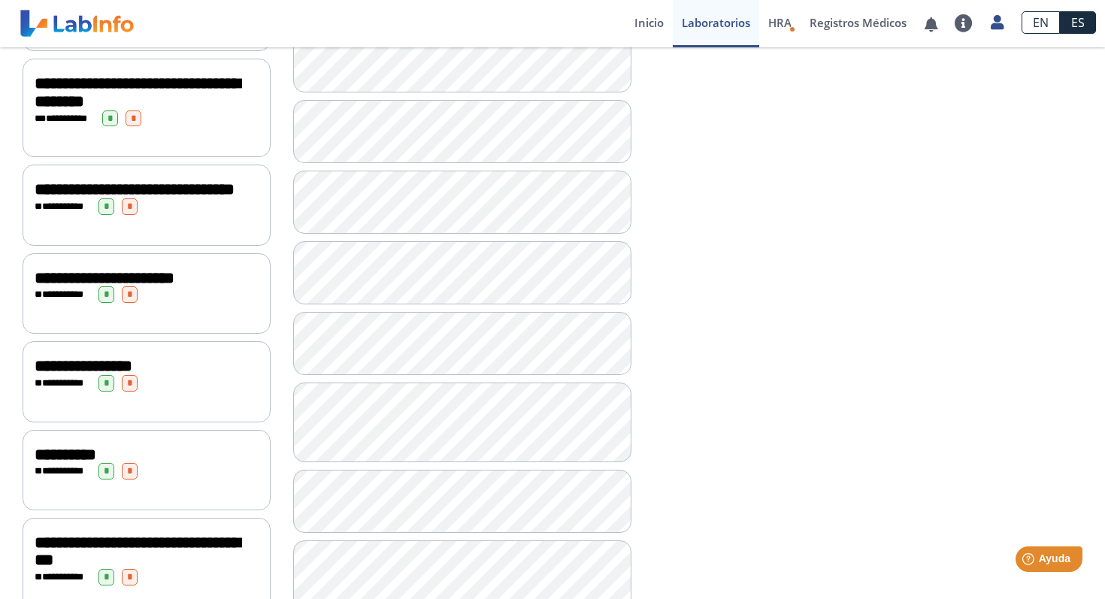
scroll to position [610, 0]
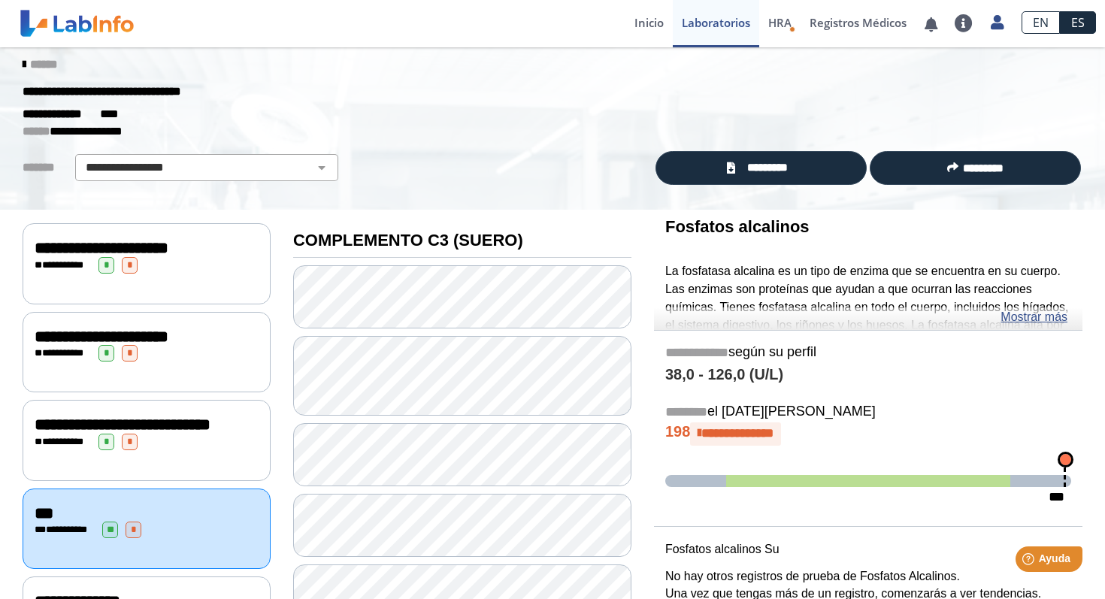
scroll to position [17, 0]
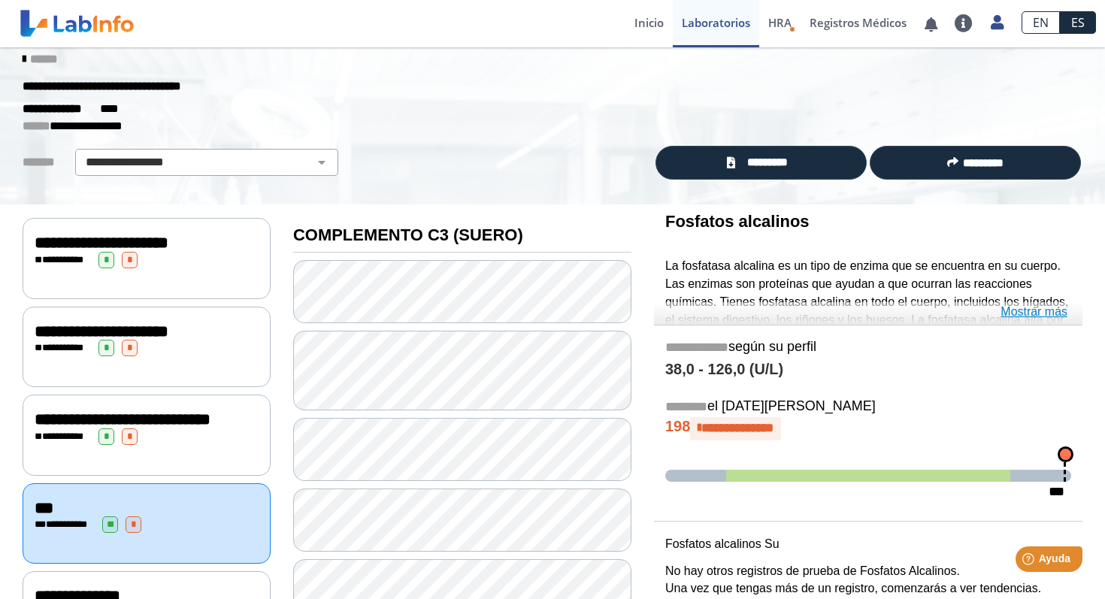
click at [1054, 312] on font "Mostrar más" at bounding box center [1033, 311] width 67 height 13
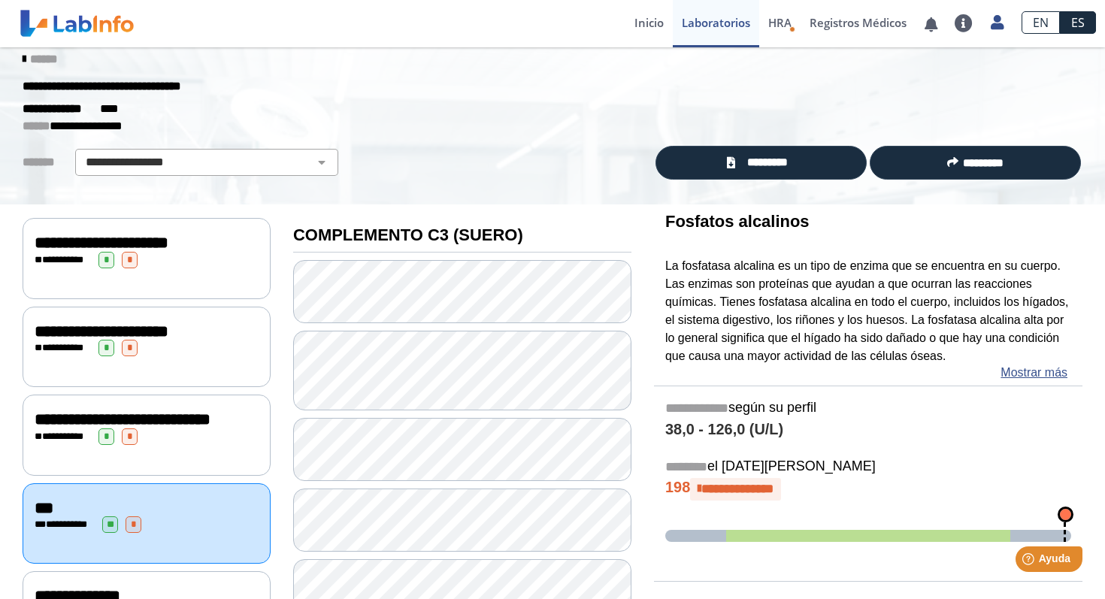
click at [915, 393] on div "**********" at bounding box center [868, 484] width 428 height 196
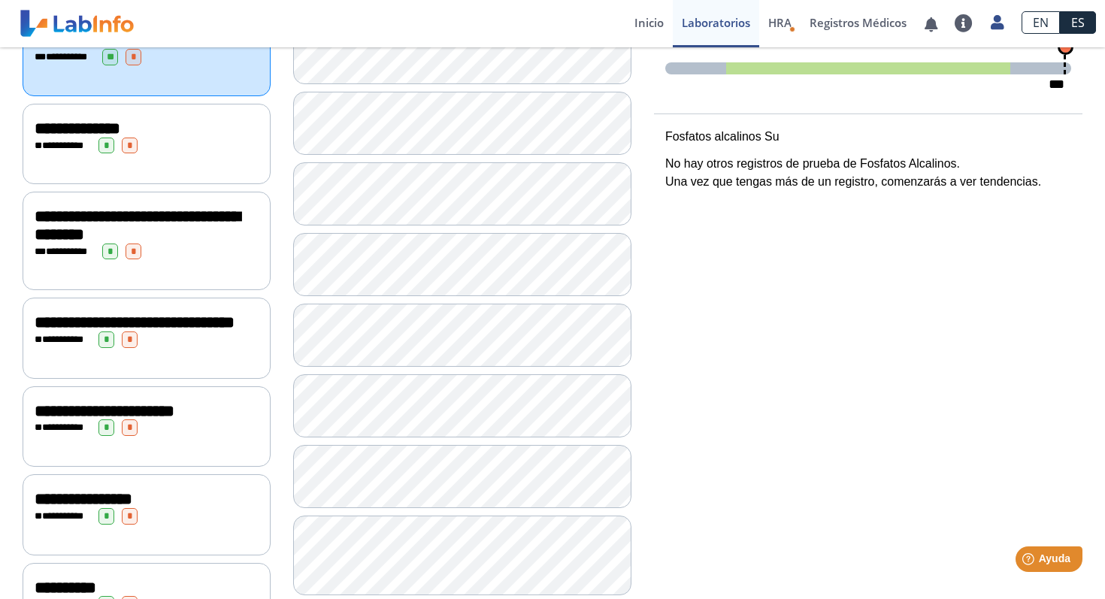
scroll to position [485, 0]
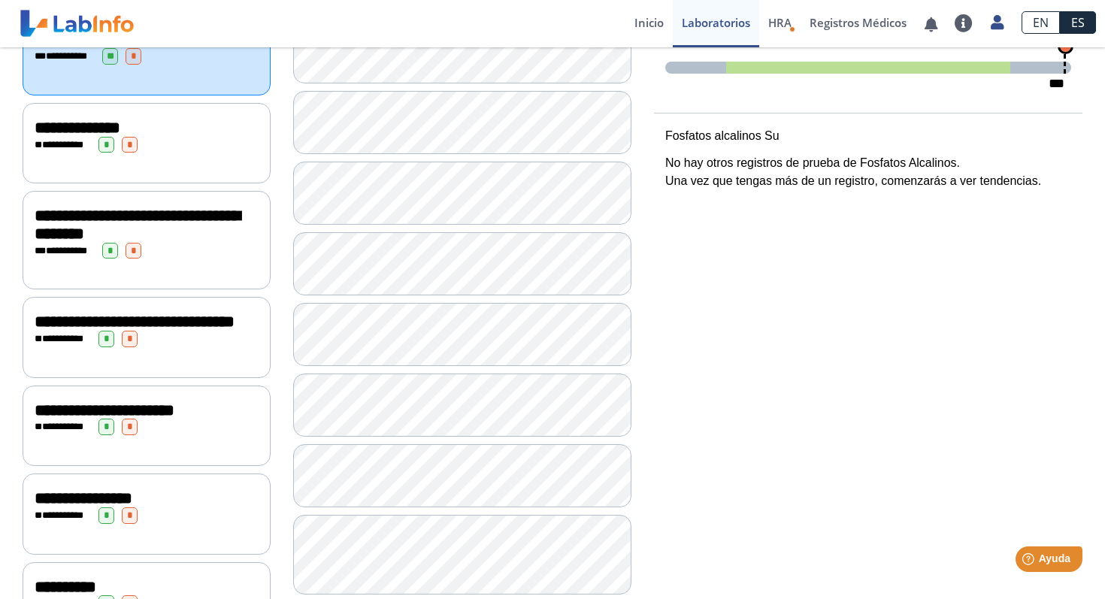
click at [178, 183] on div "**********" at bounding box center [147, 143] width 248 height 80
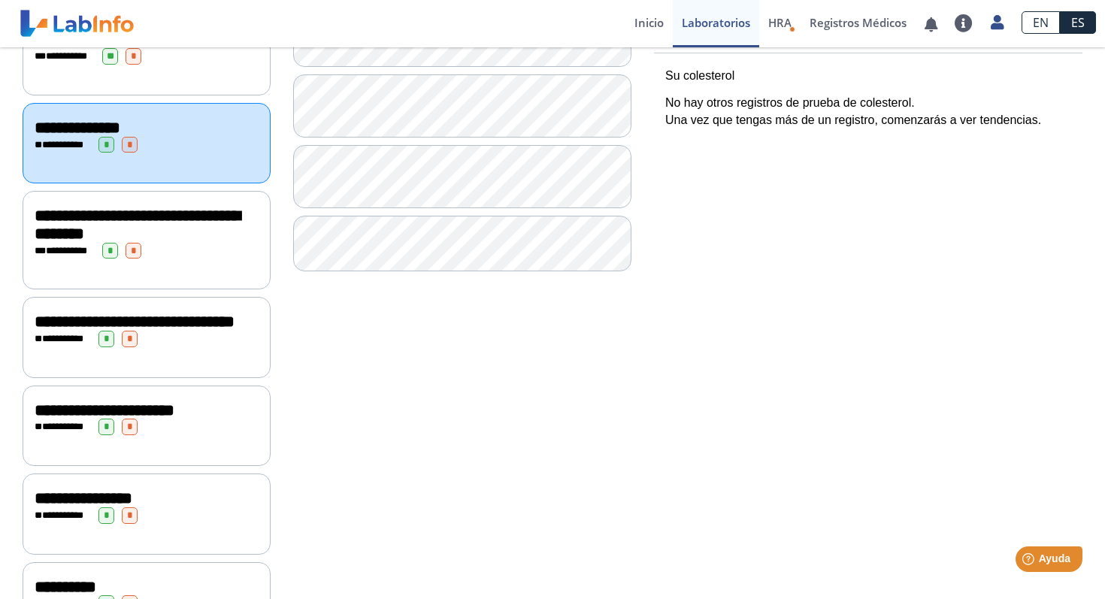
click at [811, 244] on div "**********" at bounding box center [868, 334] width 451 height 1196
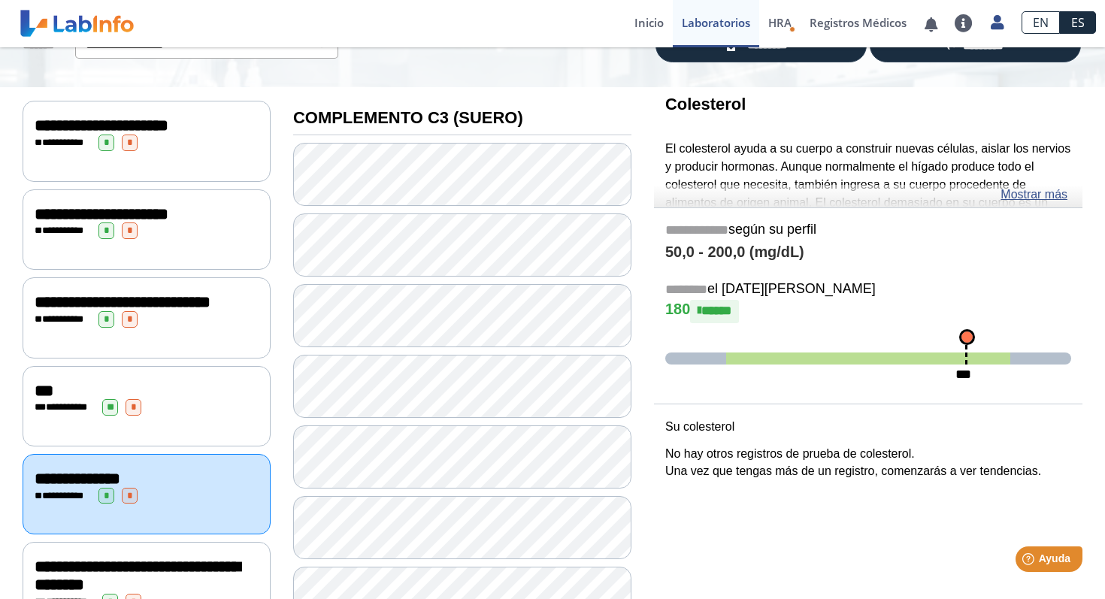
scroll to position [133, 0]
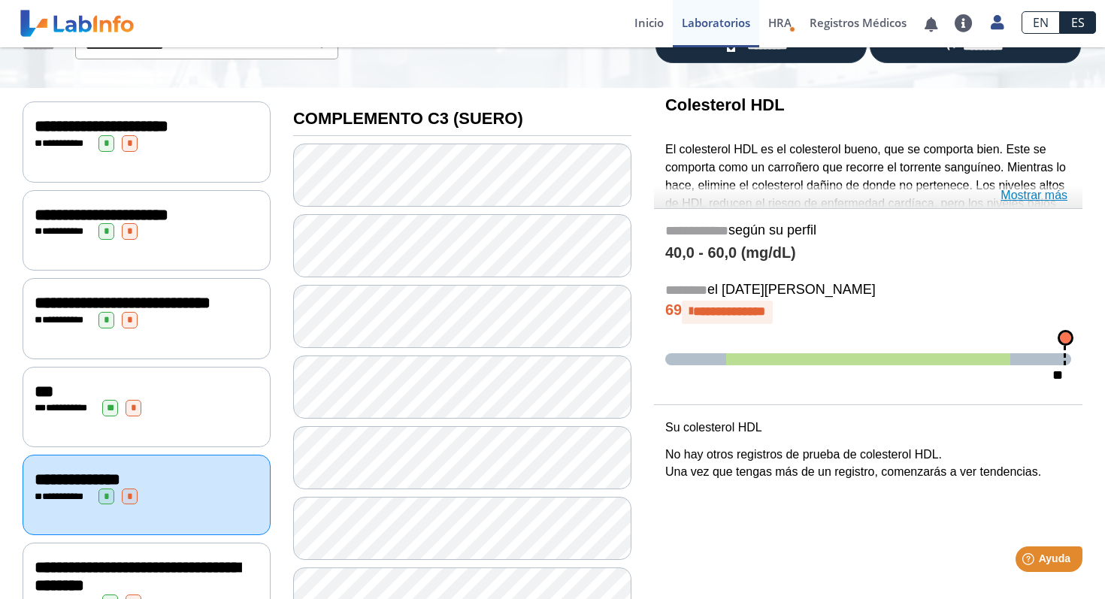
click at [1061, 195] on font "Mostrar más" at bounding box center [1033, 195] width 67 height 13
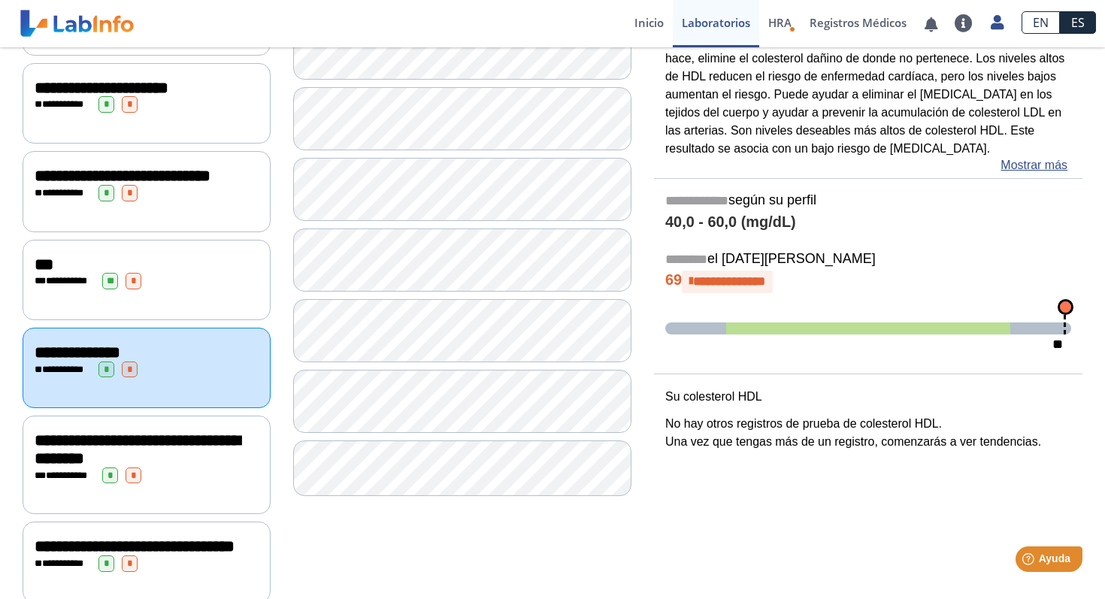
scroll to position [256, 0]
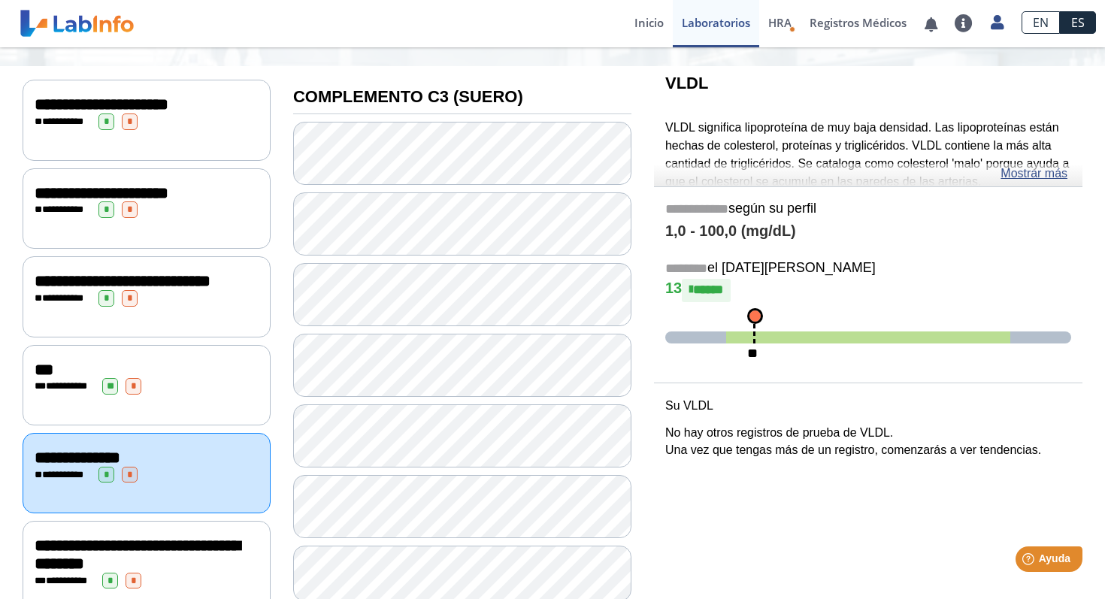
scroll to position [154, 0]
click at [1024, 174] on font "Mostrar más" at bounding box center [1033, 174] width 67 height 13
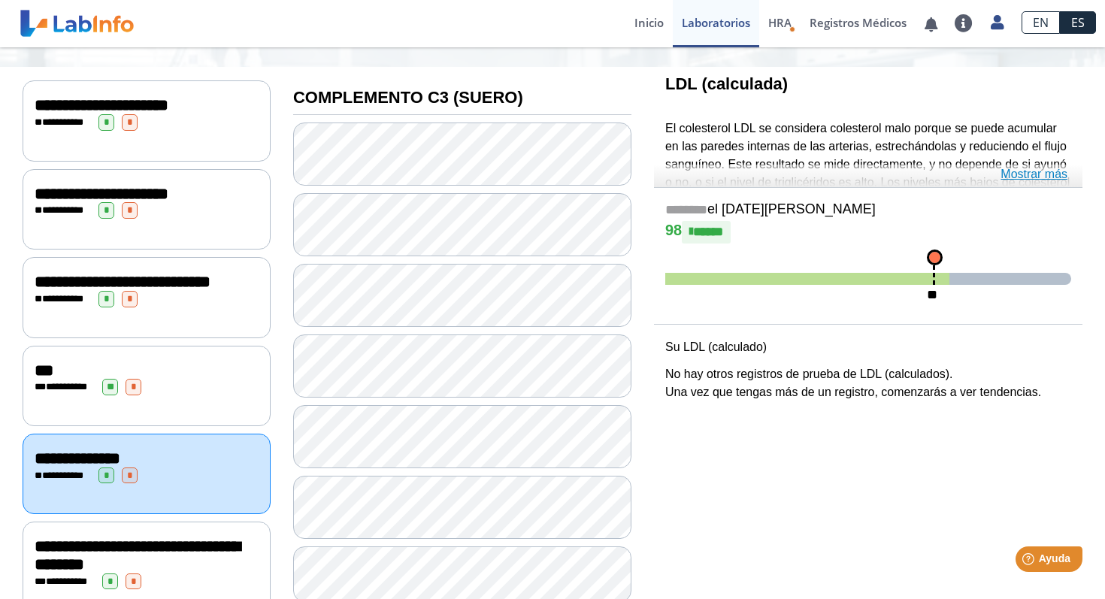
click at [1036, 180] on font "Mostrar más" at bounding box center [1033, 174] width 67 height 13
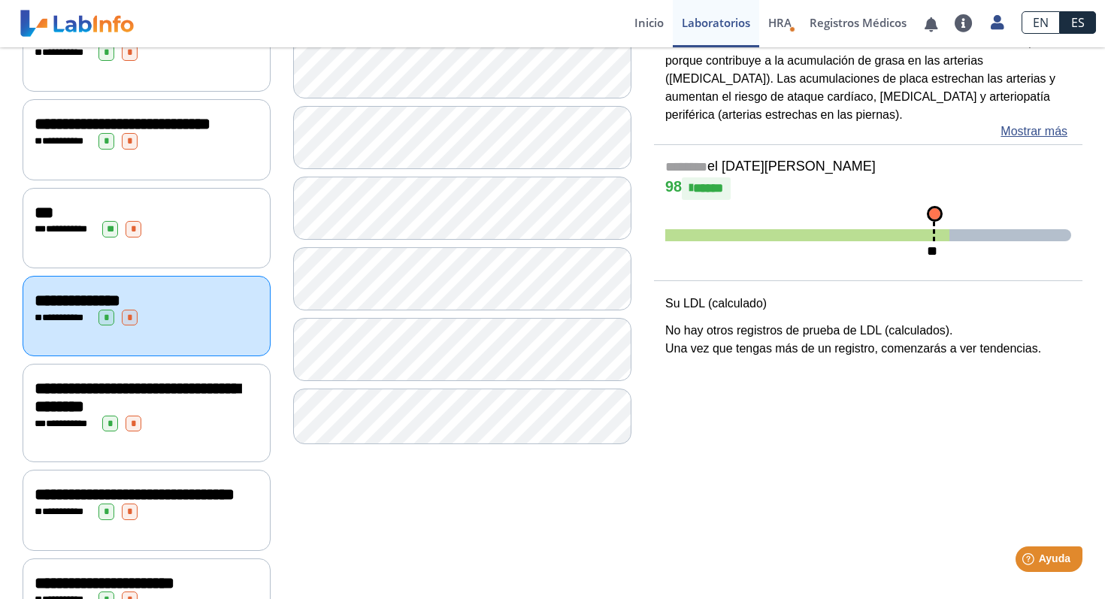
scroll to position [315, 0]
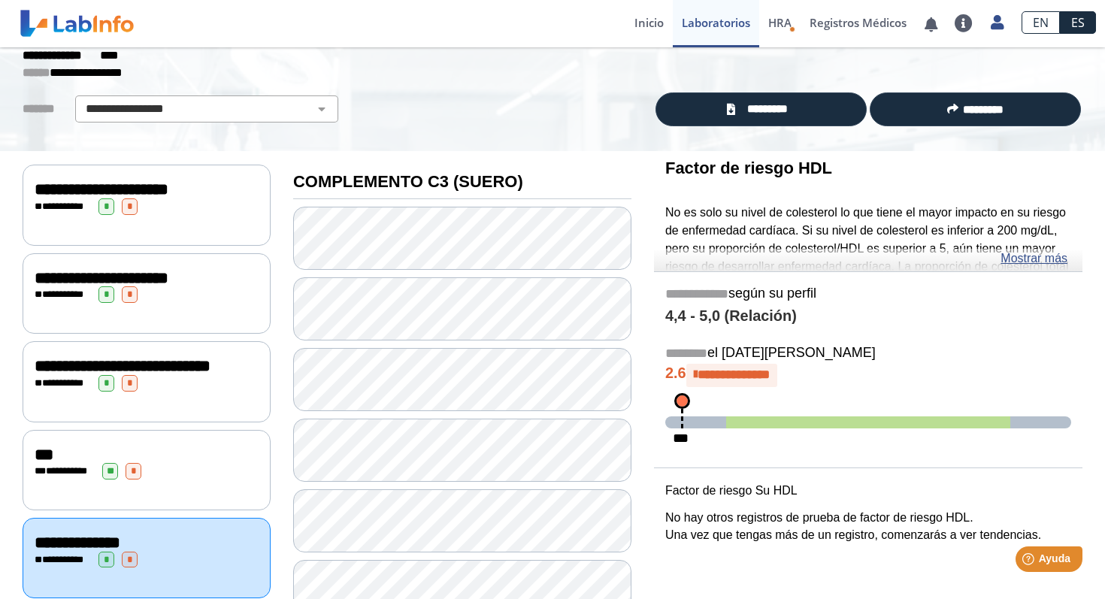
scroll to position [68, 0]
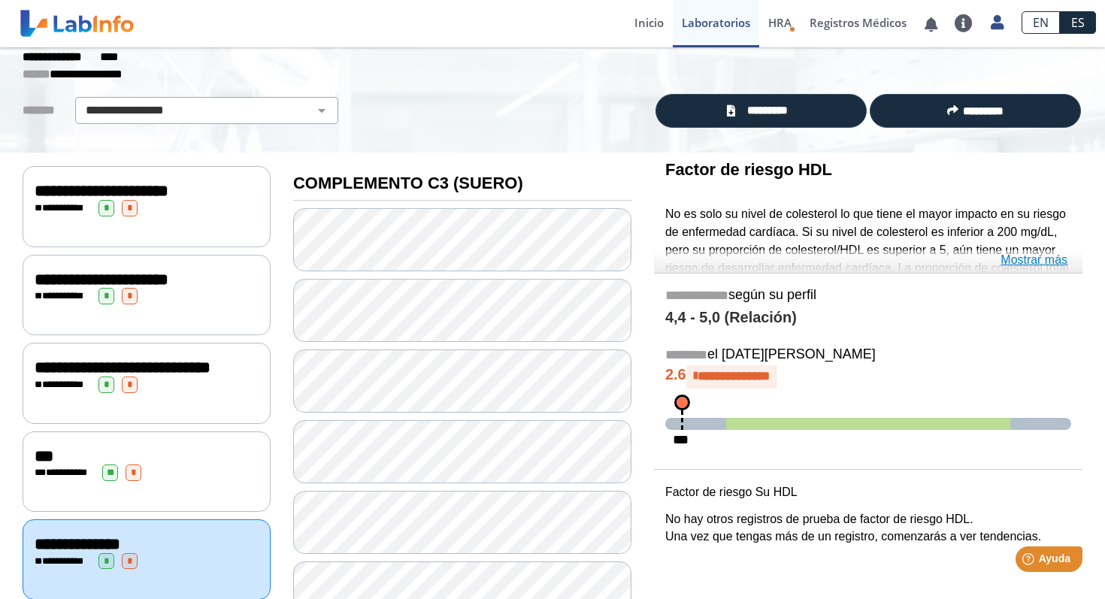
click at [1034, 263] on font "Mostrar más" at bounding box center [1033, 259] width 67 height 13
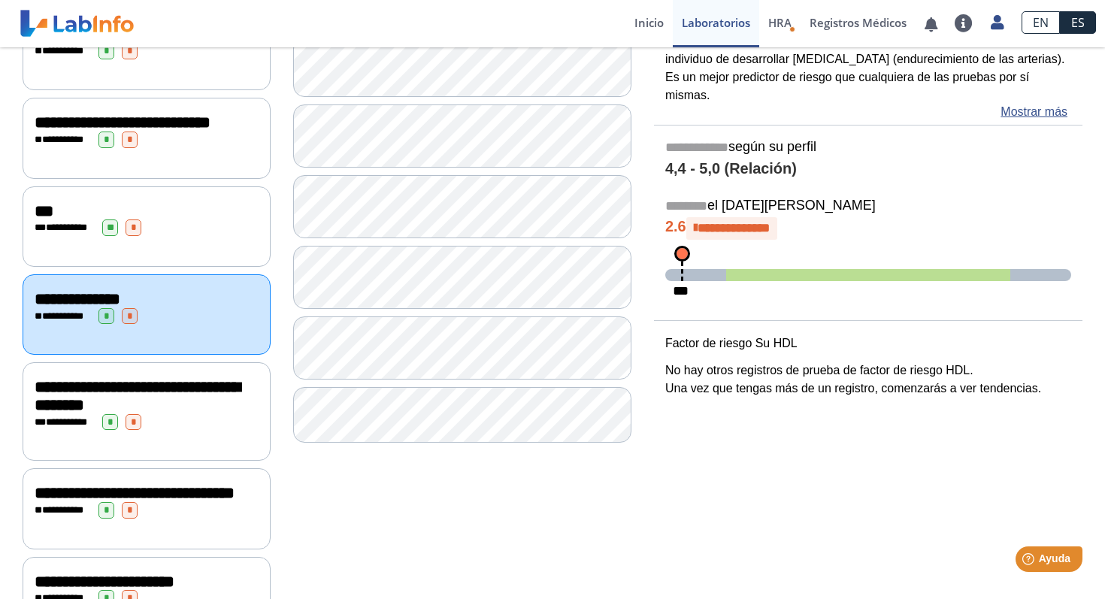
scroll to position [310, 0]
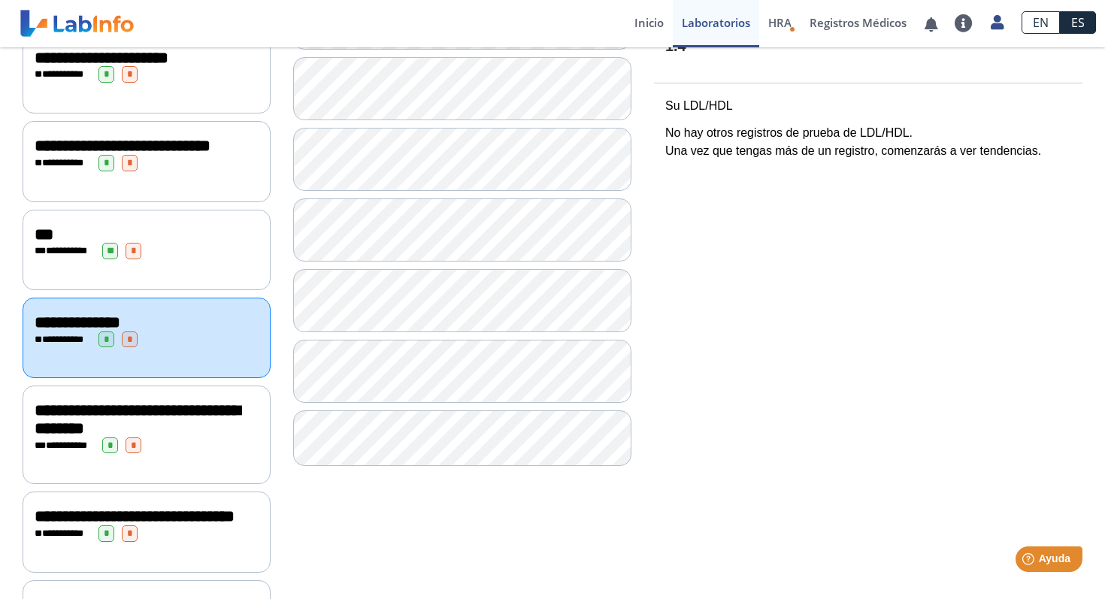
scroll to position [311, 0]
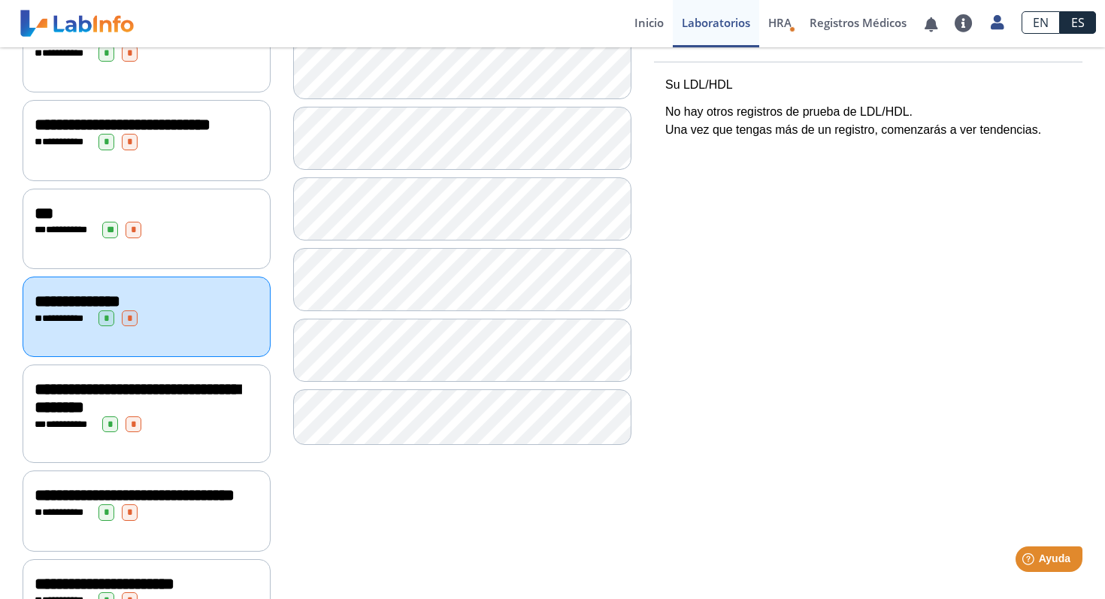
click at [159, 433] on div "**********" at bounding box center [147, 424] width 224 height 17
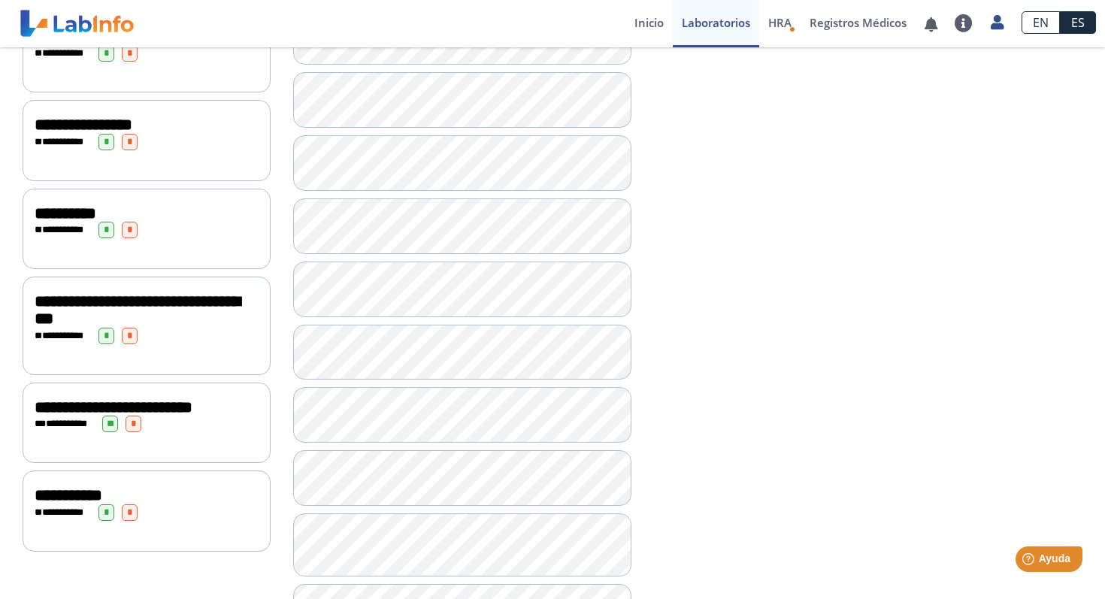
scroll to position [861, 0]
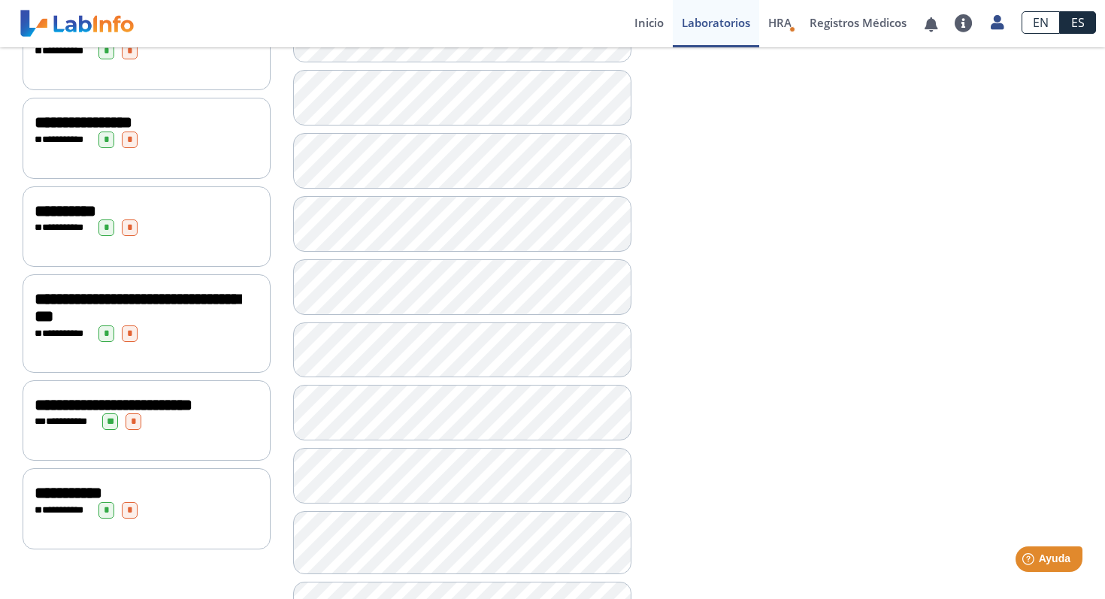
scroll to position [860, 0]
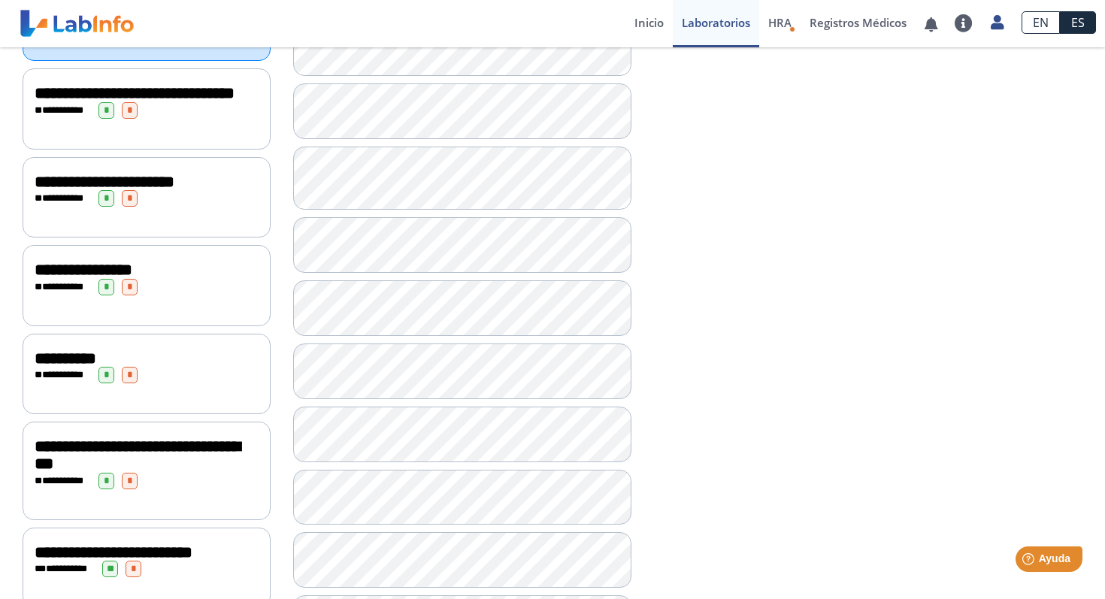
scroll to position [733, 0]
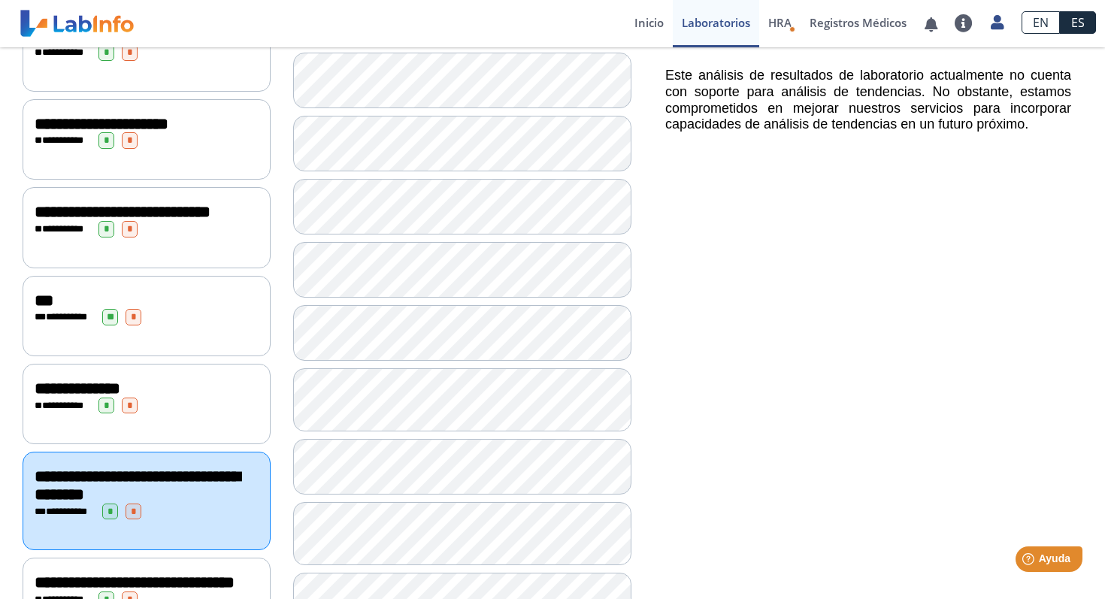
scroll to position [231, 0]
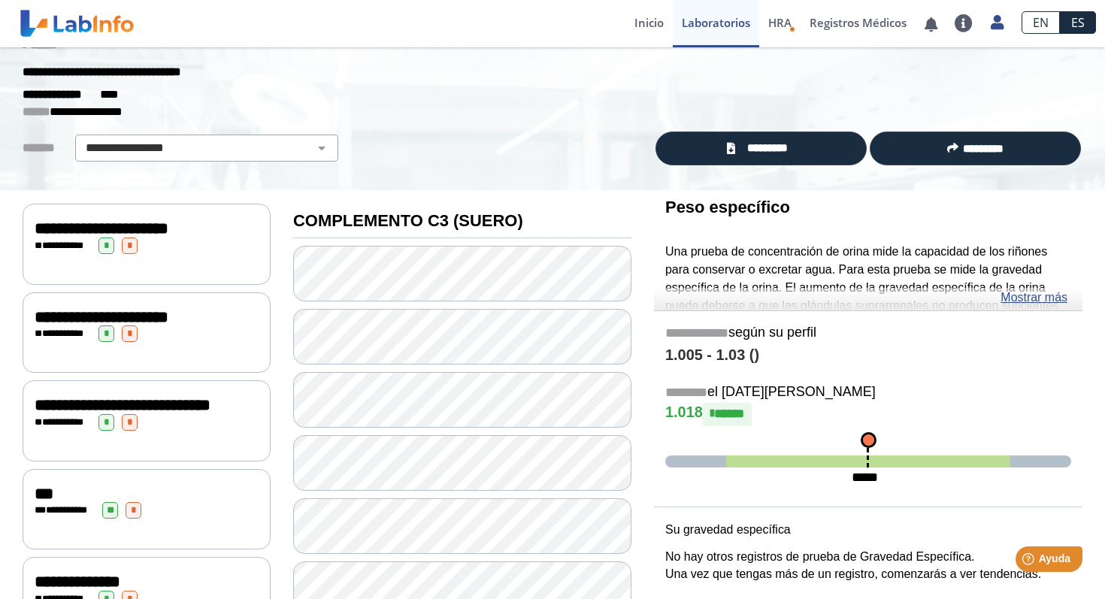
scroll to position [29, 0]
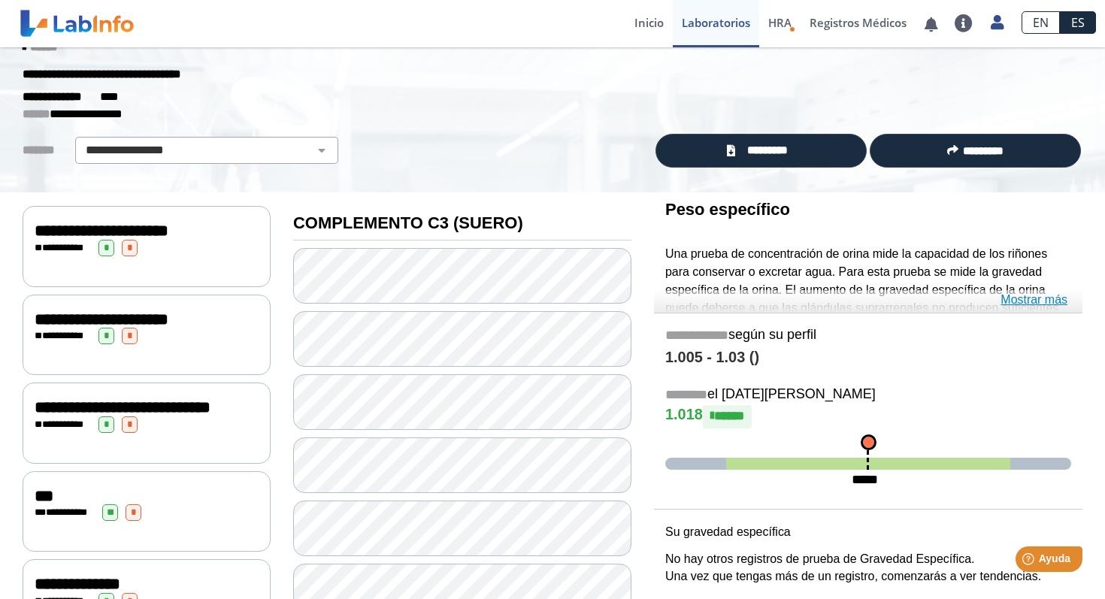
click at [1047, 301] on font "Mostrar más" at bounding box center [1033, 299] width 67 height 13
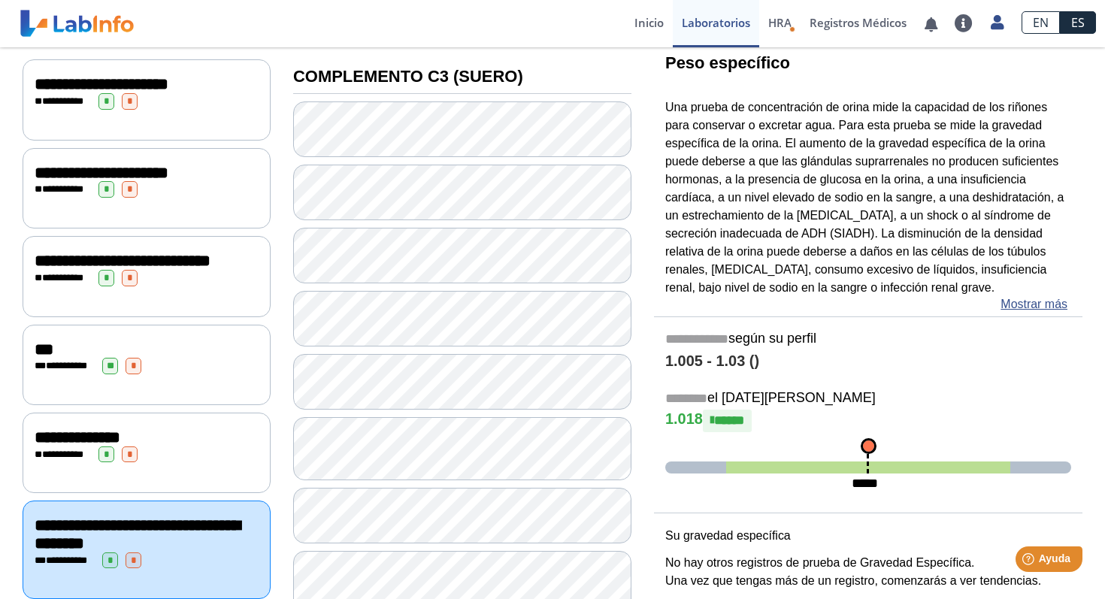
scroll to position [179, 0]
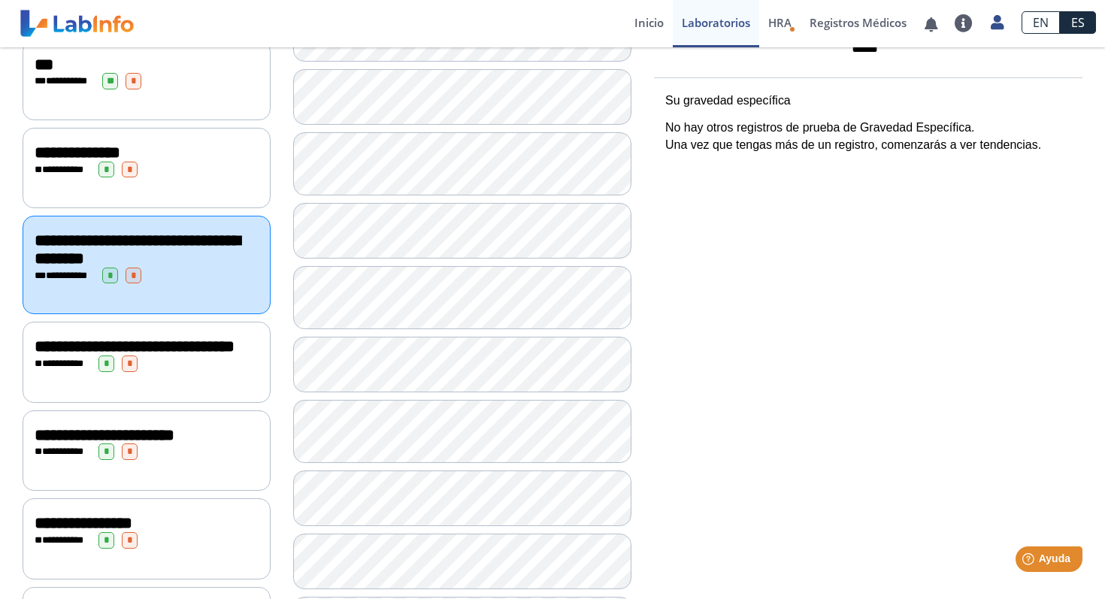
scroll to position [459, 0]
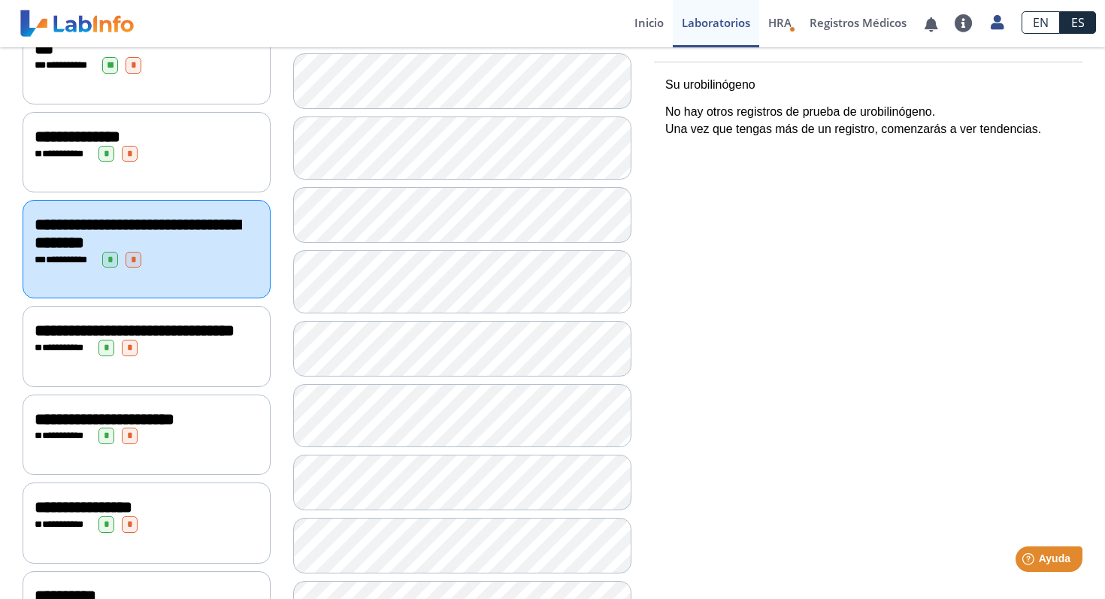
click at [177, 386] on div "**********" at bounding box center [147, 346] width 248 height 80
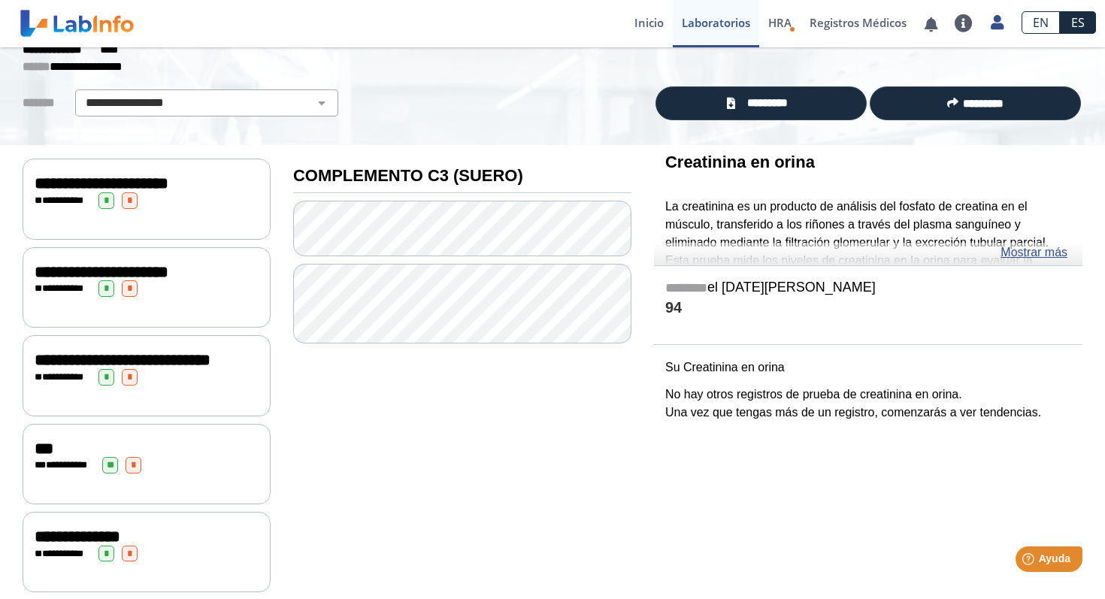
scroll to position [80, 0]
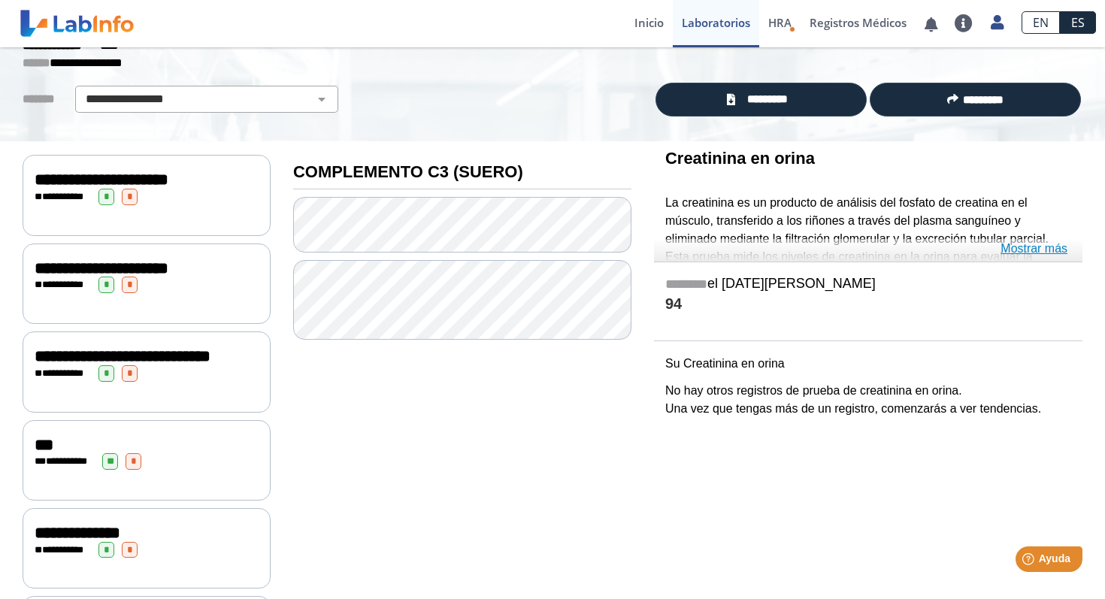
click at [1048, 253] on font "Mostrar más" at bounding box center [1033, 248] width 67 height 13
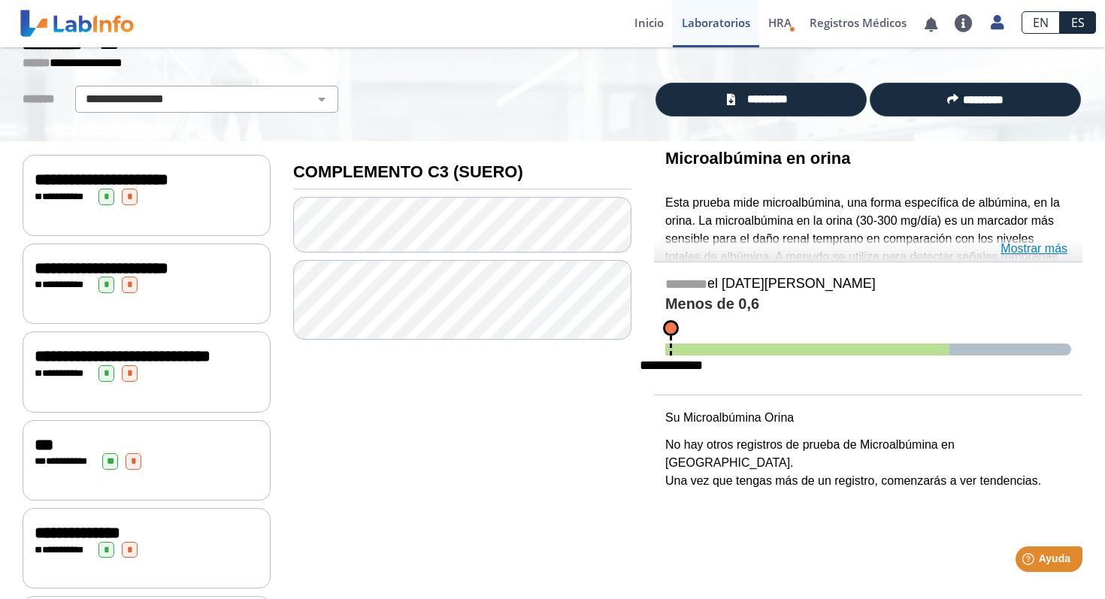
click at [1030, 251] on font "Mostrar más" at bounding box center [1033, 248] width 67 height 13
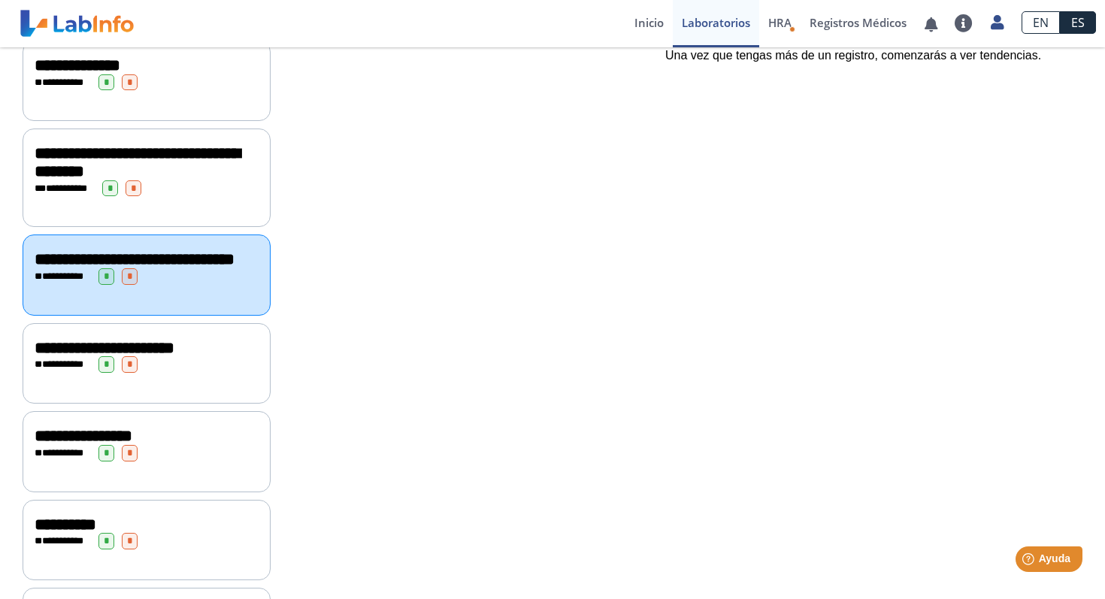
scroll to position [551, 0]
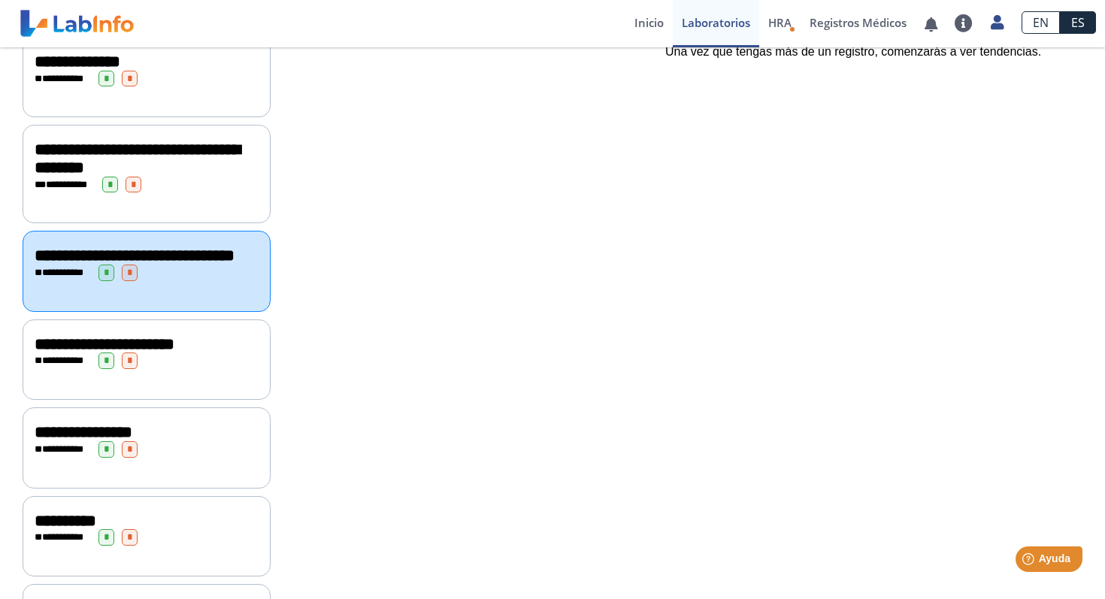
click at [237, 369] on div "**********" at bounding box center [147, 360] width 224 height 17
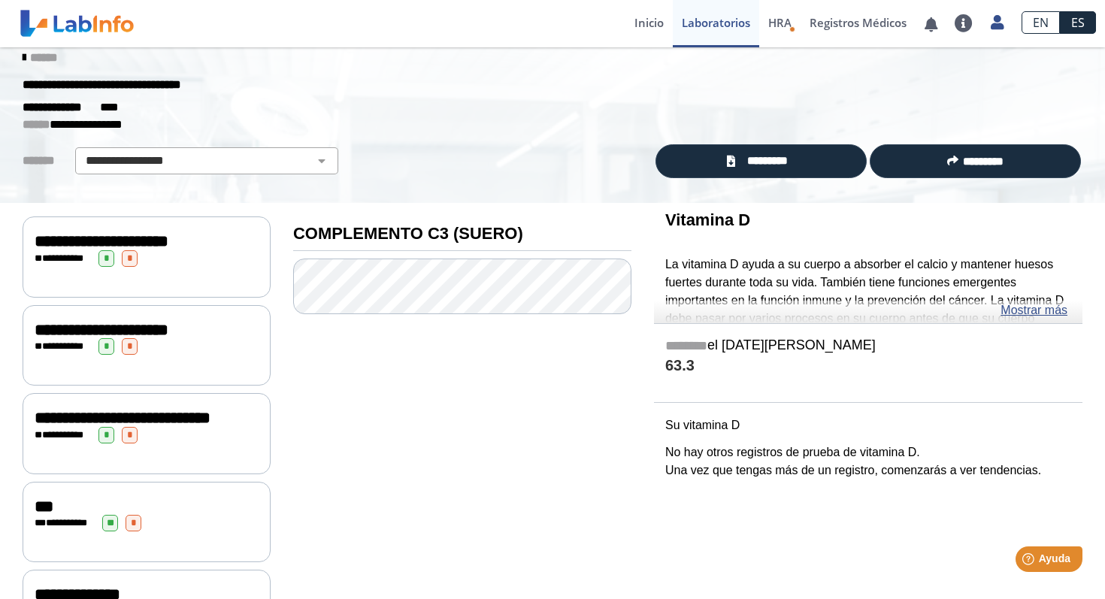
scroll to position [20, 0]
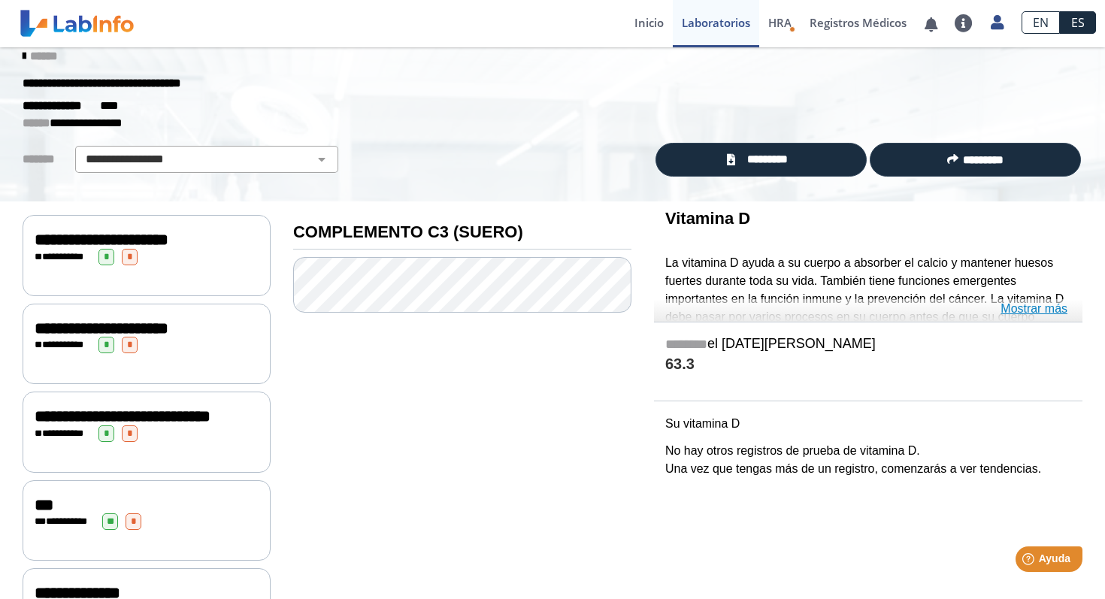
click at [1044, 313] on font "Mostrar más" at bounding box center [1033, 308] width 67 height 13
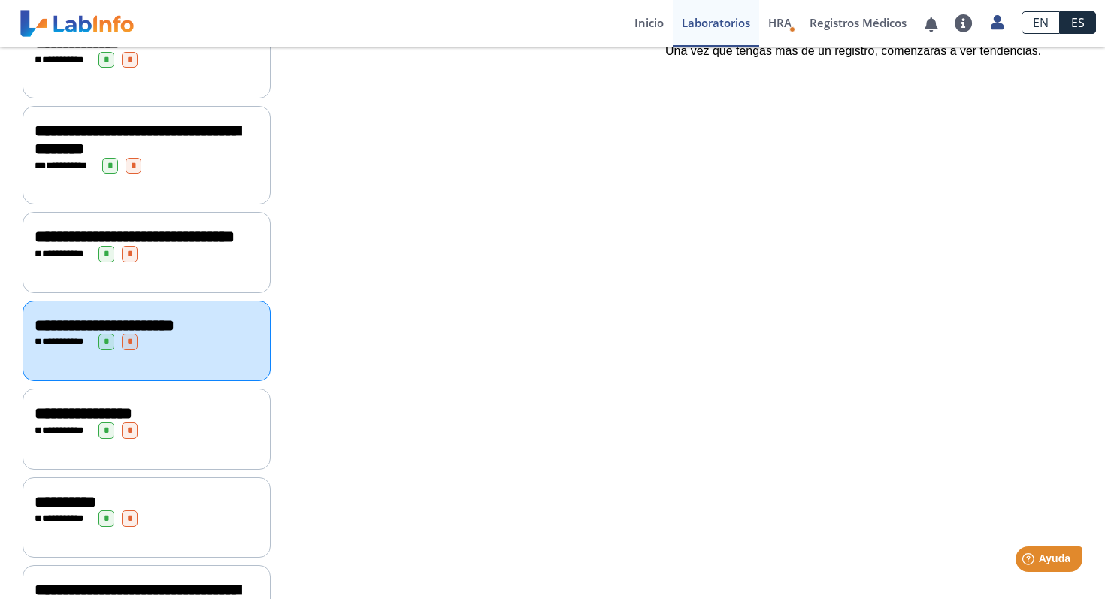
scroll to position [576, 0]
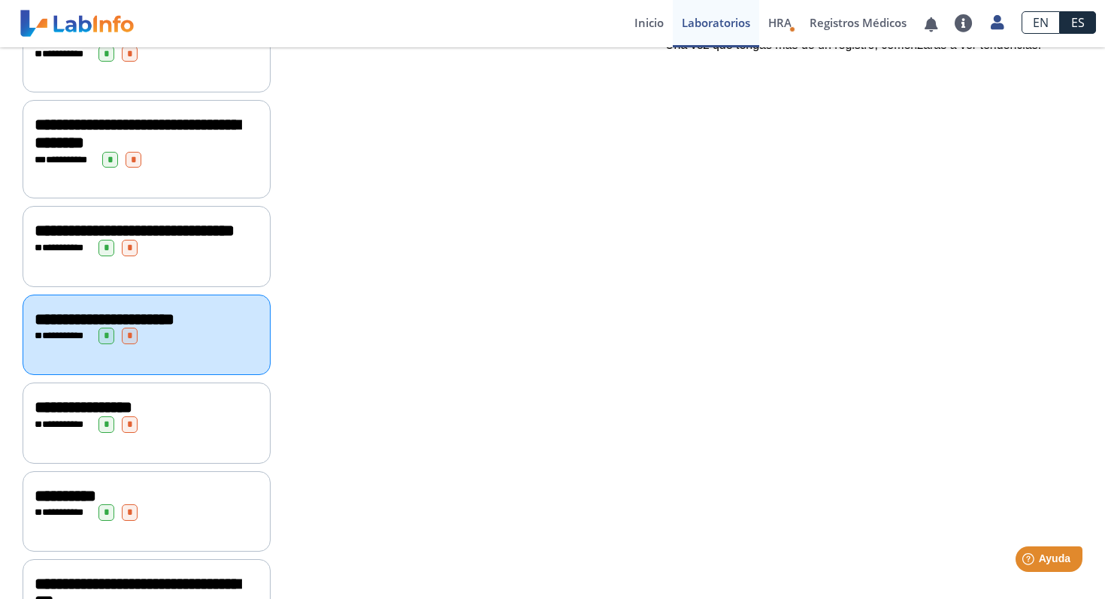
click at [226, 416] on div "**********" at bounding box center [147, 407] width 224 height 18
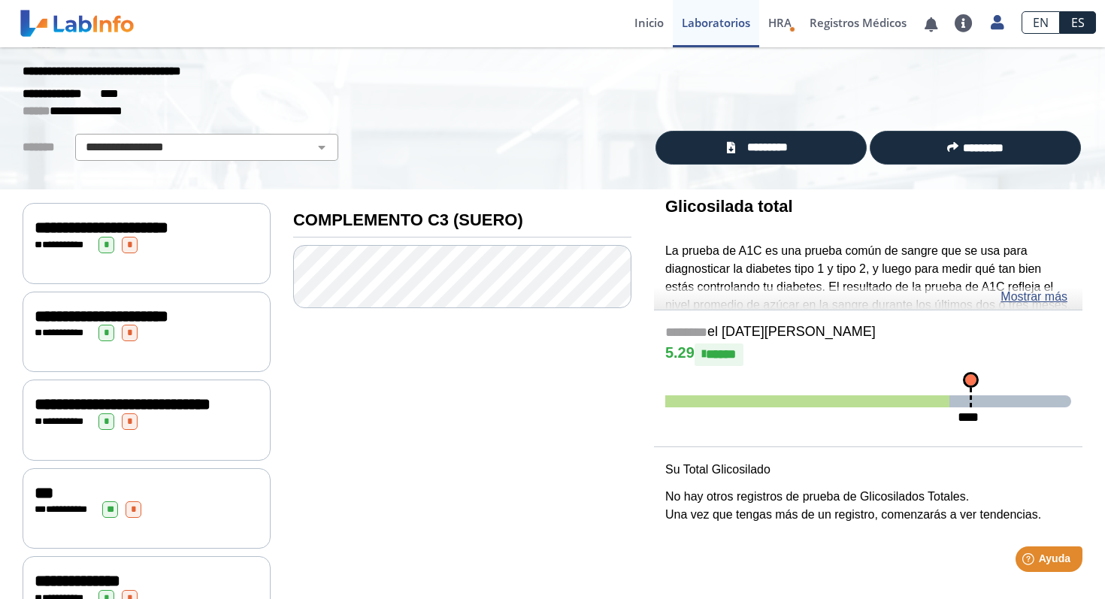
scroll to position [32, 0]
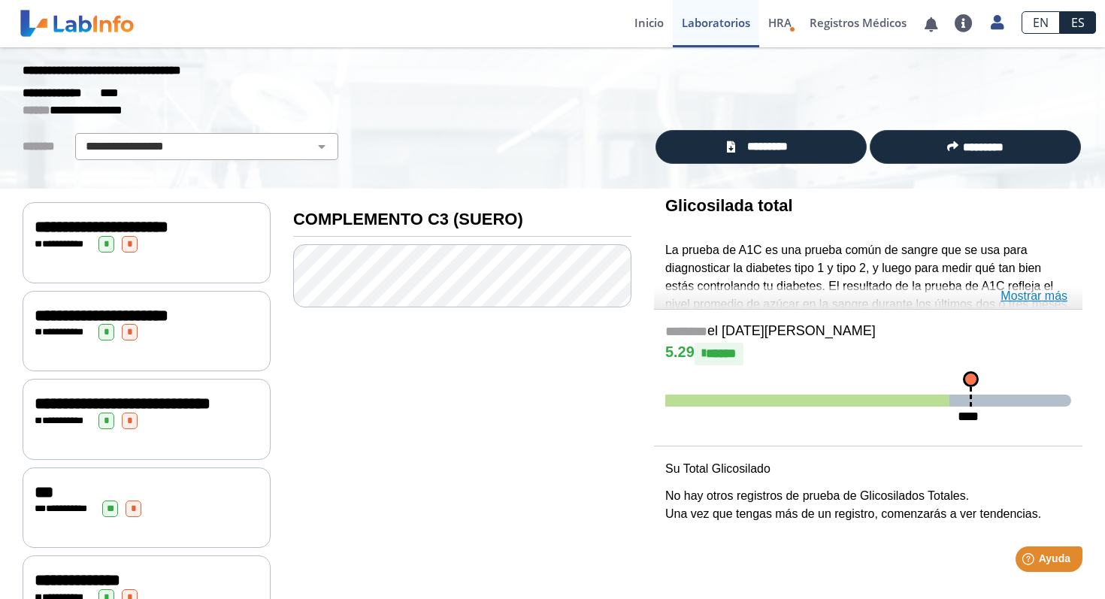
click at [1035, 300] on font "Mostrar más" at bounding box center [1033, 295] width 67 height 13
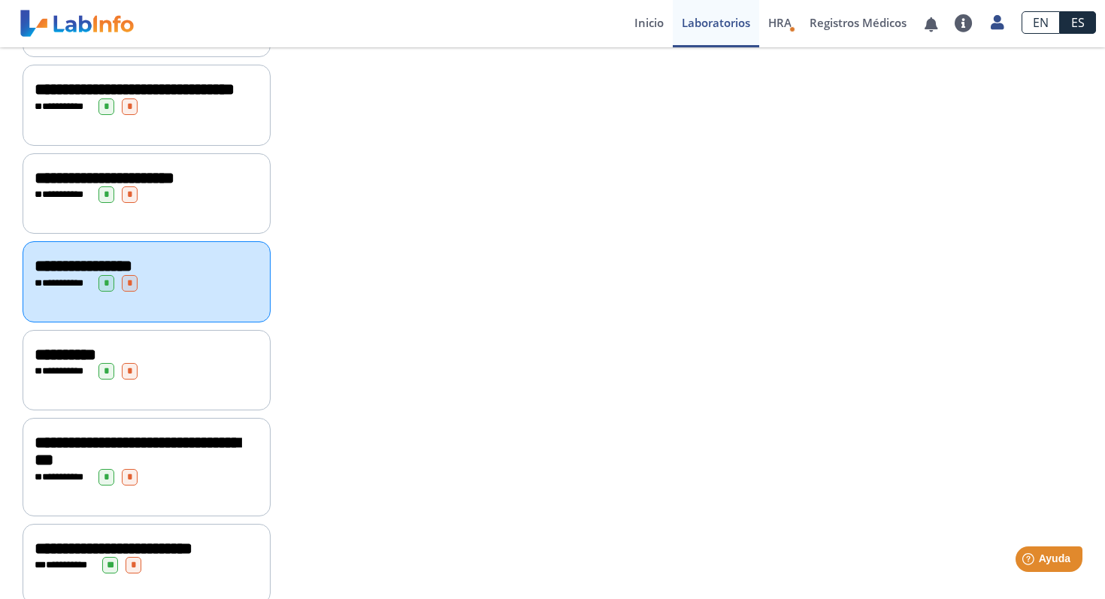
scroll to position [724, 0]
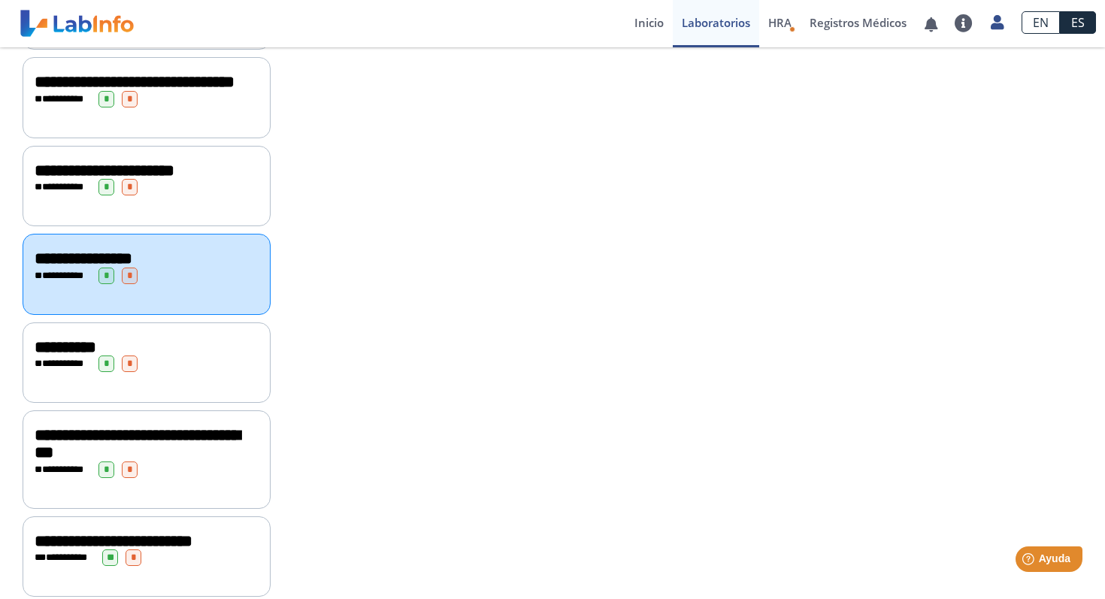
click at [177, 403] on div "**********" at bounding box center [147, 362] width 248 height 80
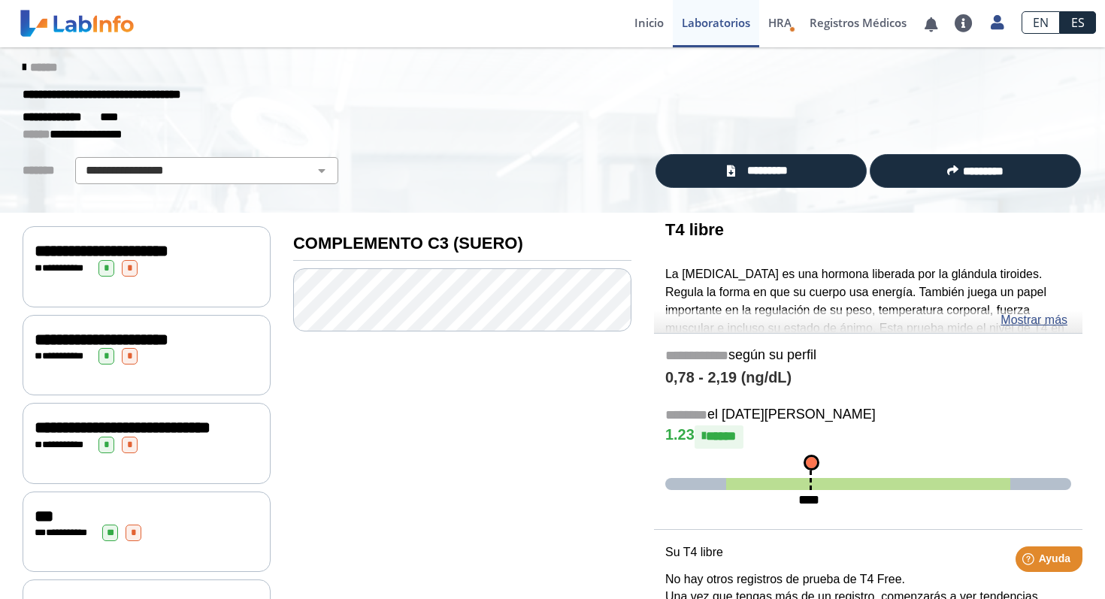
scroll to position [11, 0]
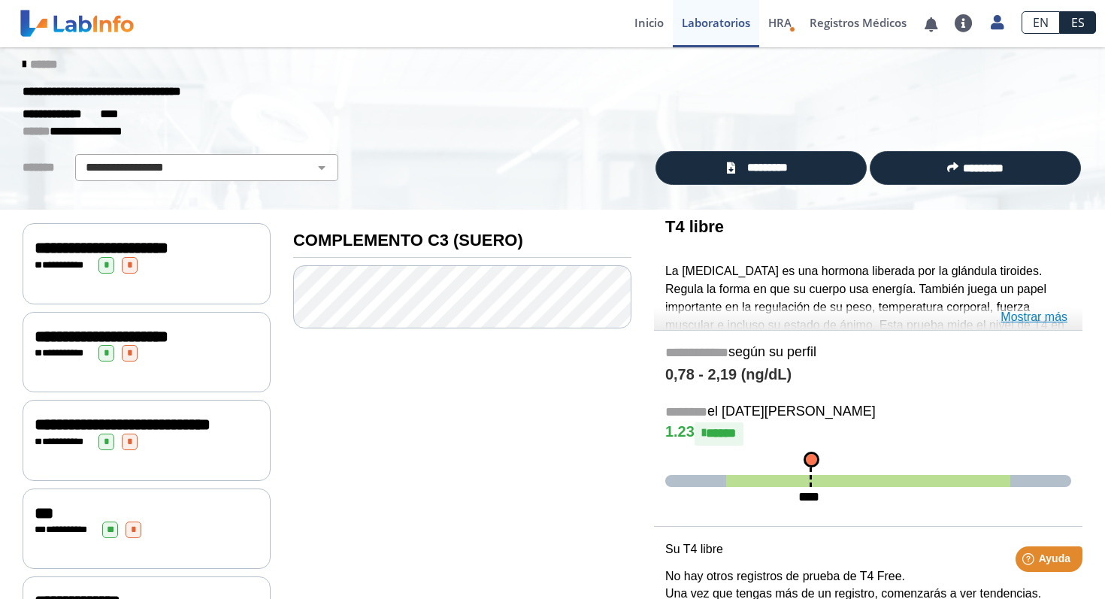
click at [1050, 321] on font "Mostrar más" at bounding box center [1033, 316] width 67 height 13
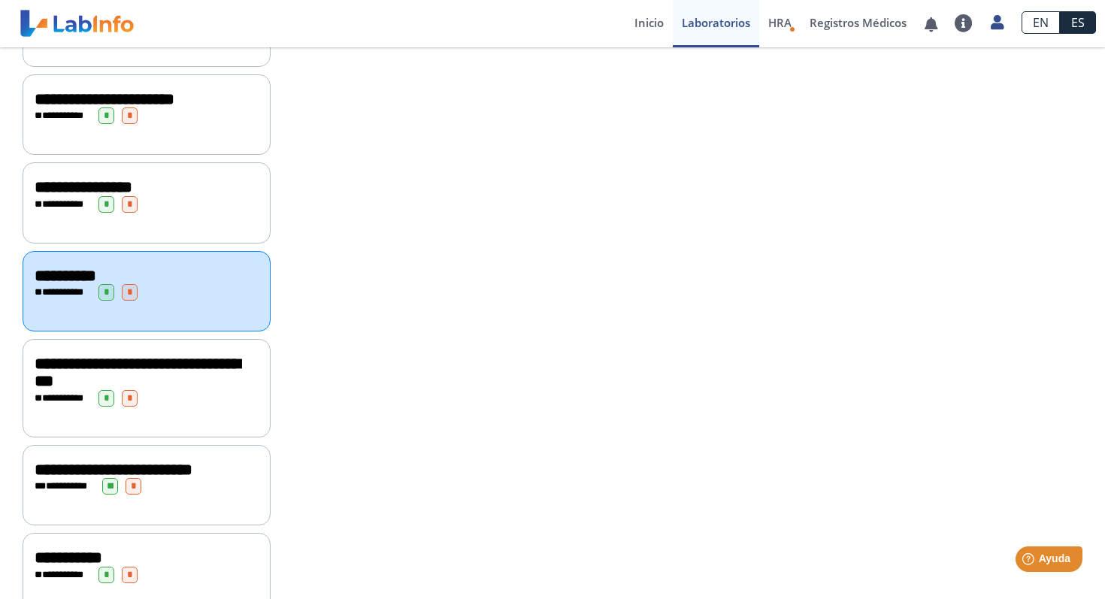
scroll to position [798, 0]
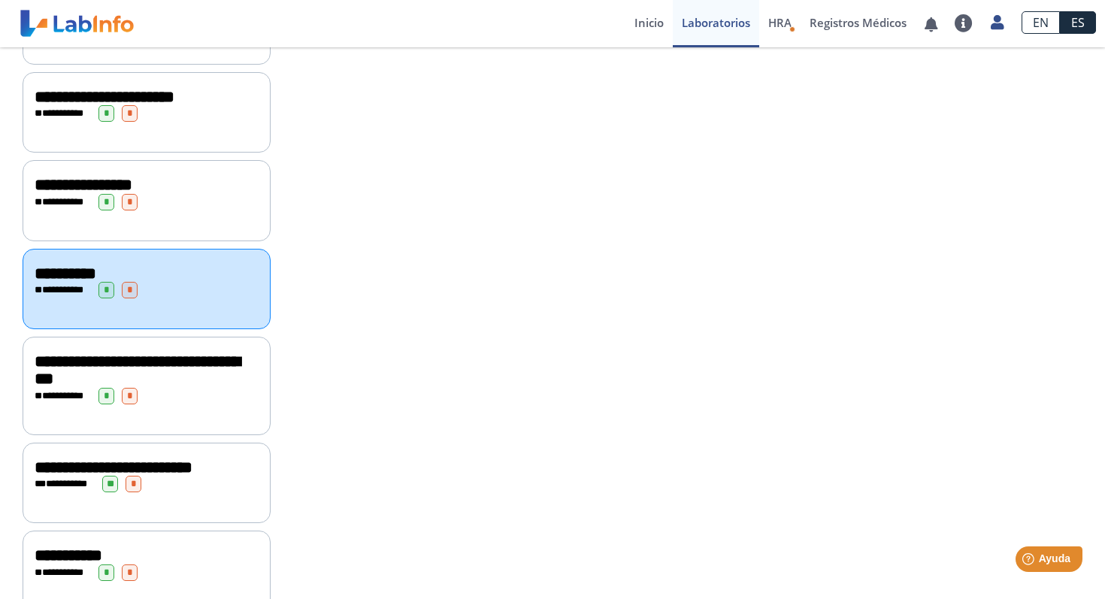
click at [206, 404] on div "**********" at bounding box center [147, 396] width 224 height 17
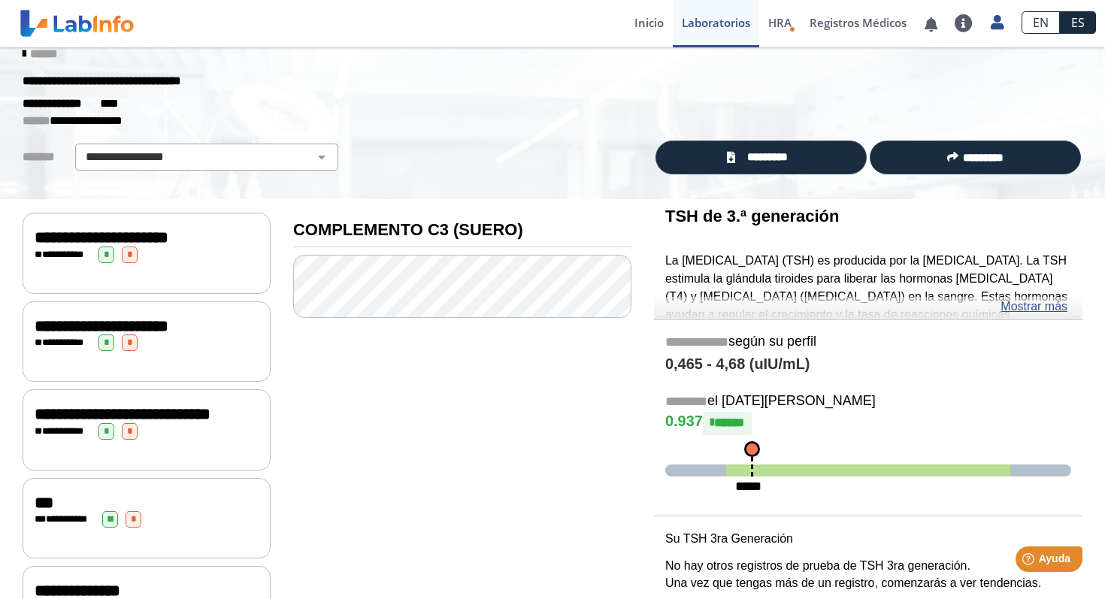
scroll to position [33, 0]
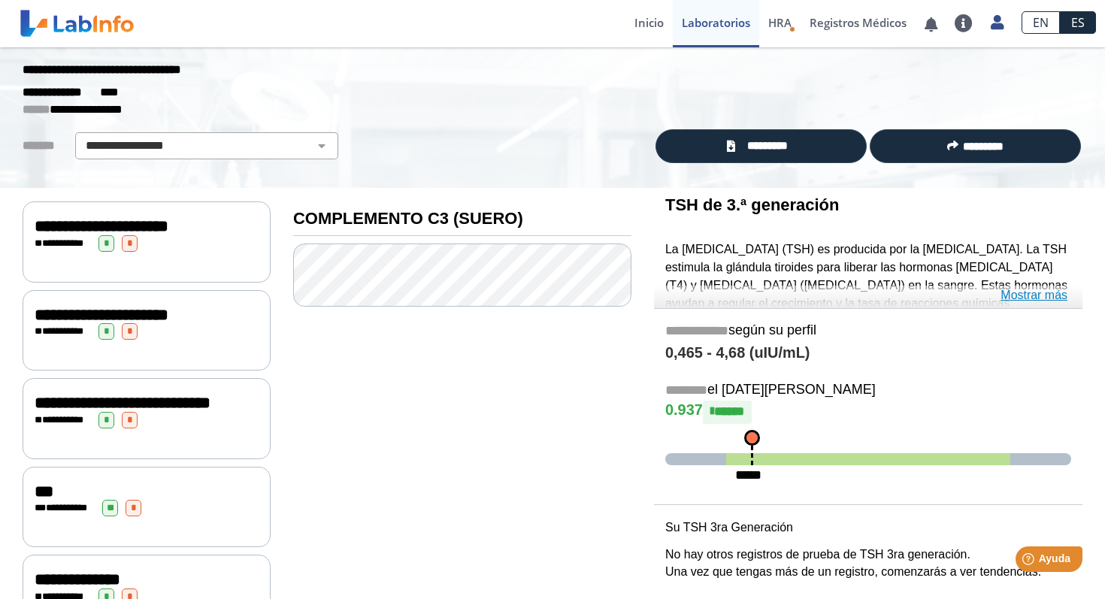
click at [1050, 300] on font "Mostrar más" at bounding box center [1033, 295] width 67 height 13
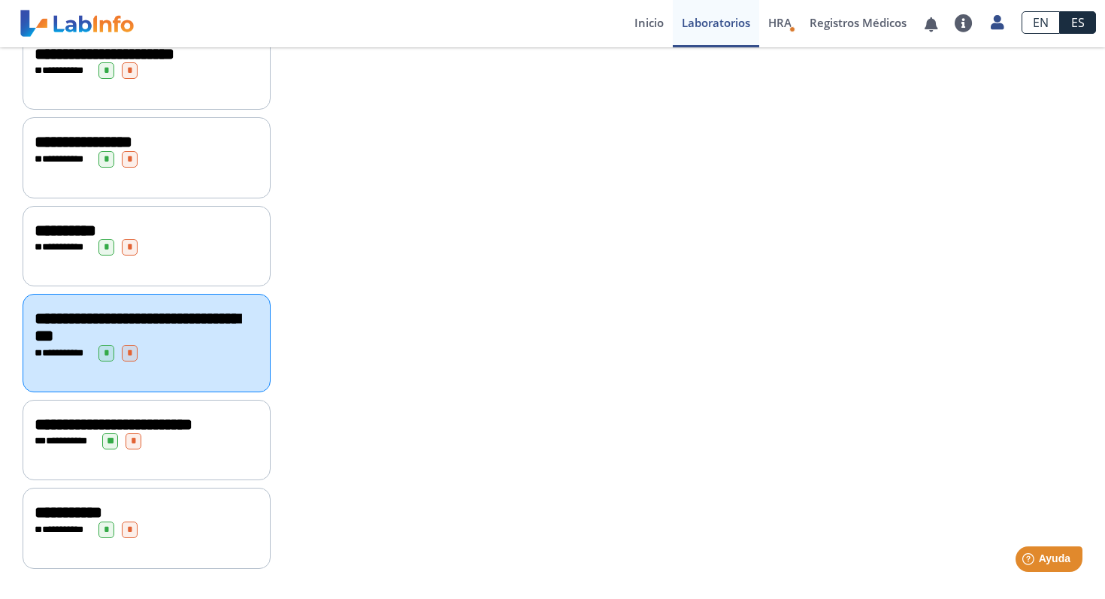
scroll to position [900, 0]
click at [213, 433] on div "**********" at bounding box center [147, 425] width 224 height 18
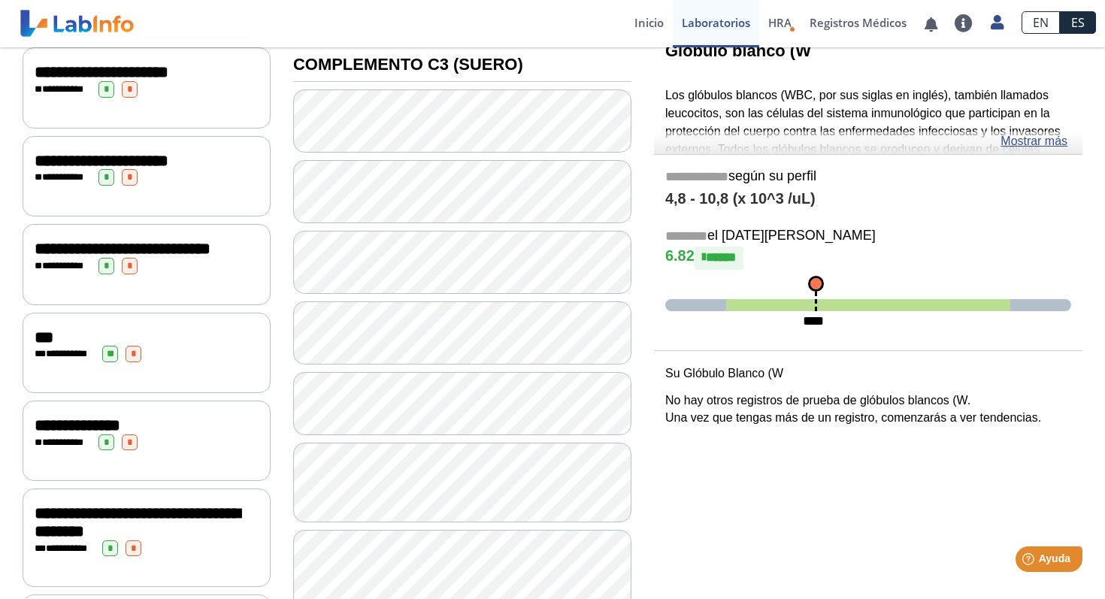
scroll to position [176, 0]
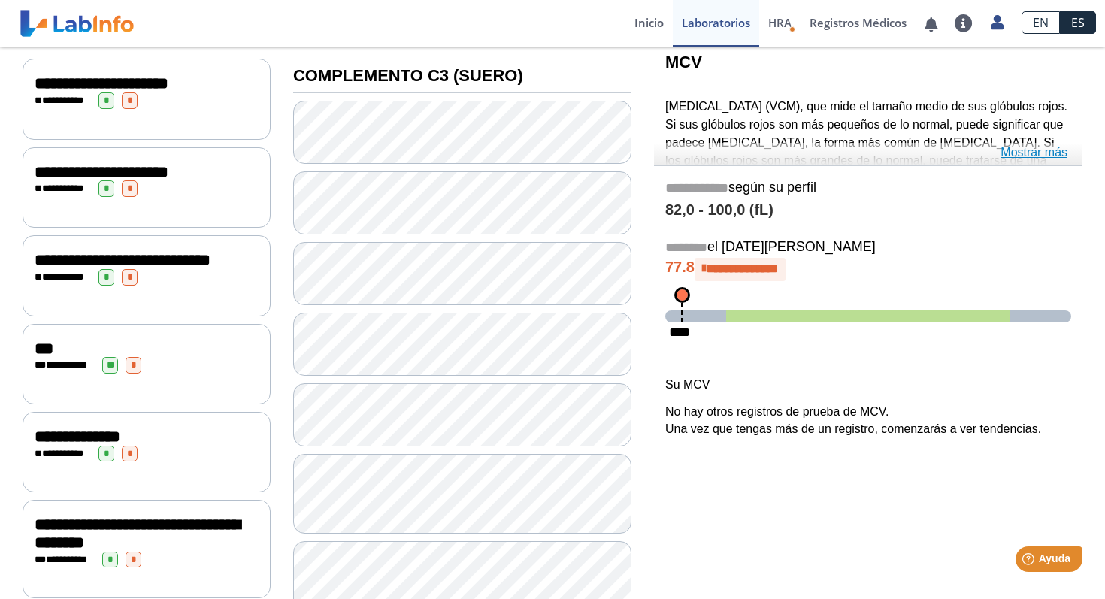
click at [1043, 157] on font "Mostrar más" at bounding box center [1033, 152] width 67 height 13
click at [1037, 156] on font "Mostrar más" at bounding box center [1033, 152] width 67 height 13
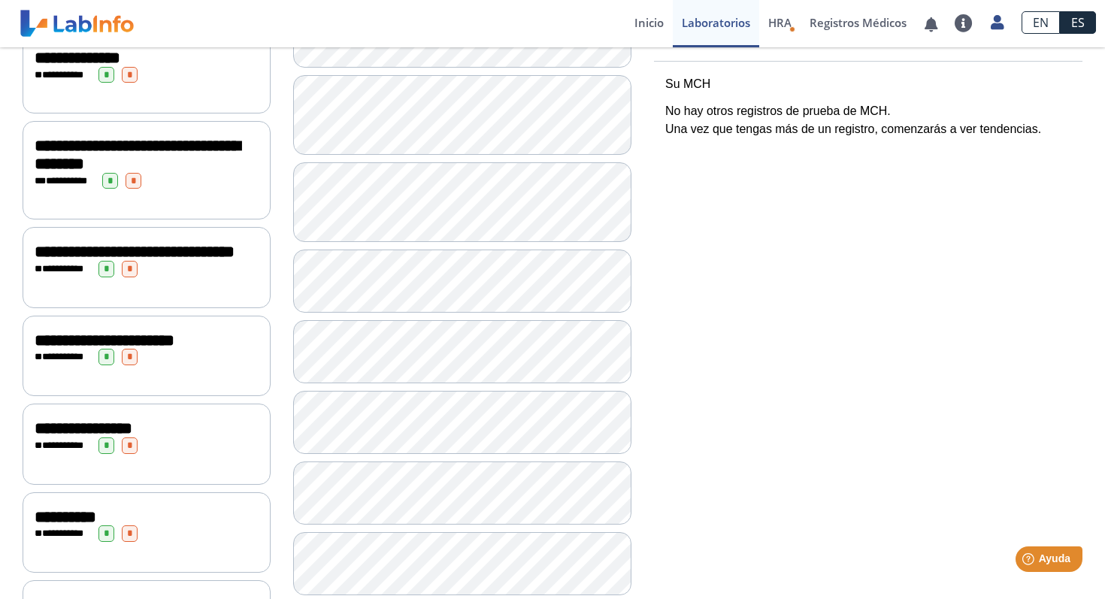
scroll to position [557, 0]
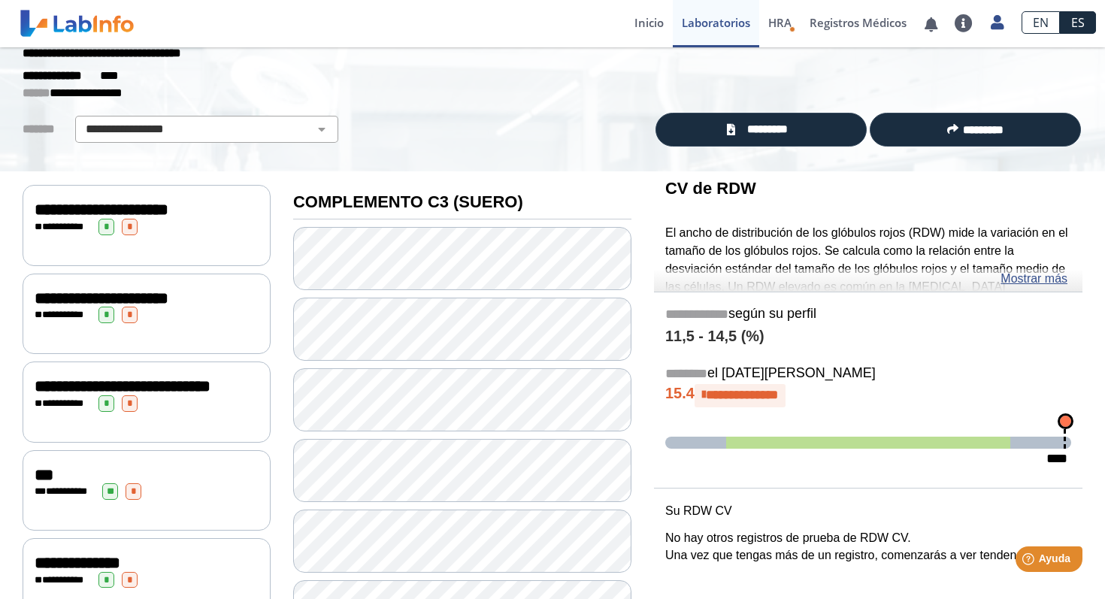
scroll to position [42, 0]
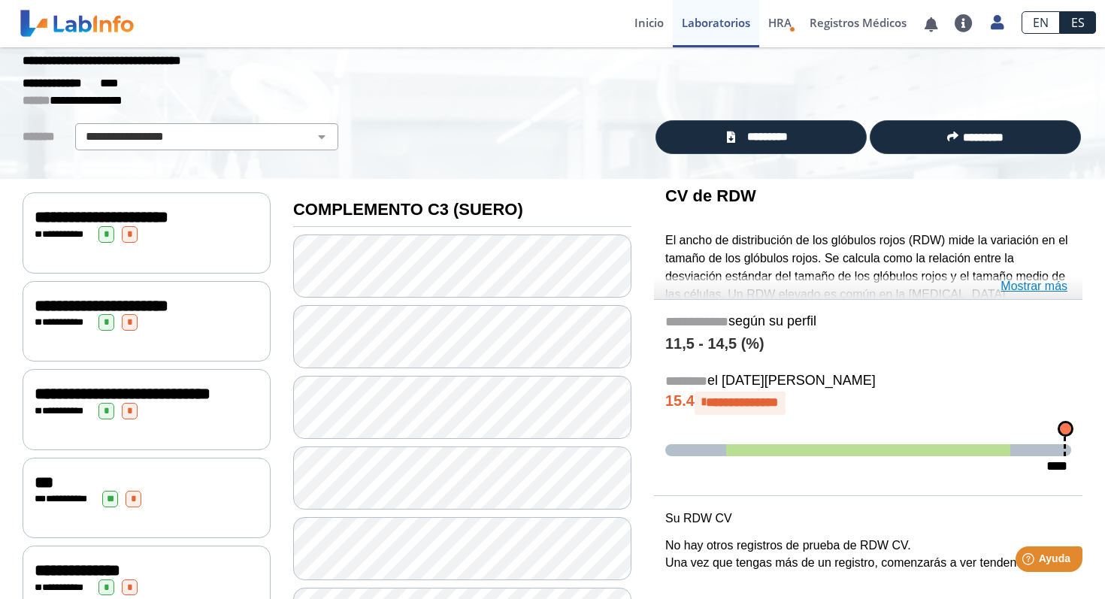
click at [1038, 286] on font "Mostrar más" at bounding box center [1033, 286] width 67 height 13
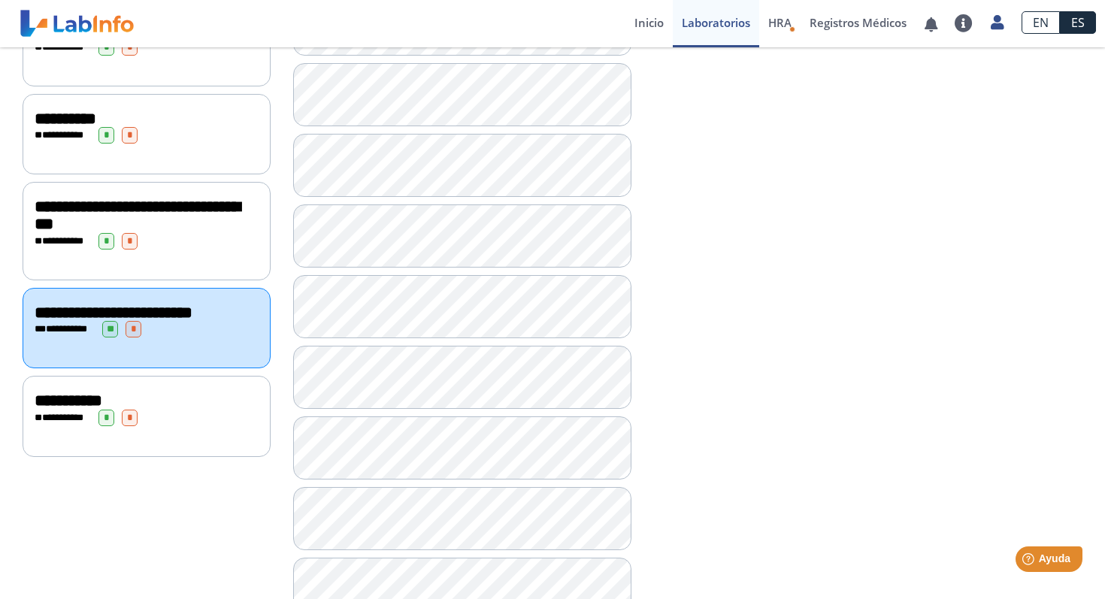
scroll to position [955, 0]
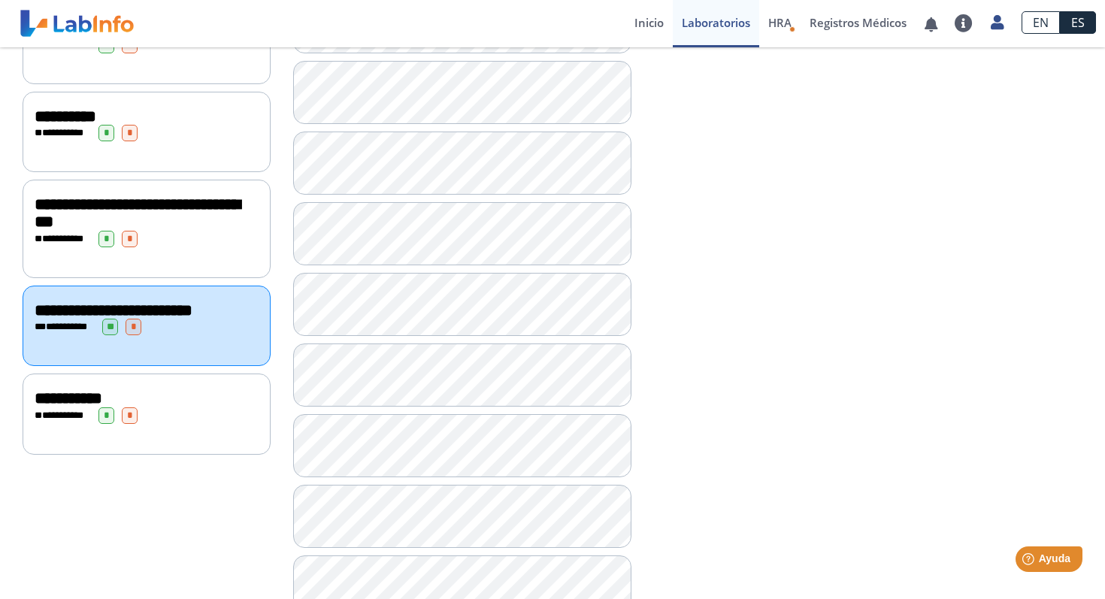
click at [175, 454] on div "**********" at bounding box center [147, 414] width 248 height 80
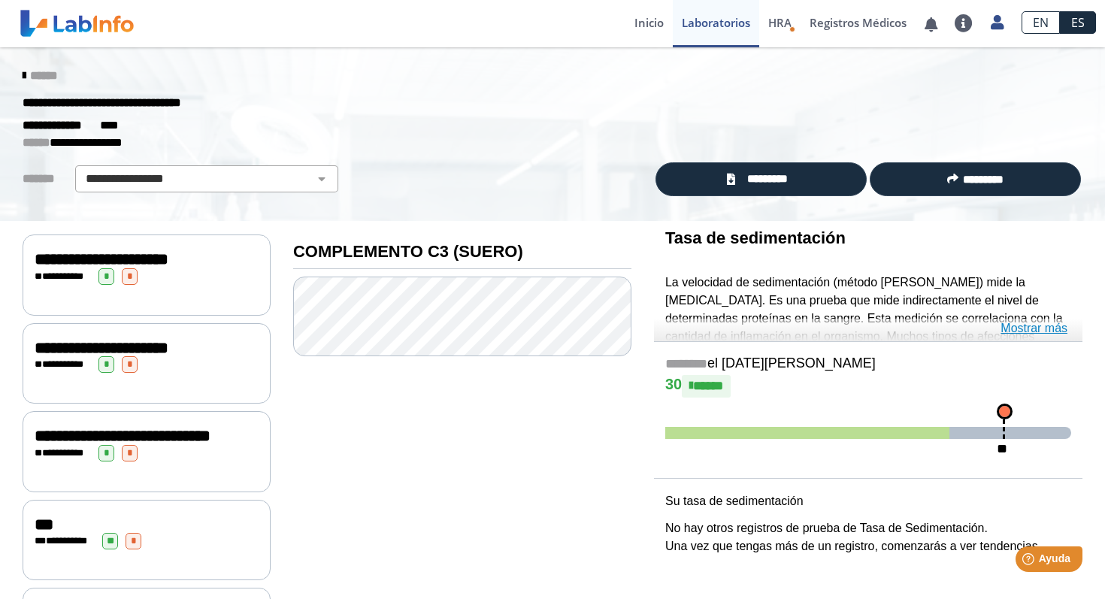
click at [1043, 331] on font "Mostrar más" at bounding box center [1033, 328] width 67 height 13
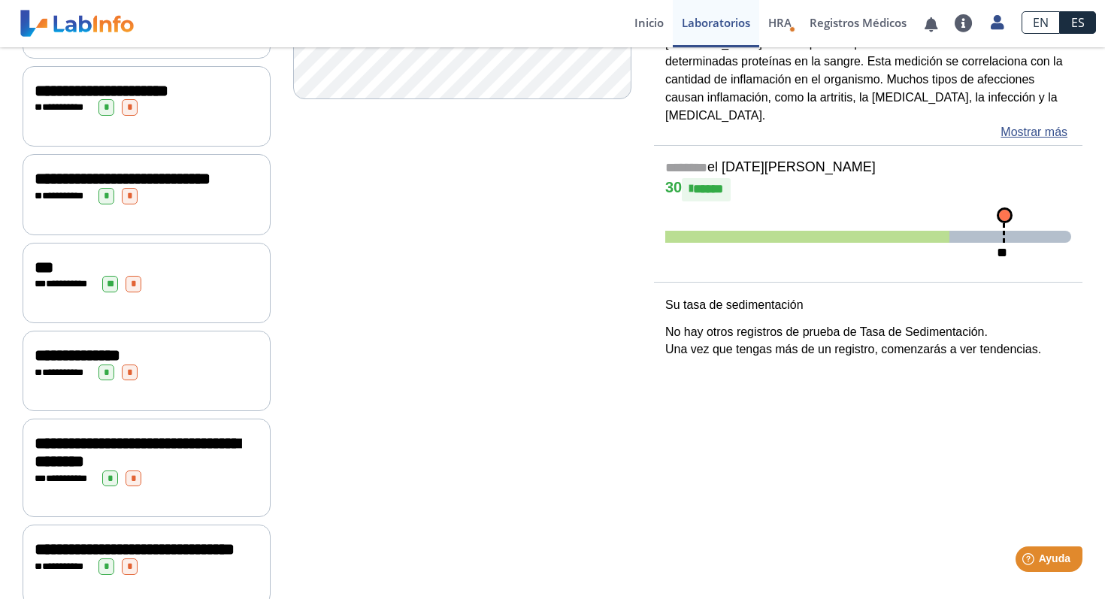
scroll to position [259, 0]
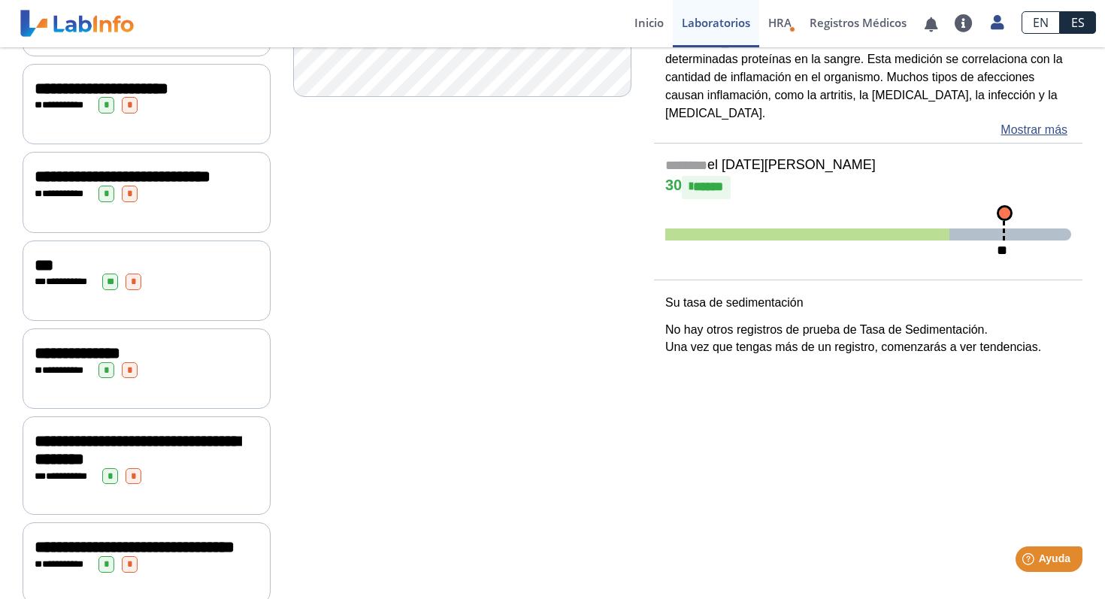
click at [174, 409] on div "**********" at bounding box center [147, 368] width 248 height 80
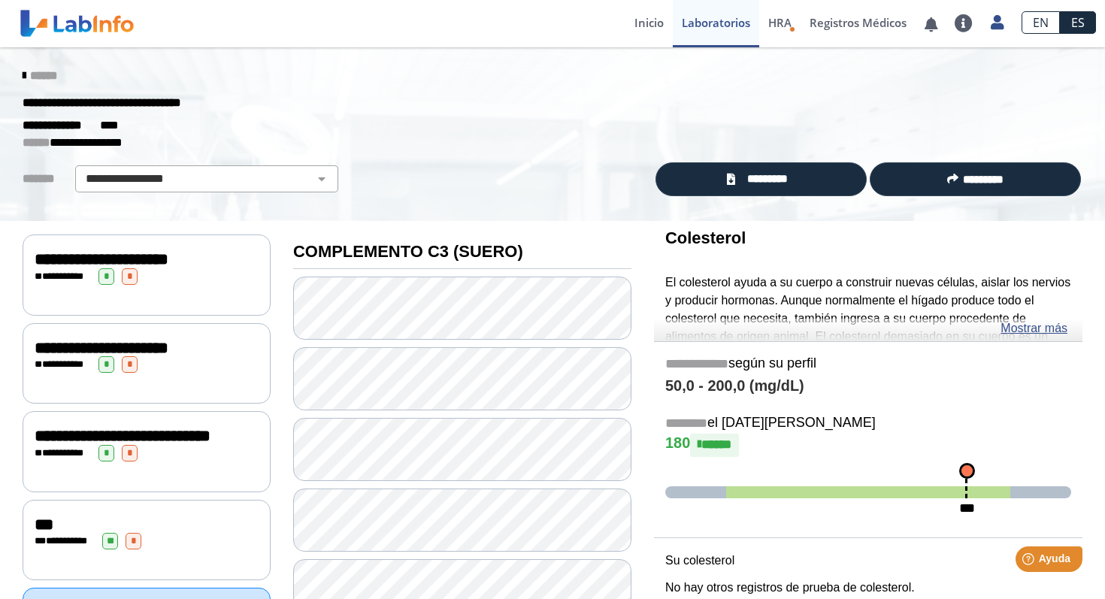
scroll to position [1, 0]
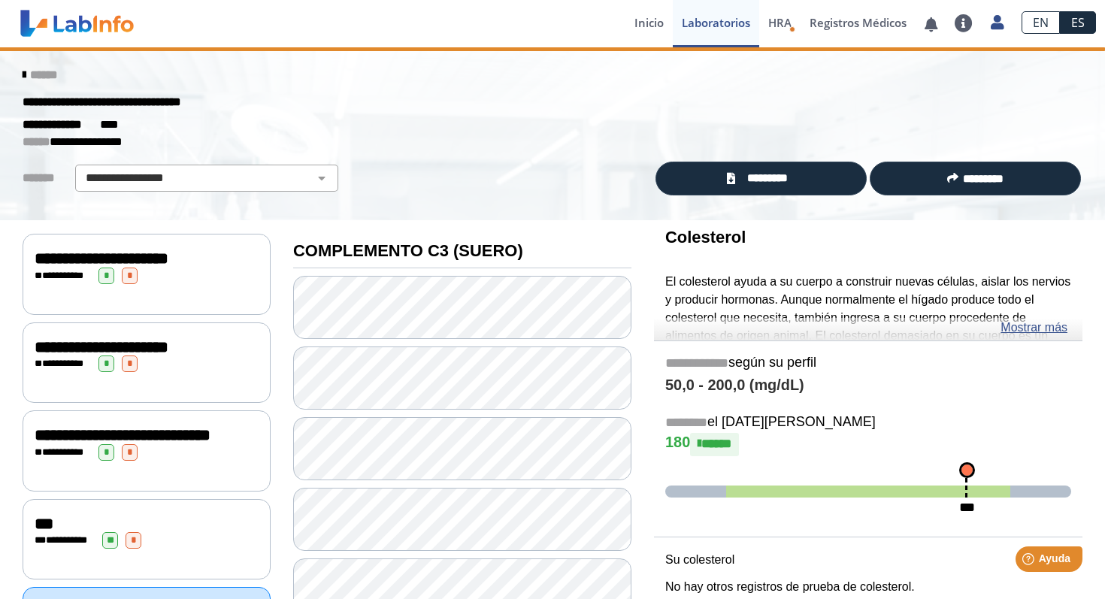
scroll to position [2, 0]
